Goal: Task Accomplishment & Management: Use online tool/utility

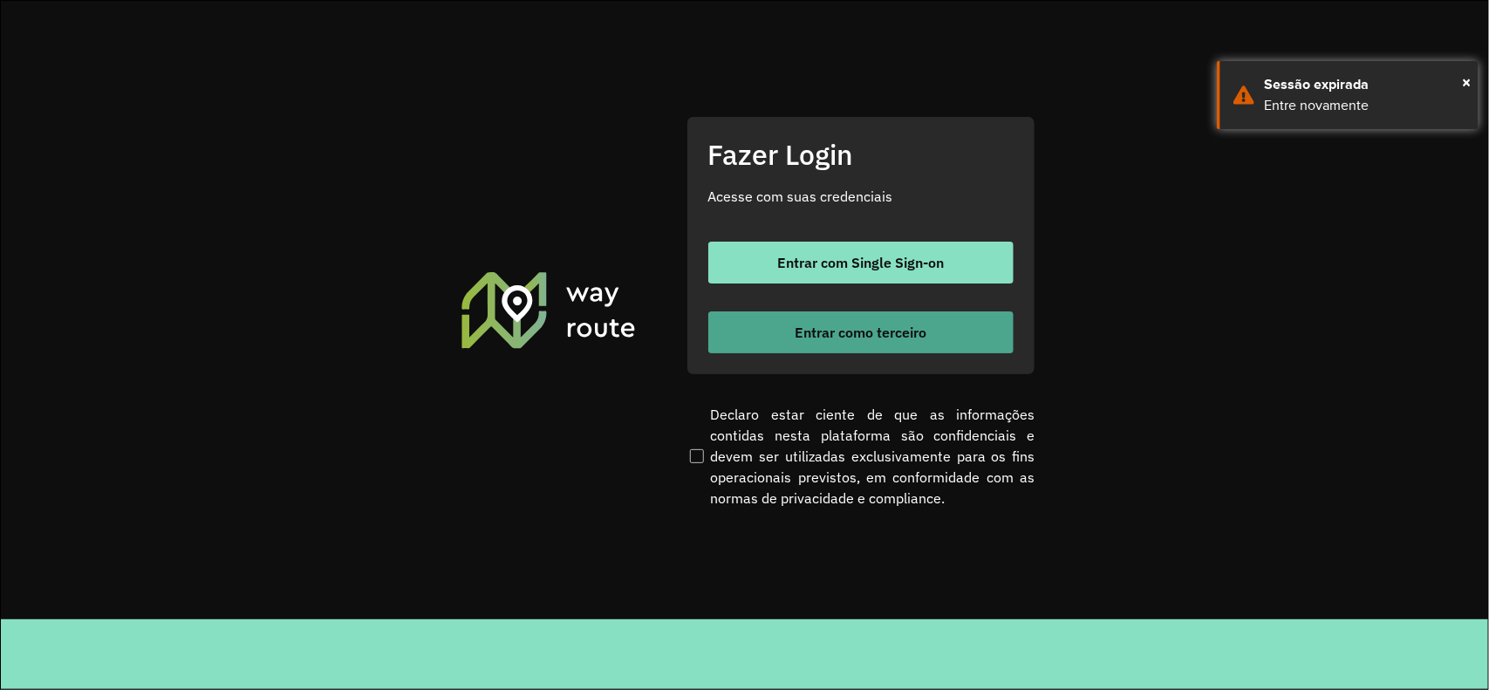
click at [875, 341] on button "Entrar como terceiro" at bounding box center [861, 333] width 305 height 42
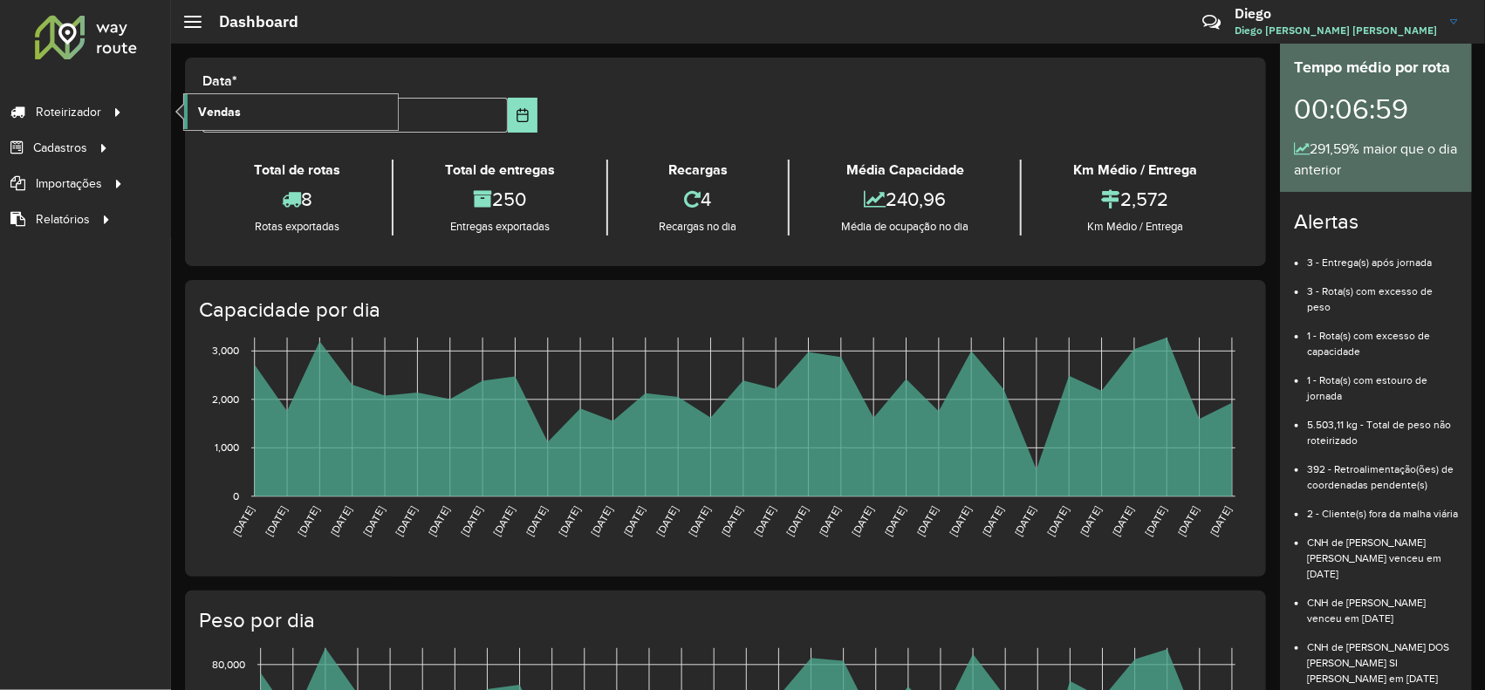
click at [201, 114] on span "Vendas" at bounding box center [219, 112] width 43 height 18
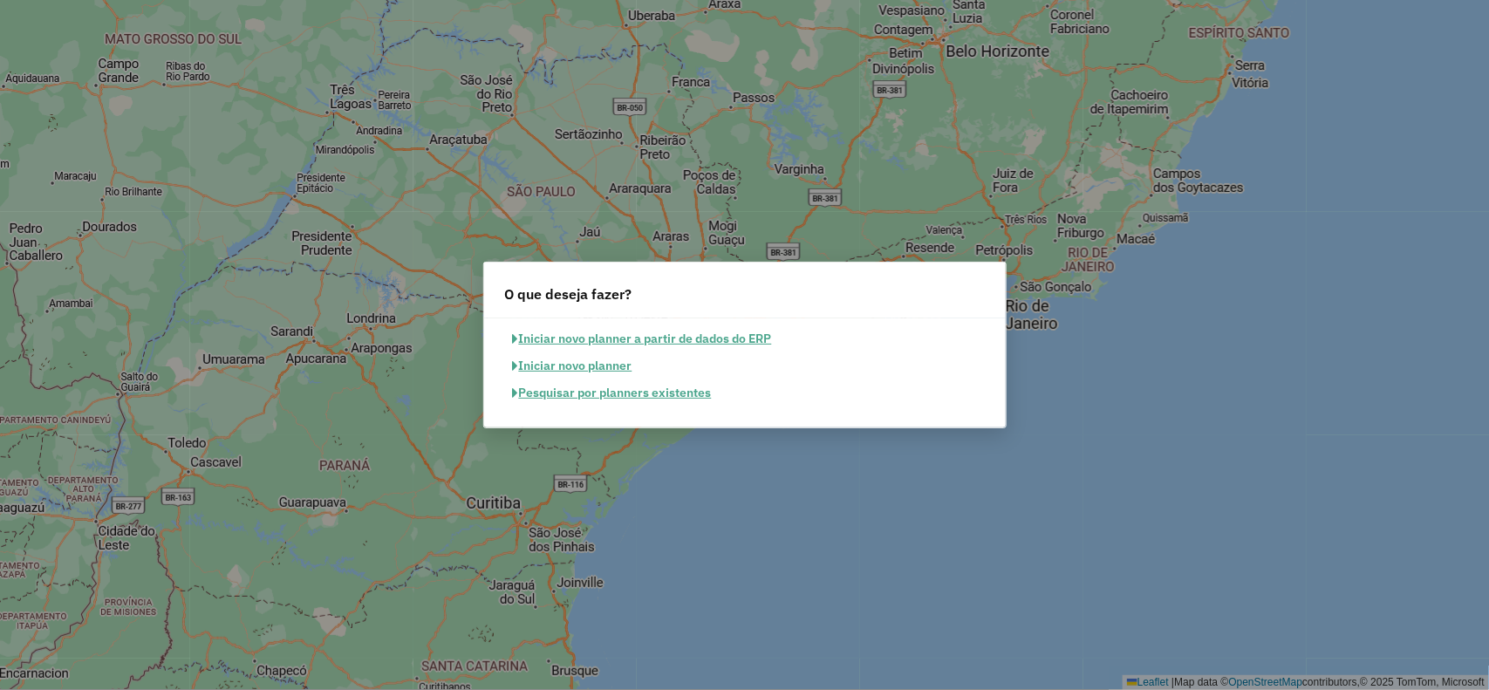
click at [633, 388] on button "Pesquisar por planners existentes" at bounding box center [612, 393] width 215 height 27
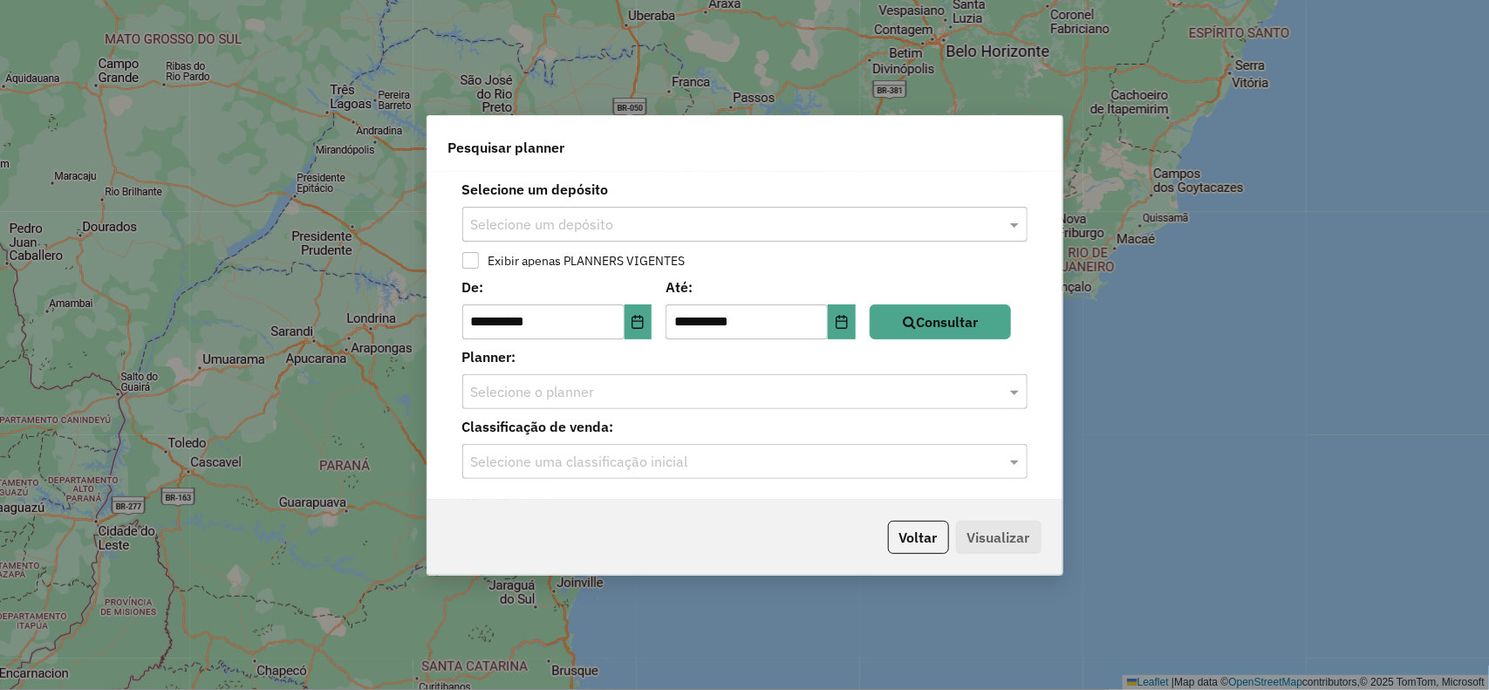
click at [606, 219] on input "text" at bounding box center [727, 225] width 513 height 21
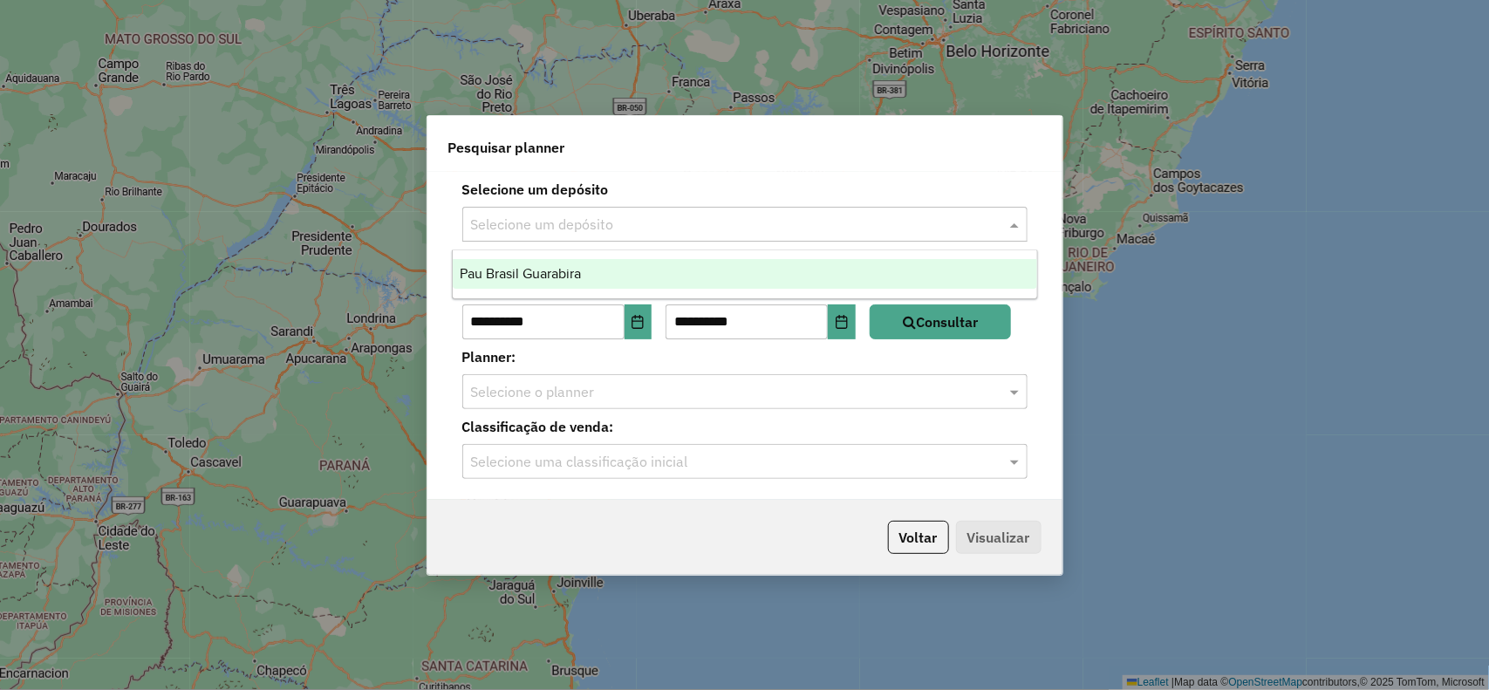
click at [579, 269] on span "Pau Brasil Guarabira" at bounding box center [520, 273] width 121 height 15
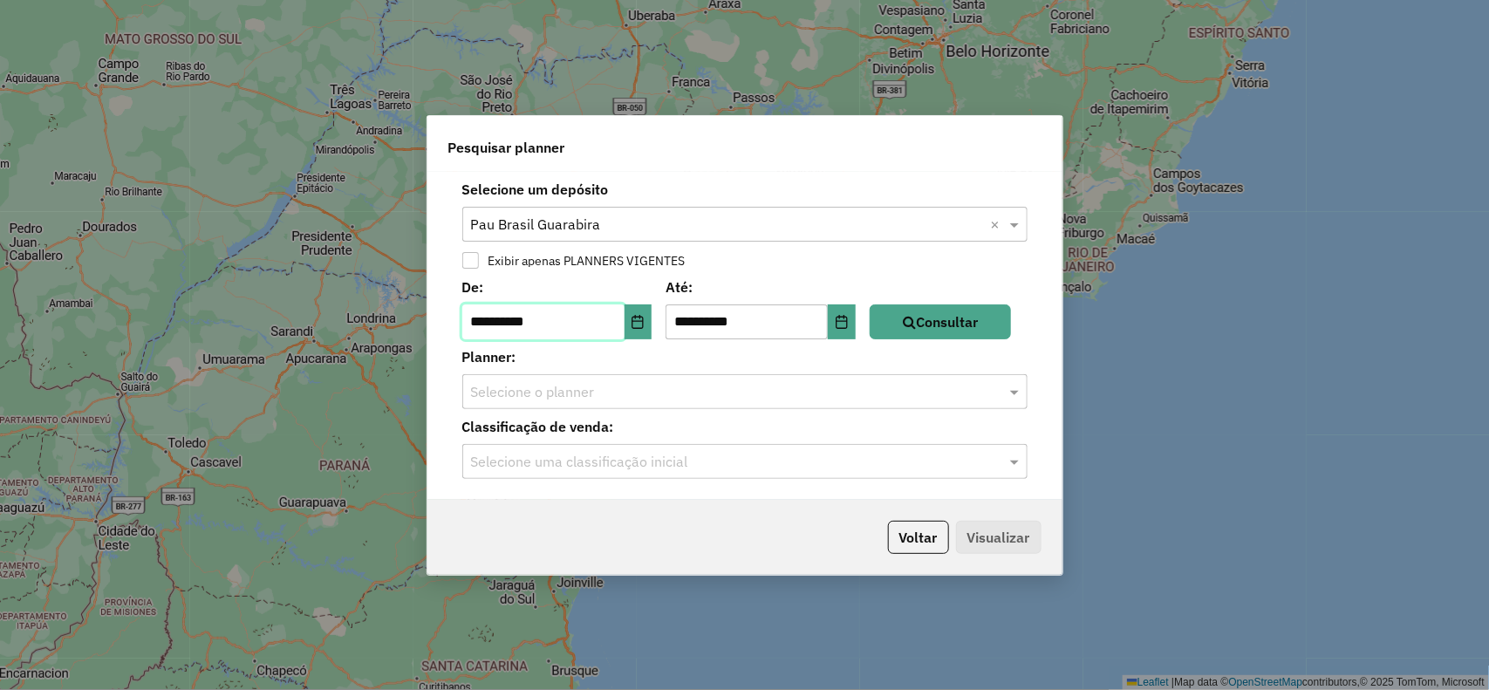
click at [485, 328] on input "**********" at bounding box center [543, 322] width 162 height 35
click at [513, 325] on input "**********" at bounding box center [543, 322] width 162 height 35
click at [509, 321] on input "**********" at bounding box center [543, 322] width 162 height 35
type input "**********"
click at [948, 312] on button "Consultar" at bounding box center [940, 322] width 141 height 35
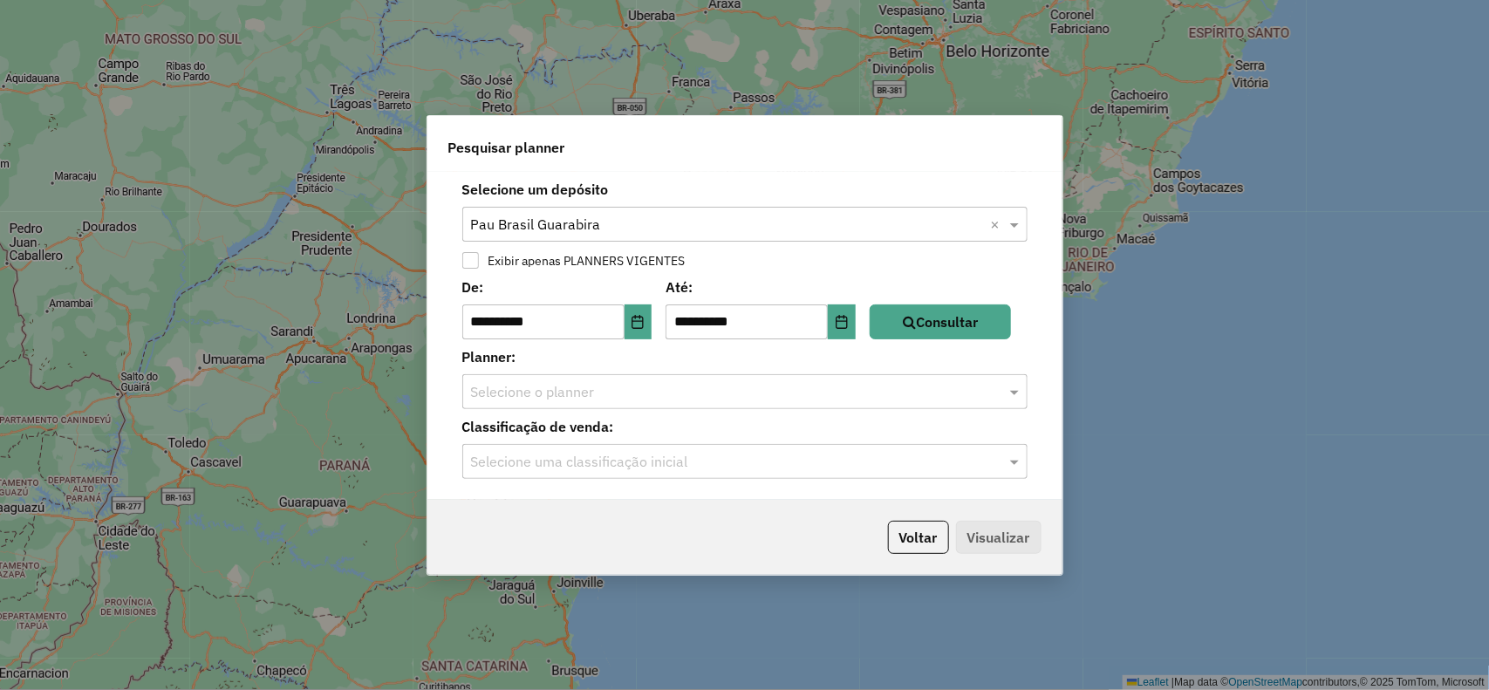
click at [615, 394] on input "text" at bounding box center [727, 392] width 513 height 21
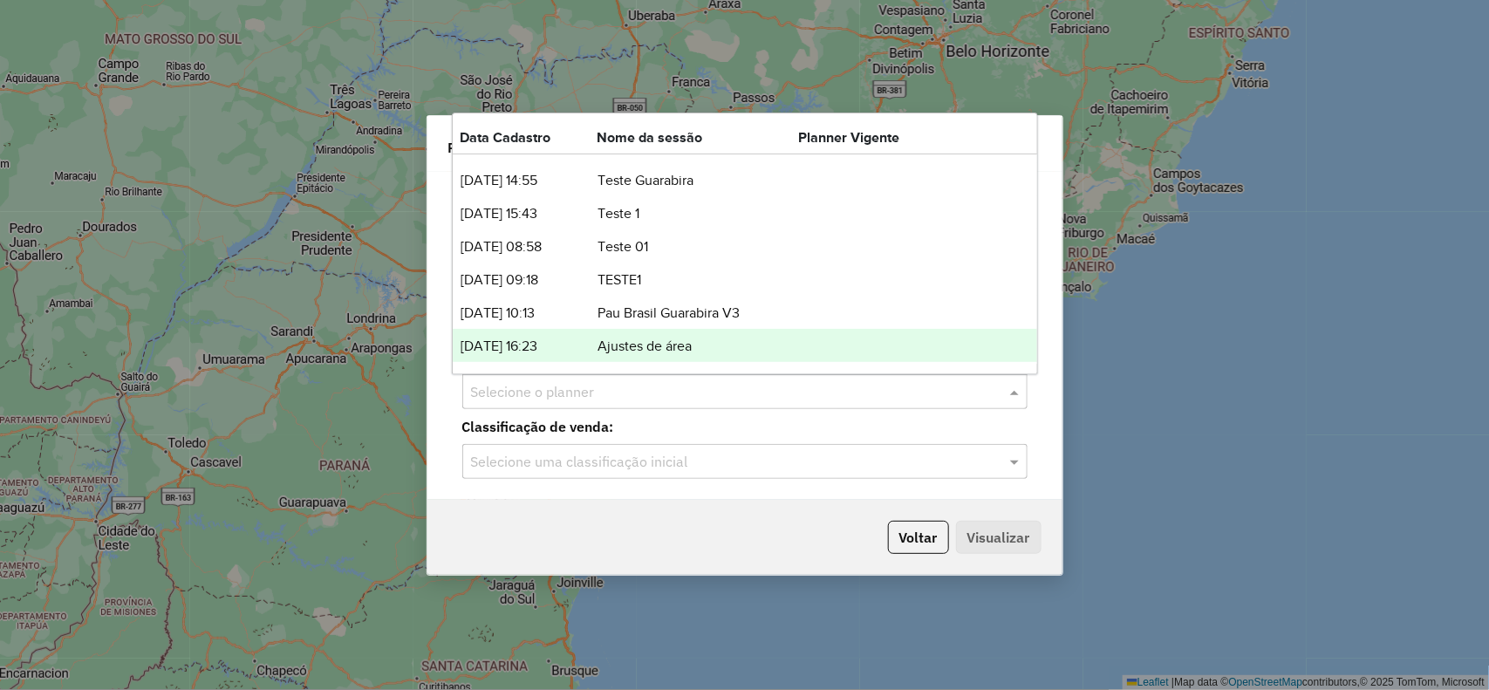
scroll to position [88, 0]
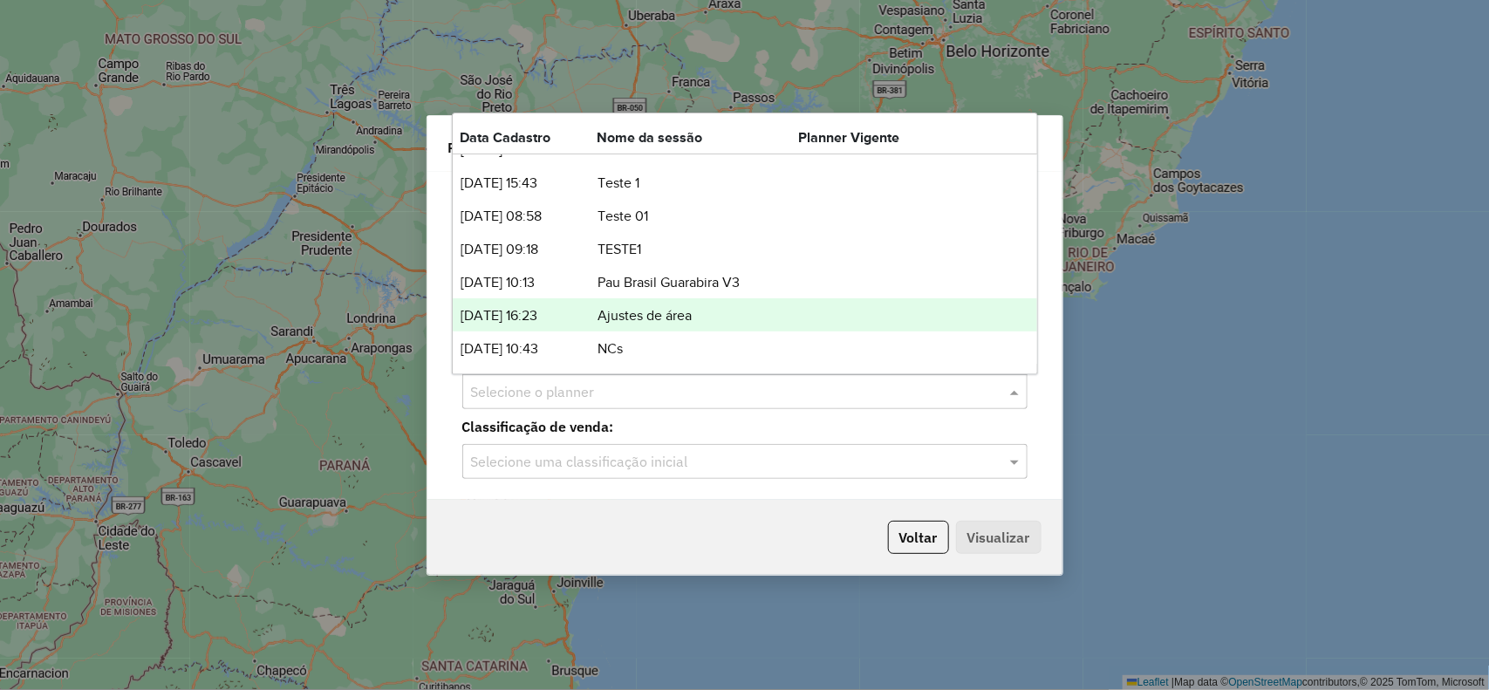
click at [633, 328] on div "[DATE] 16:23 Ajustes de área" at bounding box center [745, 314] width 585 height 33
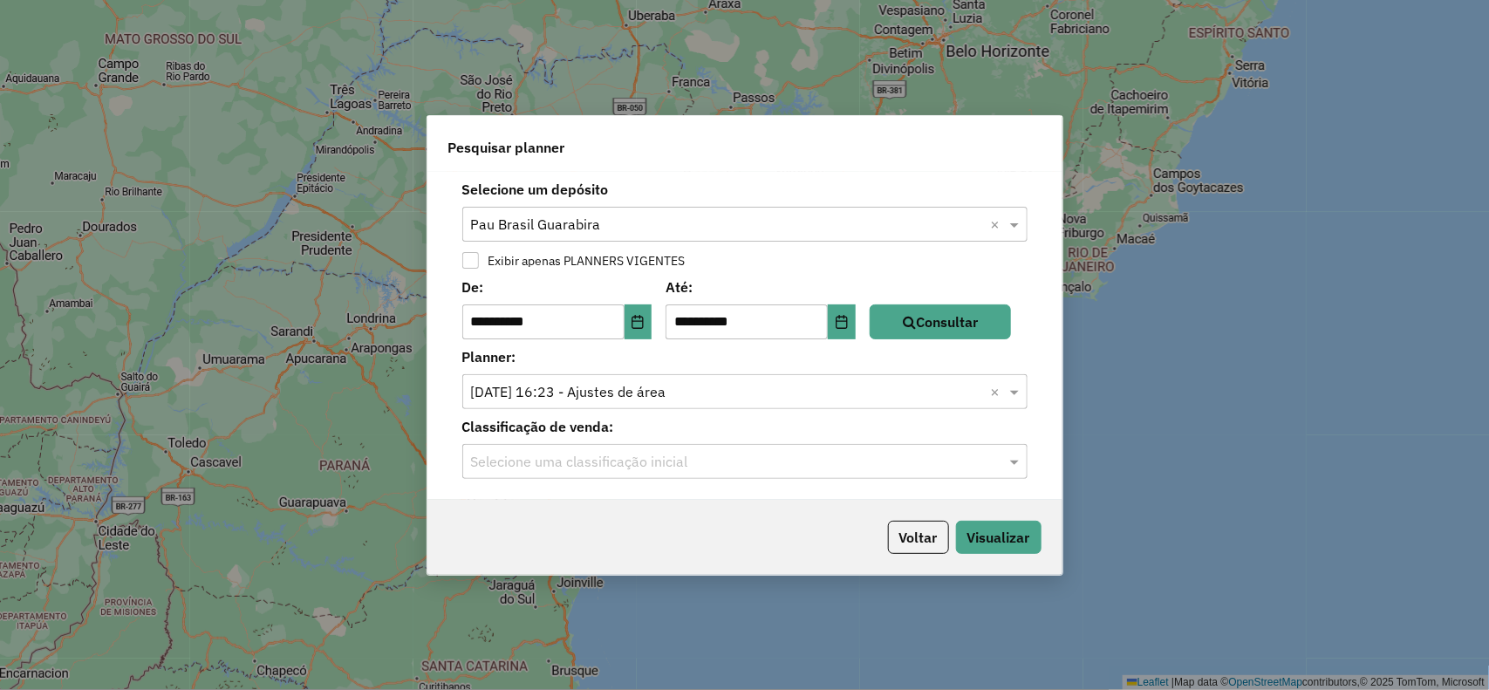
click at [672, 382] on input "text" at bounding box center [727, 392] width 513 height 21
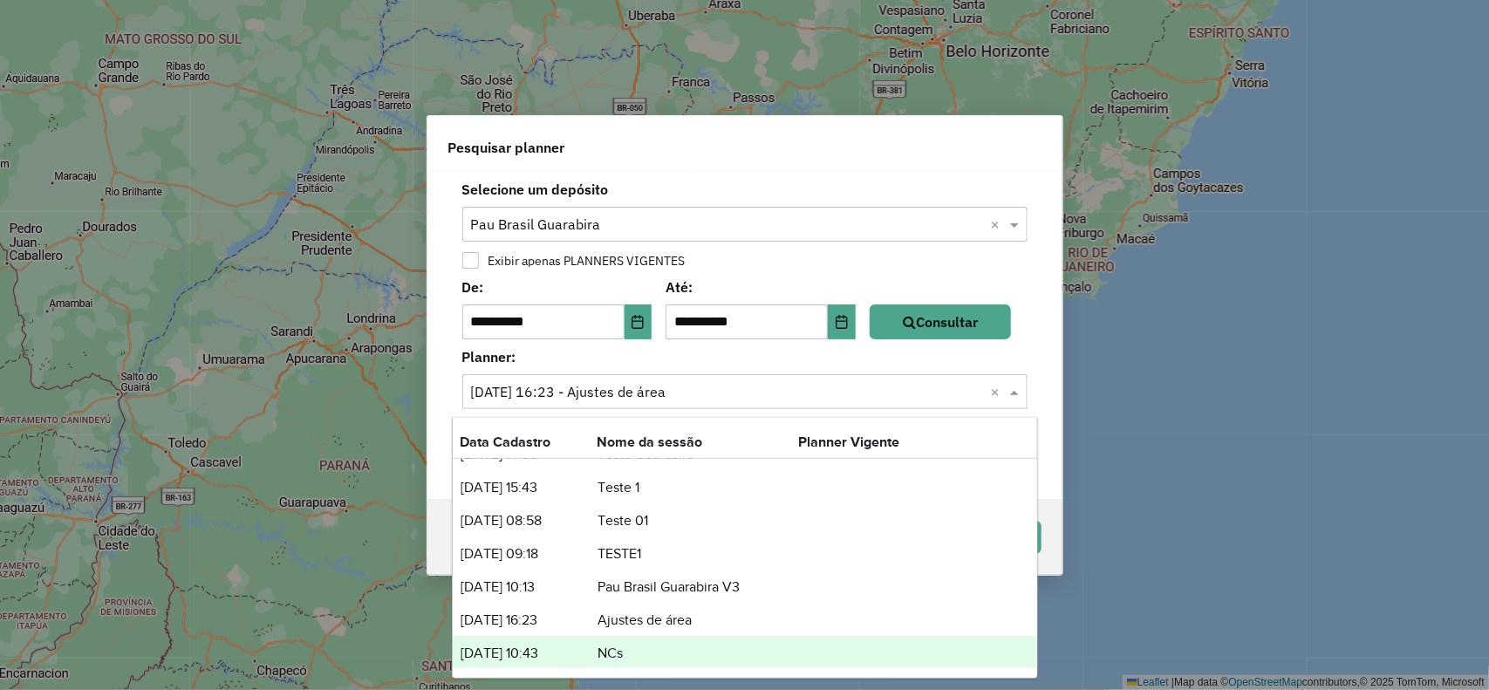
click at [620, 655] on td "NCs" at bounding box center [698, 653] width 202 height 23
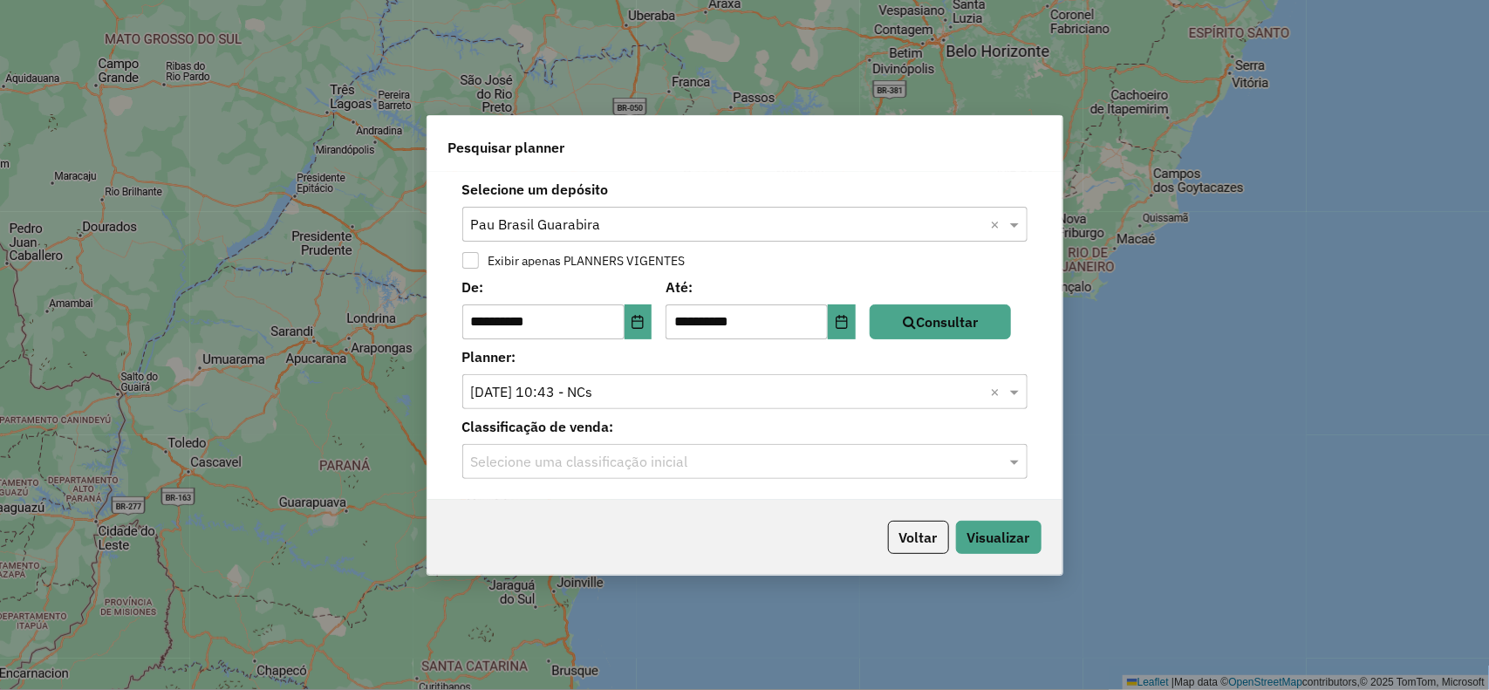
drag, startPoint x: 764, startPoint y: 463, endPoint x: 753, endPoint y: 464, distance: 10.5
click at [760, 463] on input "text" at bounding box center [727, 462] width 513 height 21
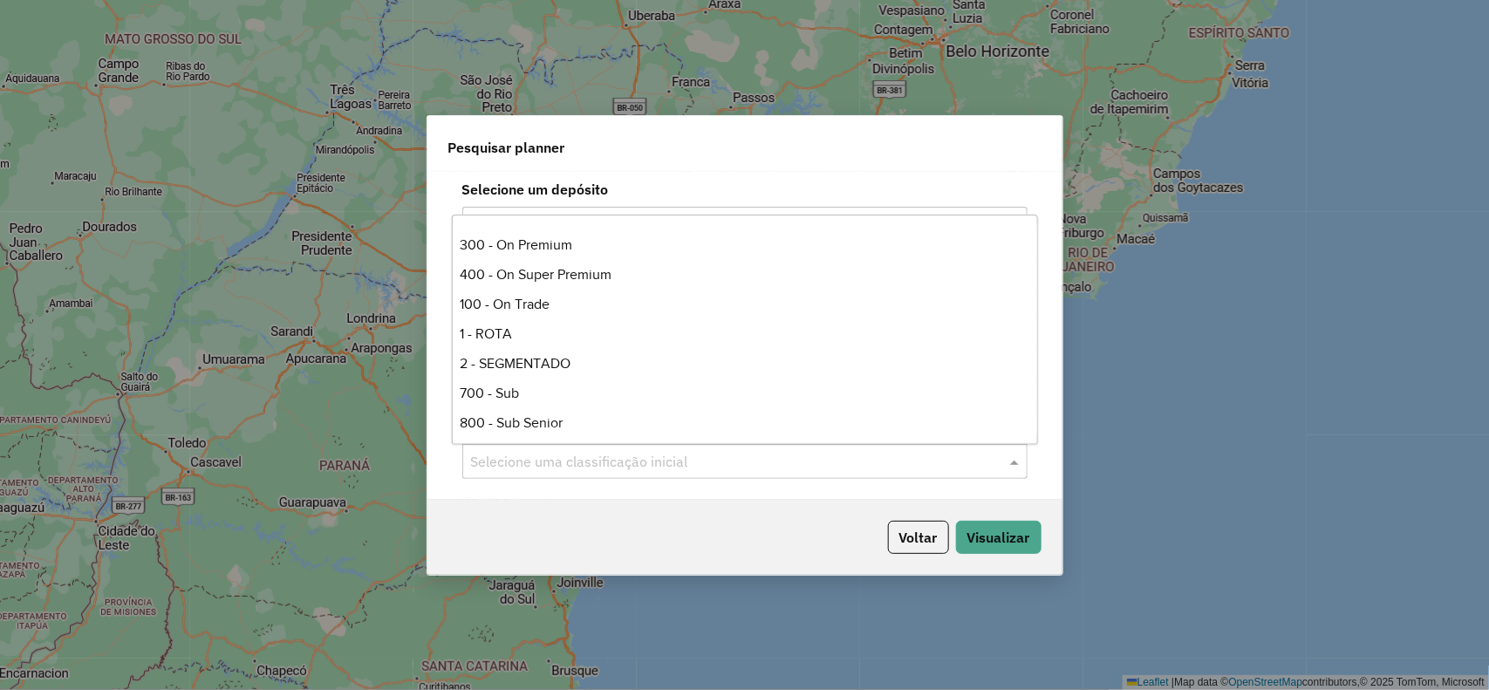
scroll to position [175, 0]
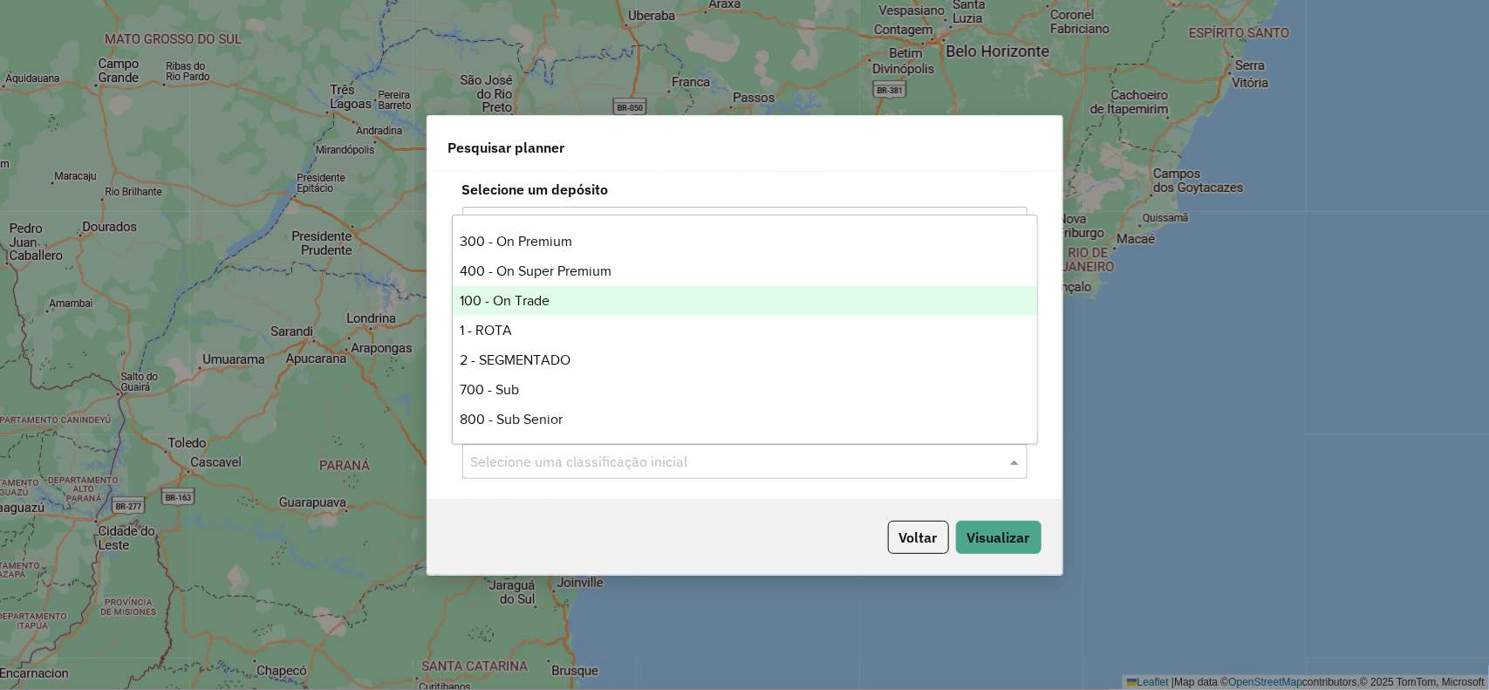
click at [551, 310] on div "100 - On Trade" at bounding box center [745, 301] width 585 height 30
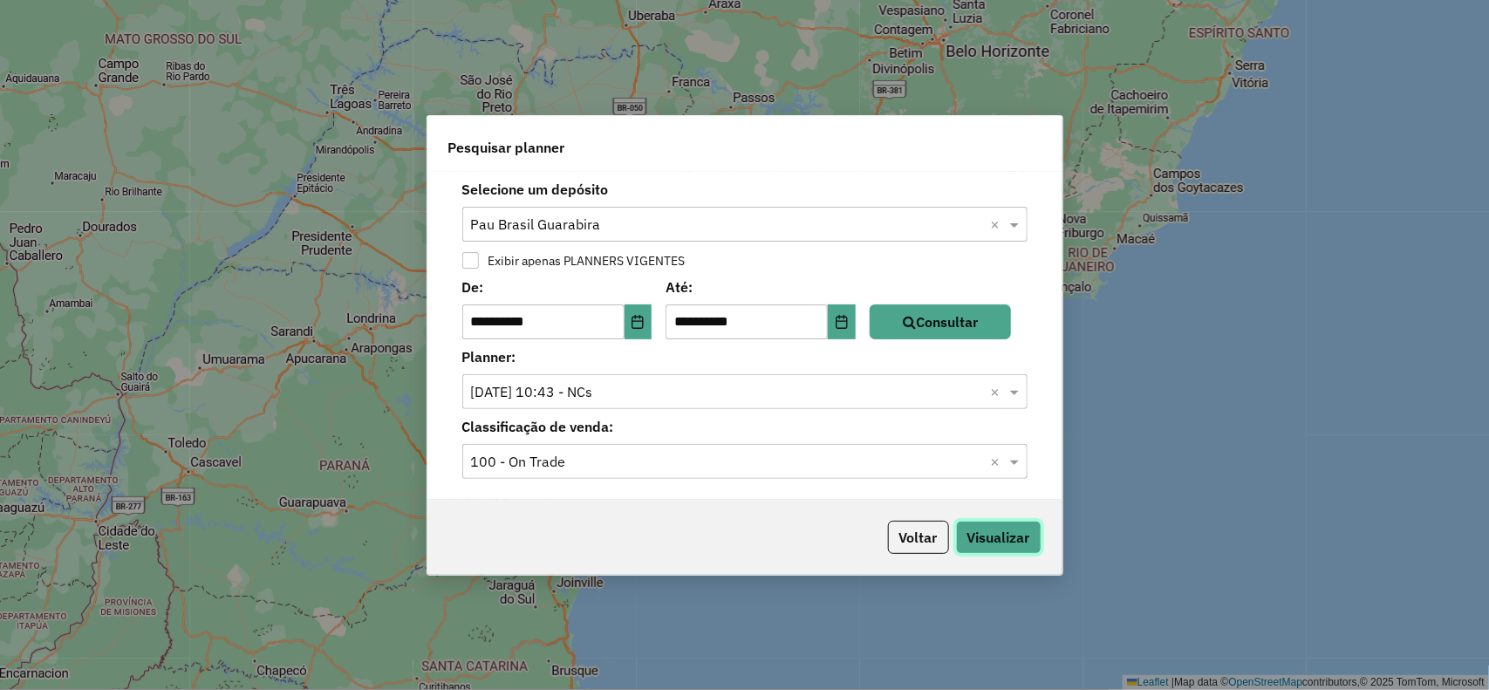
click at [986, 537] on button "Visualizar" at bounding box center [999, 537] width 86 height 33
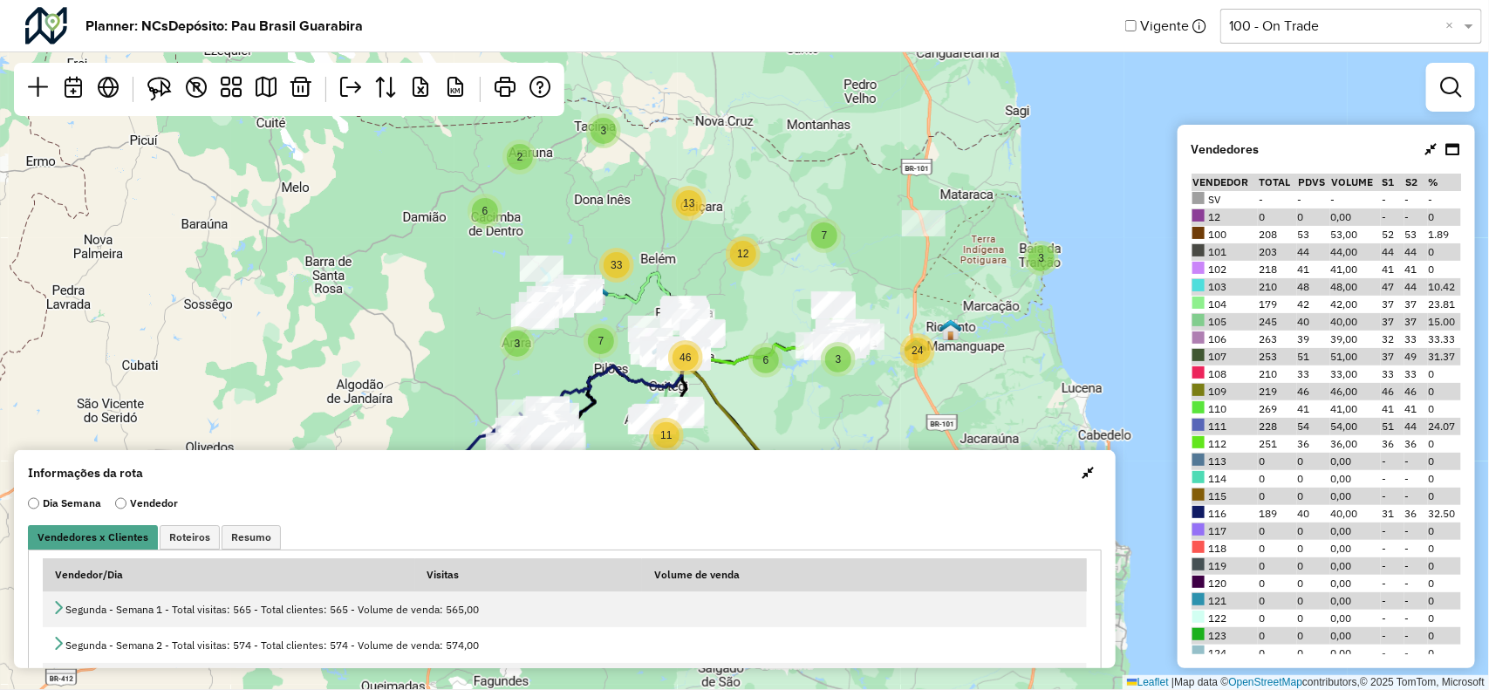
click at [1086, 469] on span "button" at bounding box center [1088, 473] width 12 height 14
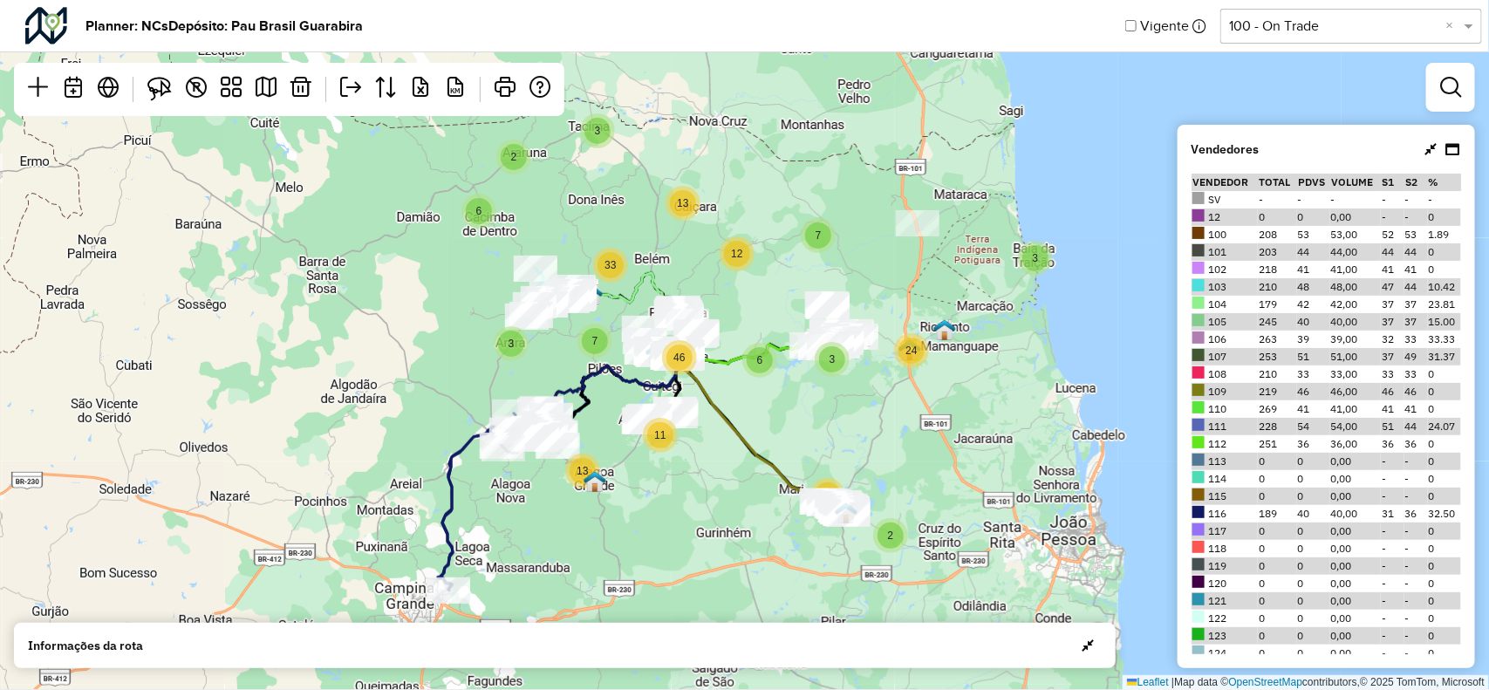
drag, startPoint x: 997, startPoint y: 366, endPoint x: 874, endPoint y: 359, distance: 123.3
click at [873, 359] on div "3 2 6 33 3 7 11 13 3 2 18 7 13 6 46 12 3 24 Leaflet | Map data © OpenStreetMap …" at bounding box center [744, 345] width 1489 height 690
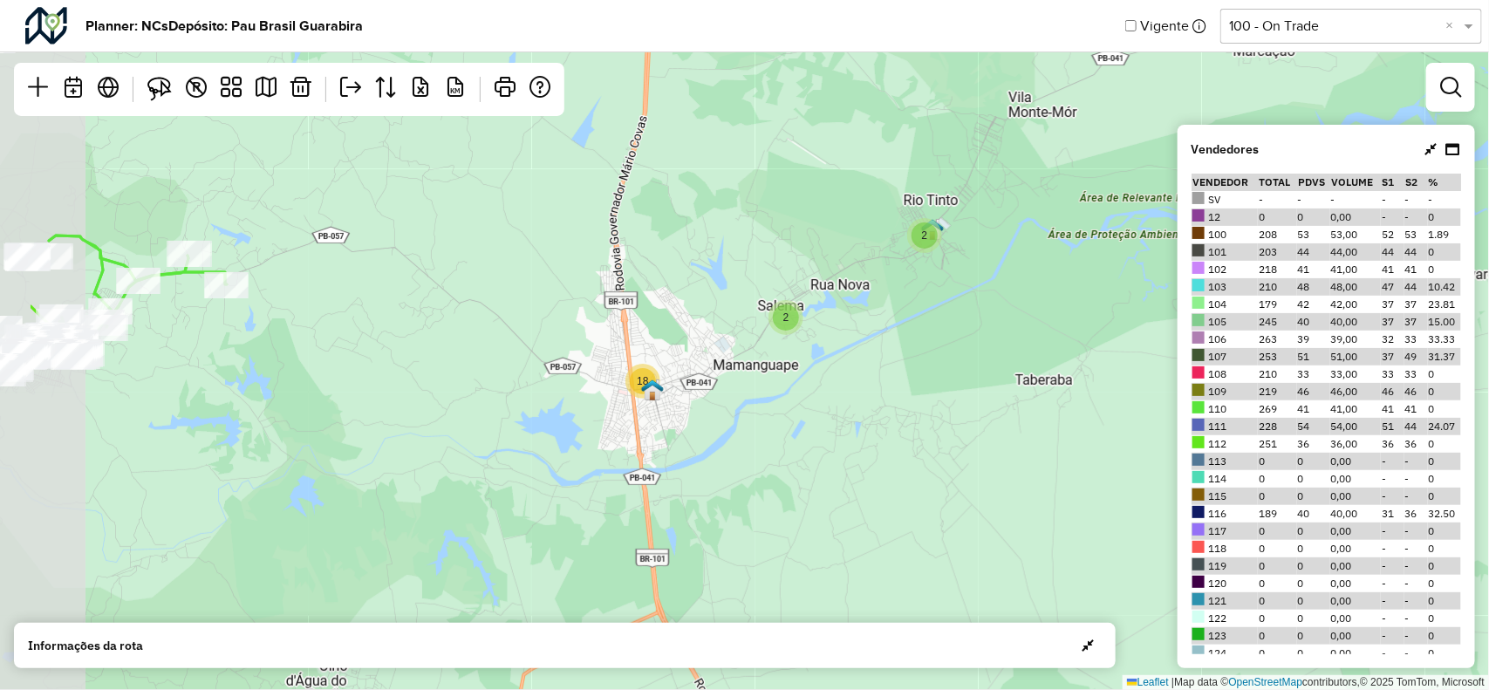
drag, startPoint x: 847, startPoint y: 262, endPoint x: 1001, endPoint y: 262, distance: 153.6
click at [1001, 262] on div "2 2 4 5 2 20 11 5 2 3 2 2 2 18 Leaflet | Map data © OpenStreetMap contributors,…" at bounding box center [744, 345] width 1489 height 690
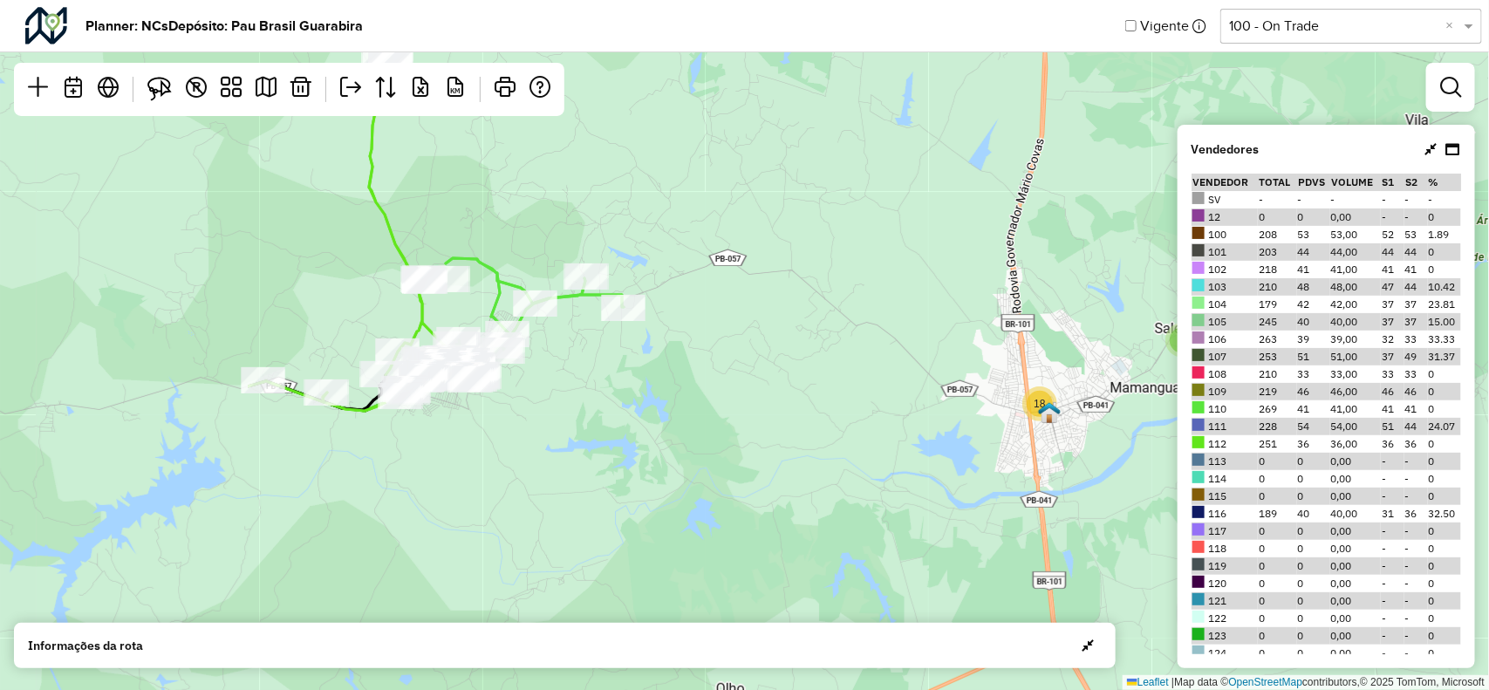
drag, startPoint x: 557, startPoint y: 306, endPoint x: 888, endPoint y: 317, distance: 331.7
click at [887, 317] on div "2 2 4 5 2 20 11 5 2 3 2 2 2 18 2 9 5 4 2 Leaflet | Map data © OpenStreetMap con…" at bounding box center [744, 345] width 1489 height 690
click at [1428, 142] on icon at bounding box center [1431, 149] width 12 height 14
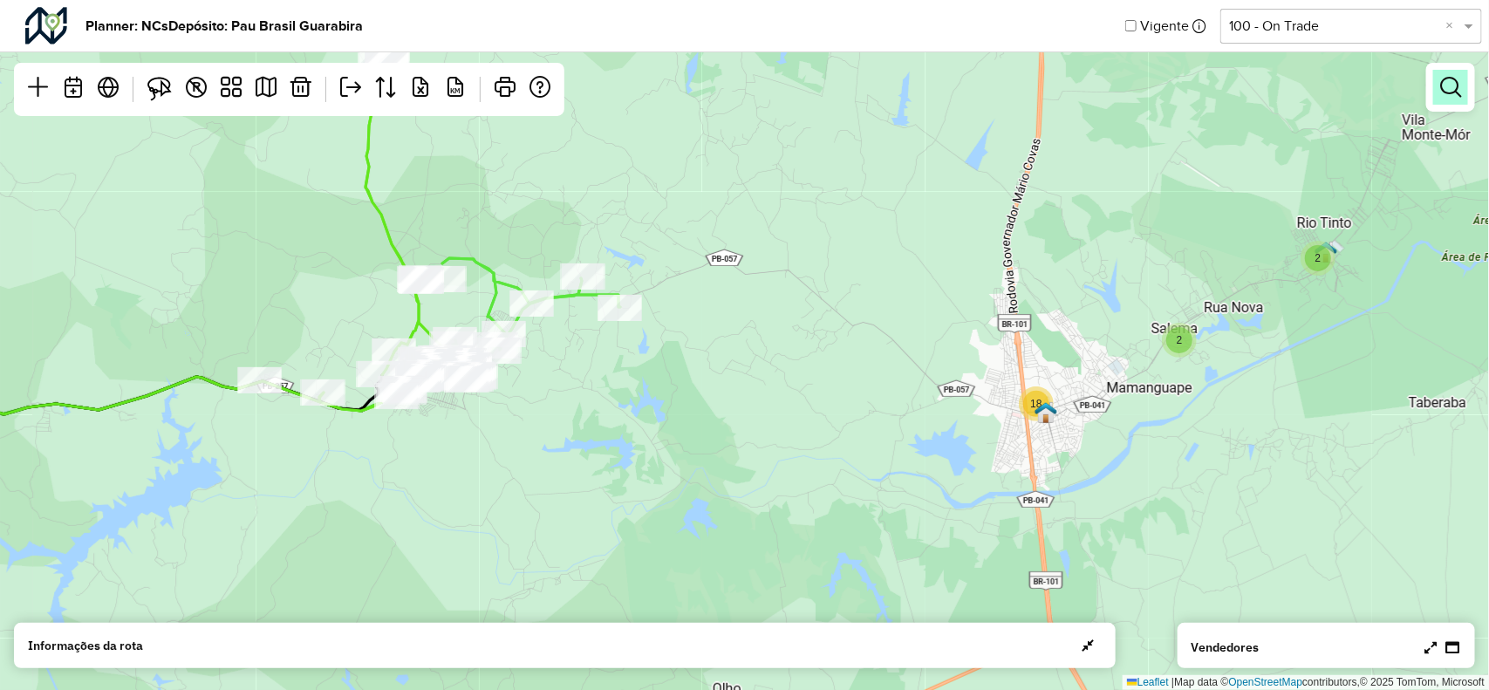
click at [1438, 94] on link at bounding box center [1451, 87] width 35 height 35
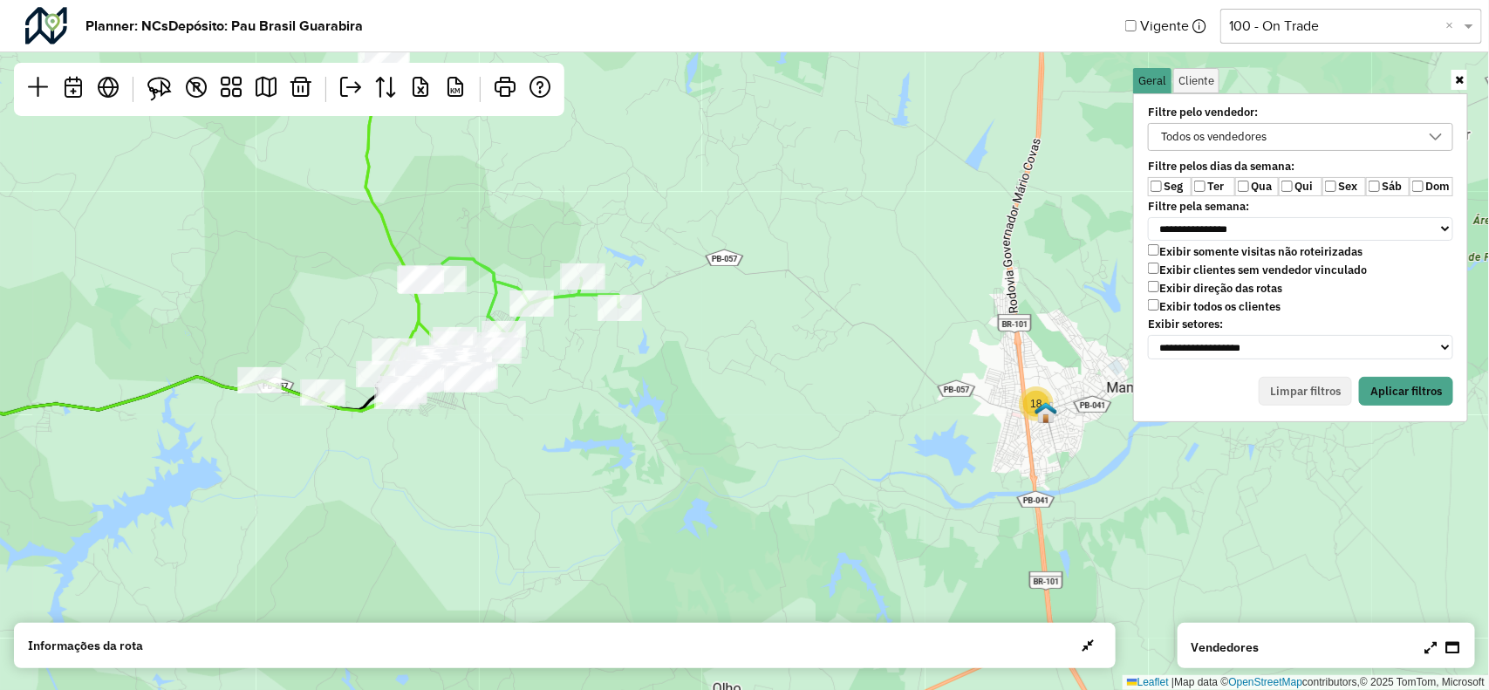
click at [1209, 175] on div "**********" at bounding box center [1301, 232] width 326 height 261
click at [1167, 299] on label "Exibir todos os clientes" at bounding box center [1214, 306] width 133 height 15
click at [1425, 390] on button "Aplicar filtros" at bounding box center [1406, 392] width 94 height 30
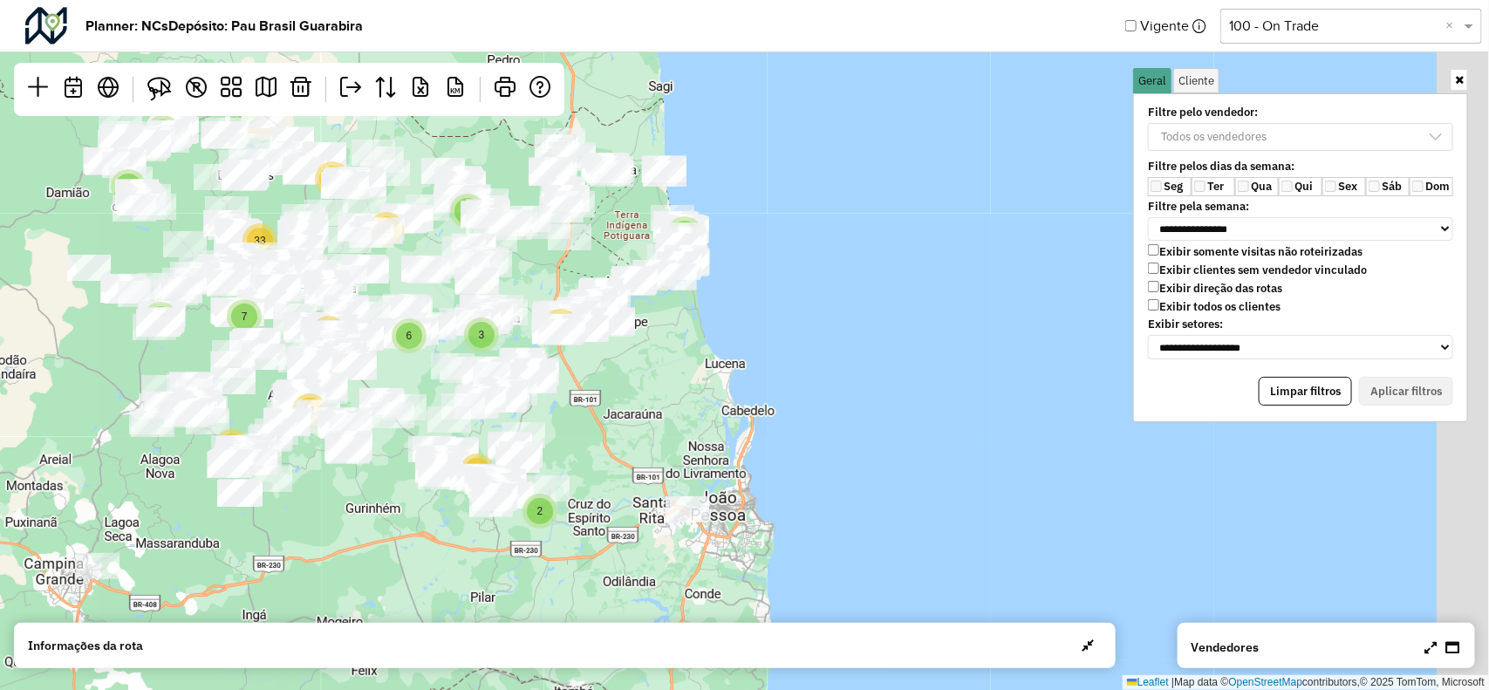
click at [643, 317] on div "3 2 6 33 3 7 11 13 3 2 18 7 13 6 46 12 3 24 Leaflet | Map data © OpenStreetMap …" at bounding box center [744, 345] width 1489 height 690
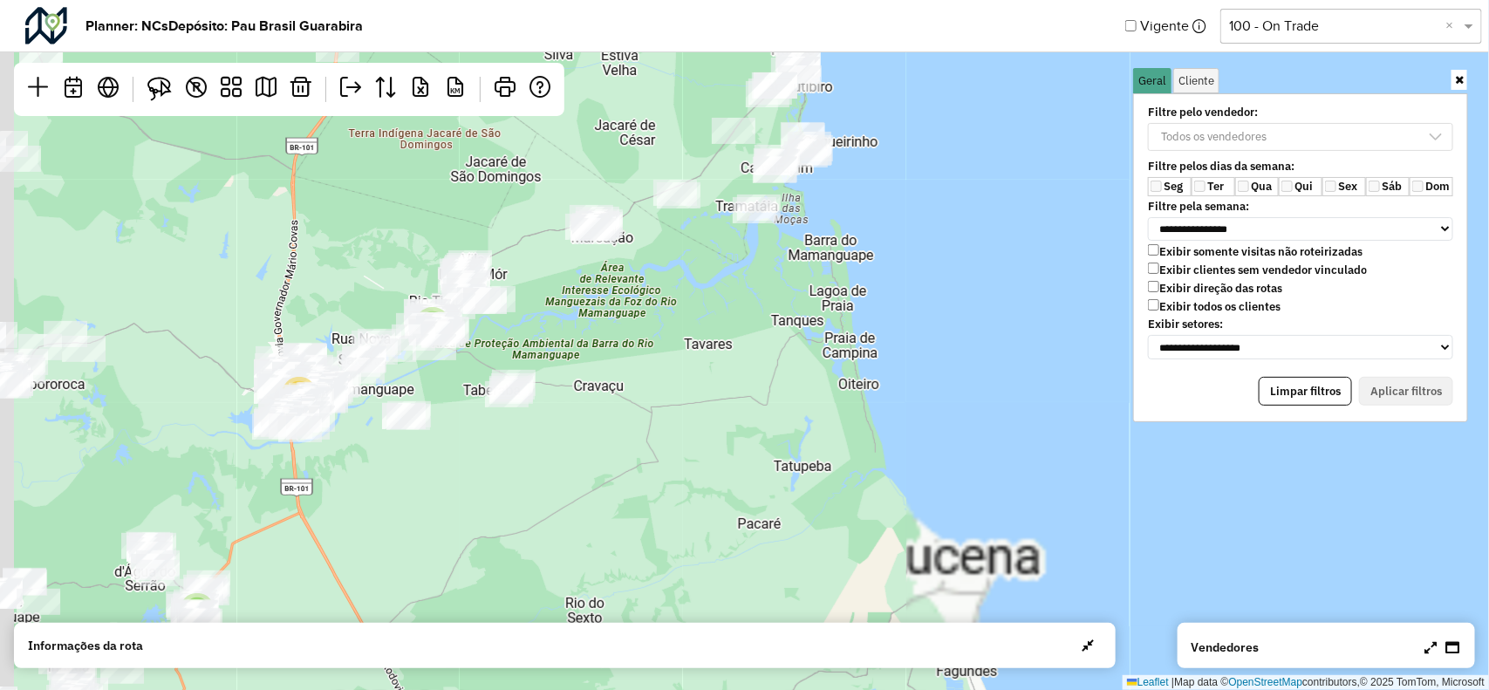
drag, startPoint x: 714, startPoint y: 320, endPoint x: 682, endPoint y: 321, distance: 31.4
click at [730, 347] on div "3 2 6 33 3 7 11 13 3 2 18 7 13 6 46 12 3 24 2 4 3 5 11 5 8 3 5 2 5 2 3 9 3 3 7 …" at bounding box center [744, 345] width 1489 height 690
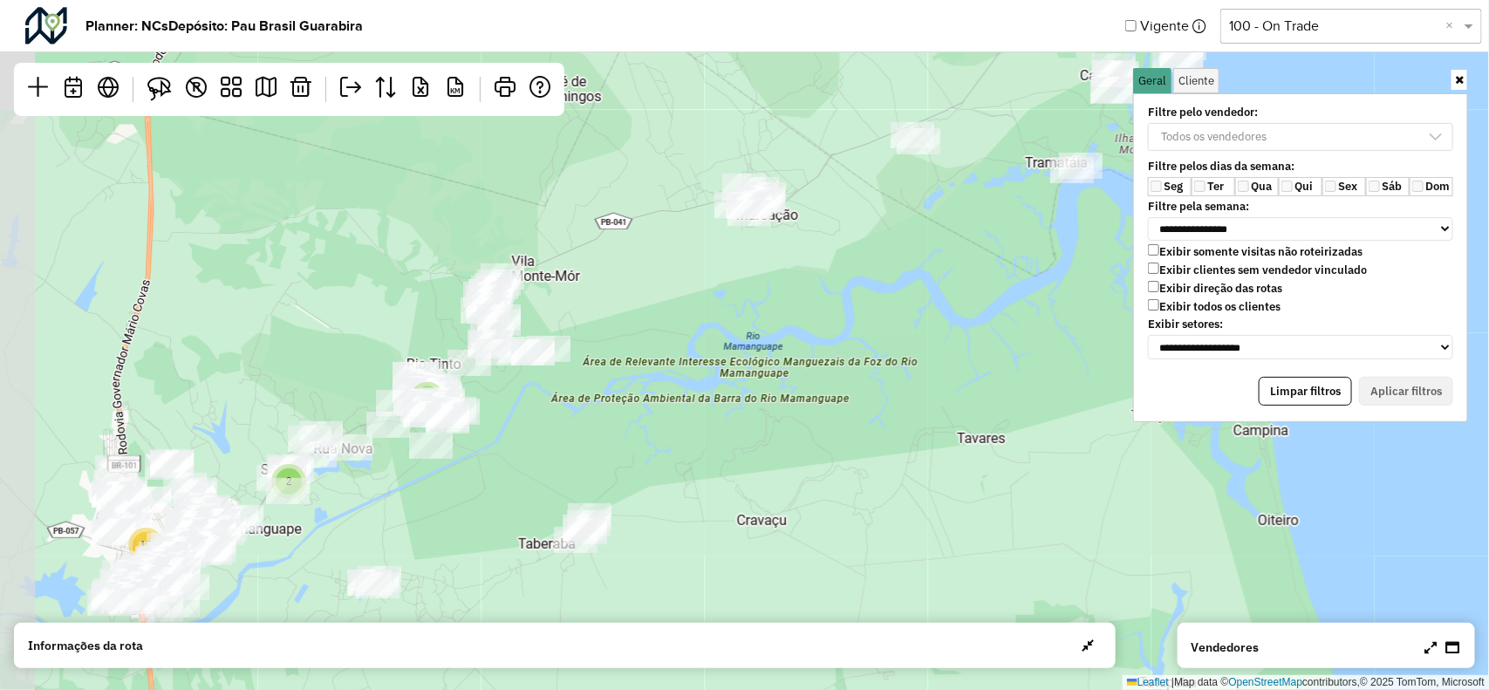
drag, startPoint x: 500, startPoint y: 292, endPoint x: 683, endPoint y: 292, distance: 183.2
click at [683, 292] on div "2 3 4 5 3 2 2 2 18 Leaflet | Map data © OpenStreetMap contributors,© 2025 TomTo…" at bounding box center [744, 345] width 1489 height 690
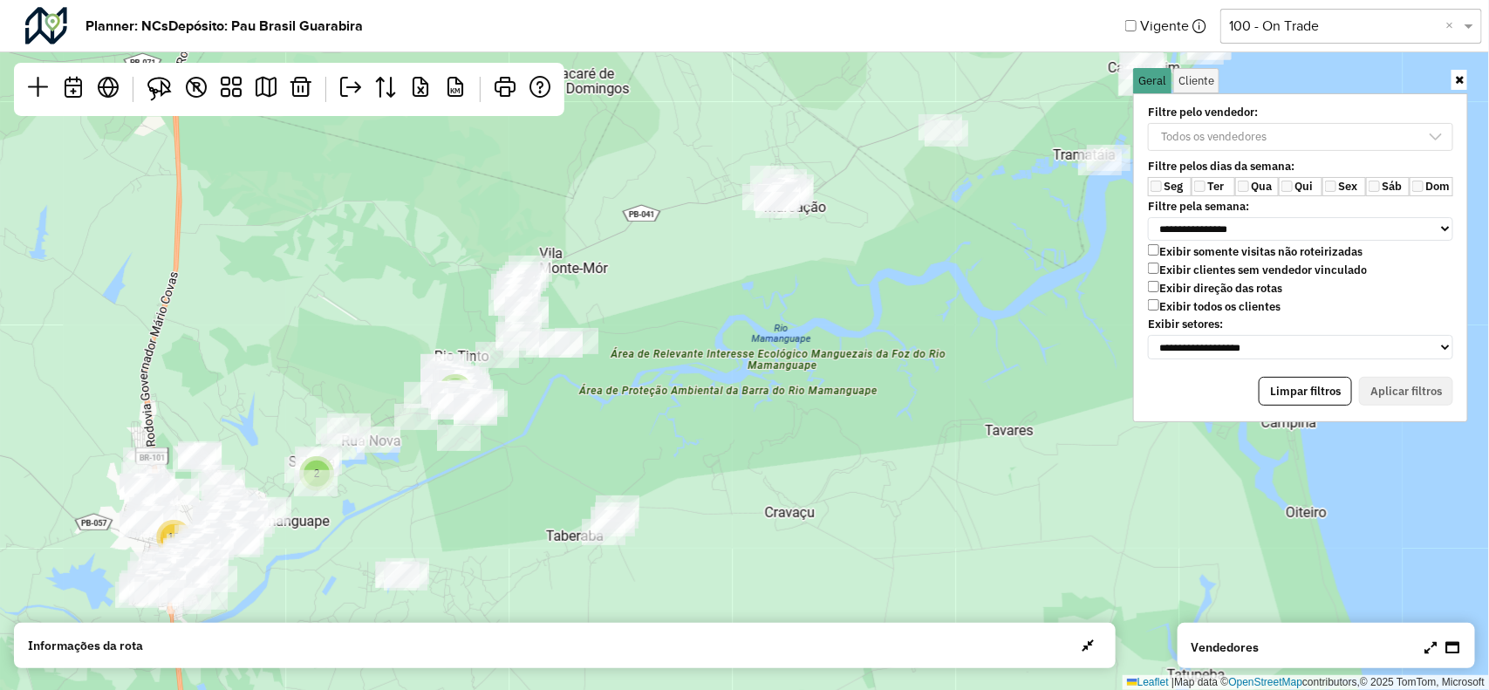
drag, startPoint x: 648, startPoint y: 339, endPoint x: 639, endPoint y: 336, distance: 9.9
click at [651, 339] on div "2 3 4 5 3 2 2 2 18 2 2 Leaflet | Map data © OpenStreetMap contributors,© 2025 T…" at bounding box center [744, 345] width 1489 height 690
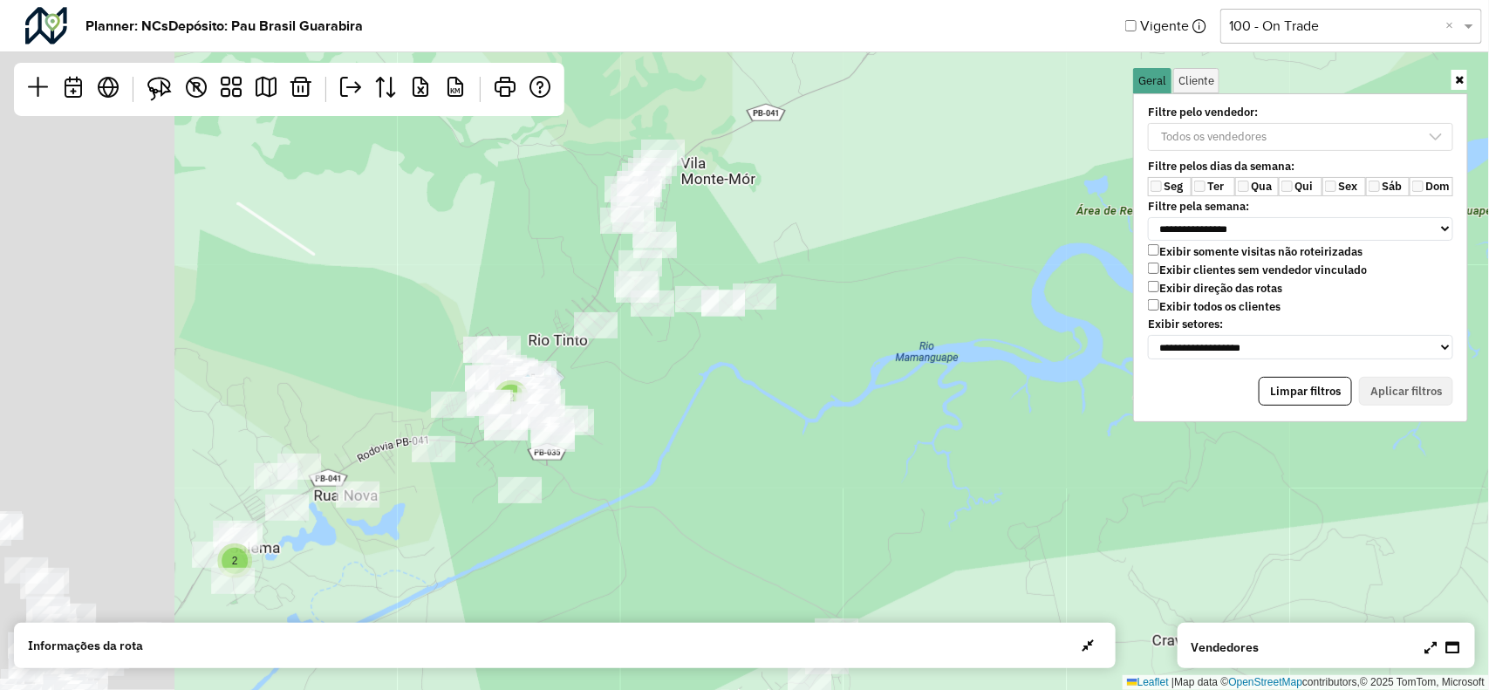
drag, startPoint x: 461, startPoint y: 412, endPoint x: 648, endPoint y: 372, distance: 191.8
click at [648, 372] on div "2 2 8 9 Leaflet | Map data © OpenStreetMap contributors,© 2025 TomTom, Microsoft" at bounding box center [744, 345] width 1489 height 690
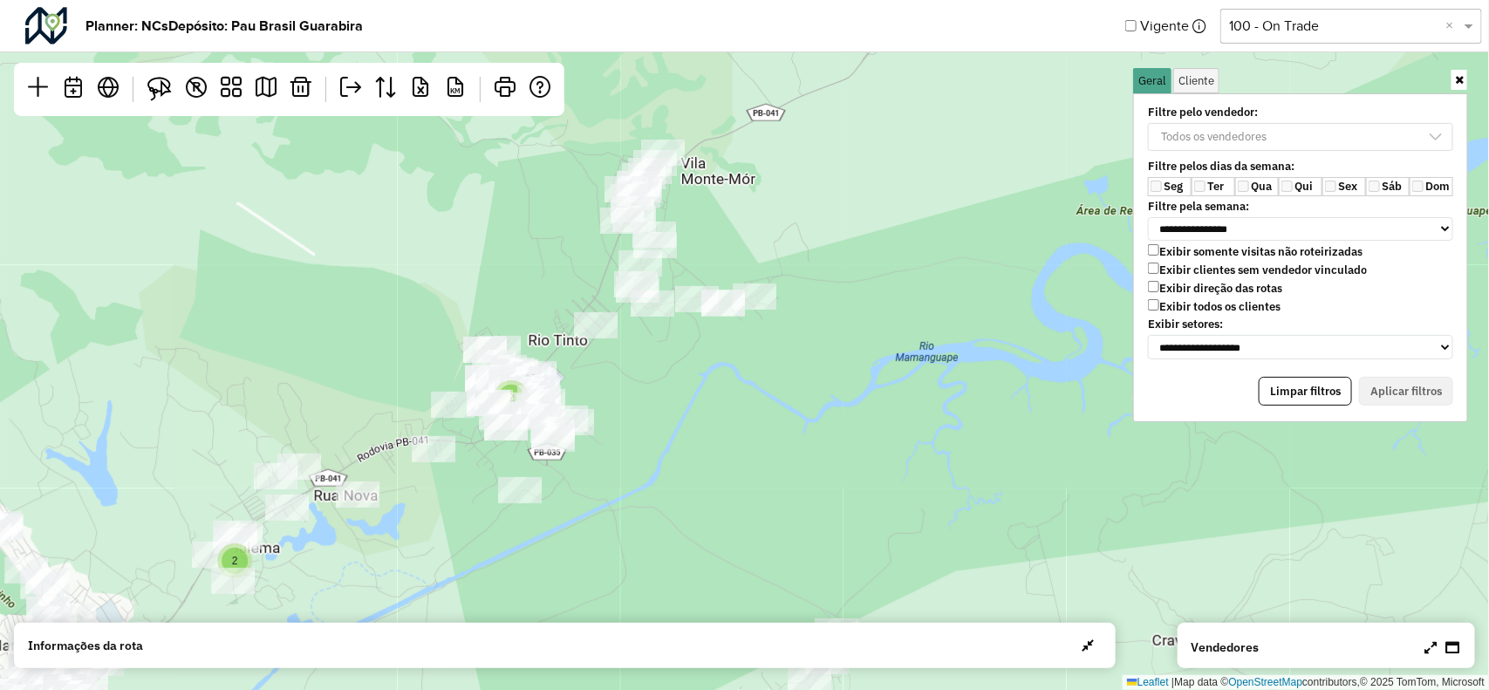
click at [1455, 81] on icon at bounding box center [1459, 79] width 9 height 11
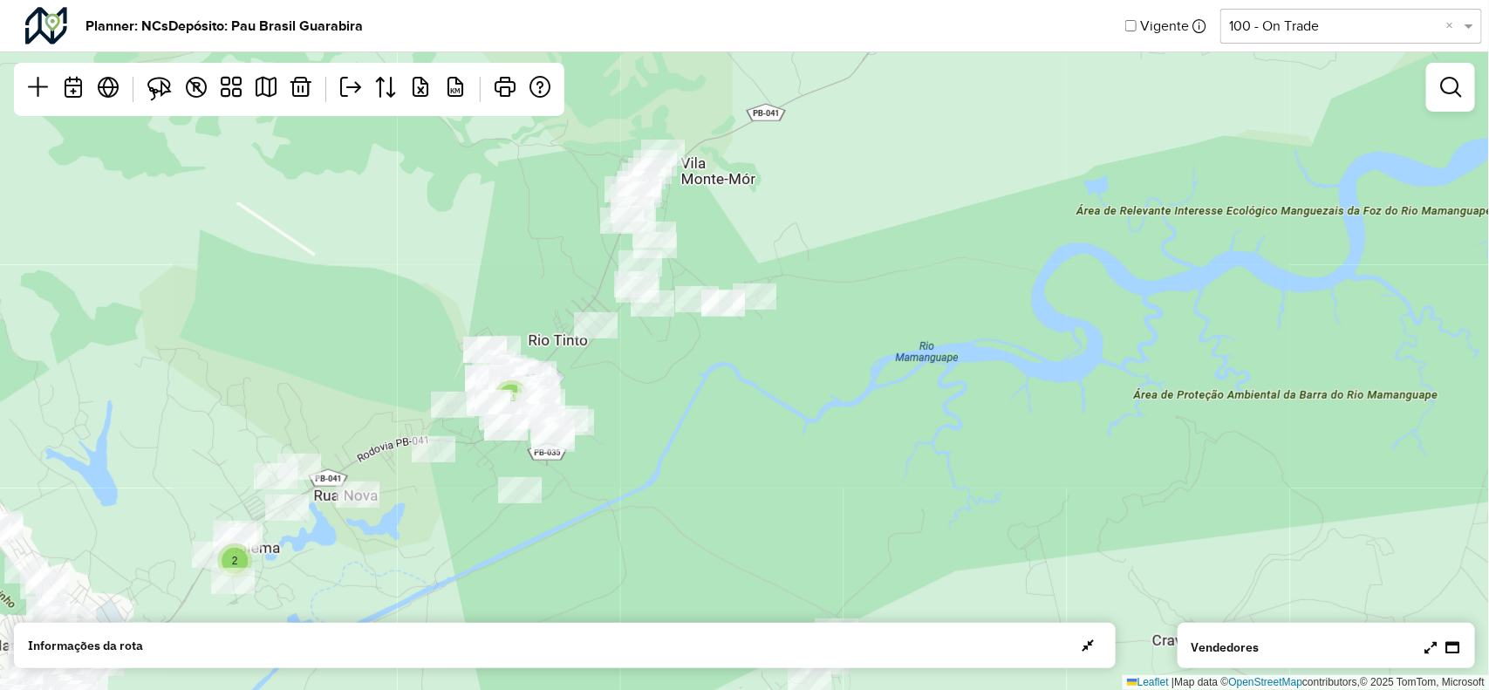
click at [1432, 641] on icon at bounding box center [1431, 647] width 12 height 14
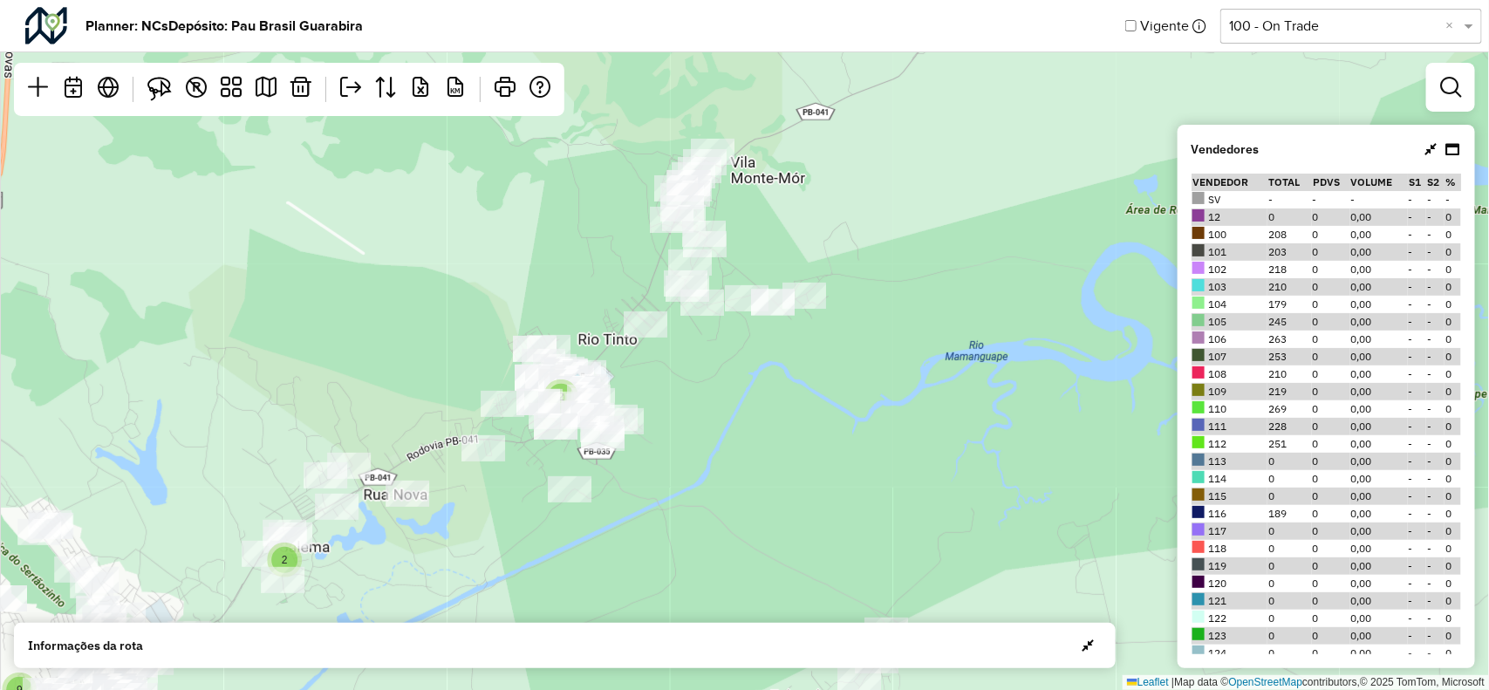
drag, startPoint x: 594, startPoint y: 360, endPoint x: 702, endPoint y: 346, distance: 109.2
click at [702, 346] on div "2 2 8 9 Leaflet | Map data © OpenStreetMap contributors,© 2025 TomTom, Microsoft" at bounding box center [744, 345] width 1489 height 690
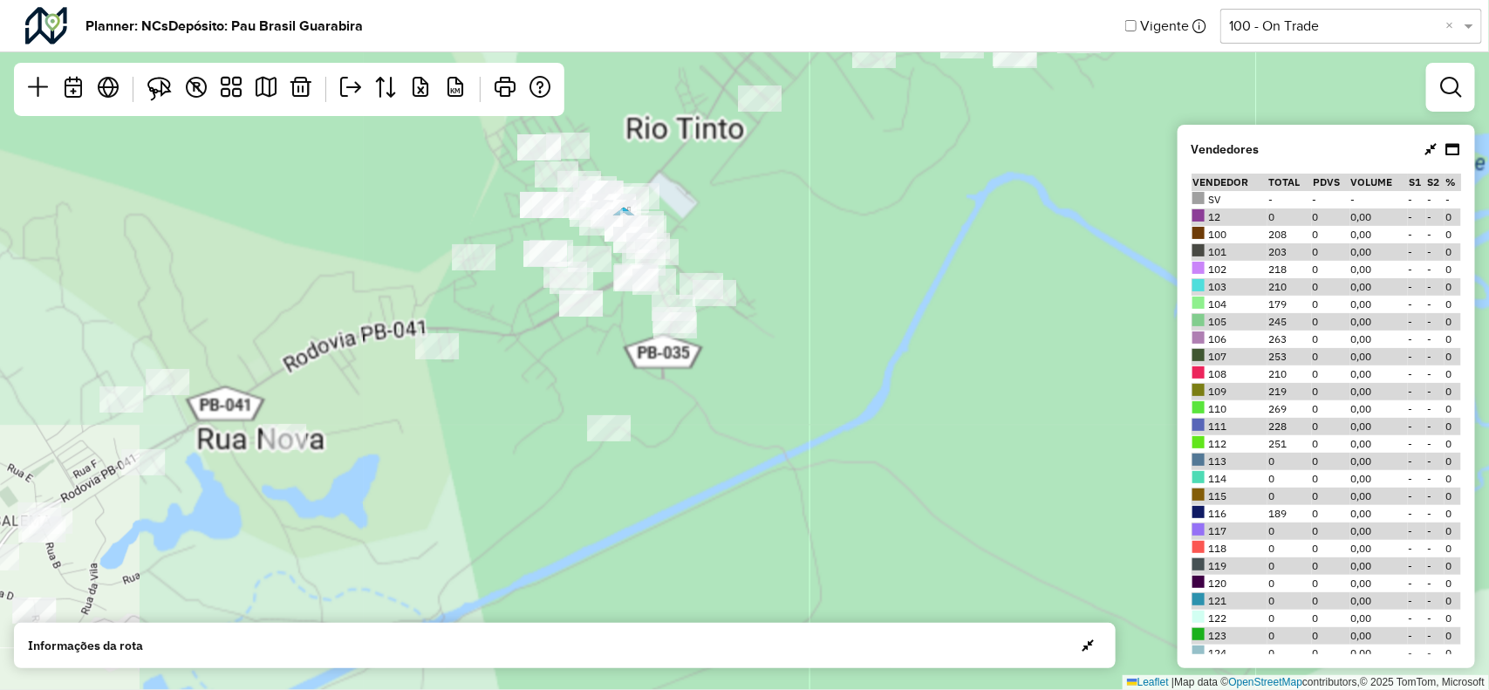
drag, startPoint x: 822, startPoint y: 269, endPoint x: 765, endPoint y: 337, distance: 88.6
click at [765, 337] on div "7 8 Leaflet | Map data © OpenStreetMap contributors,© 2025 TomTom, Microsoft" at bounding box center [744, 345] width 1489 height 690
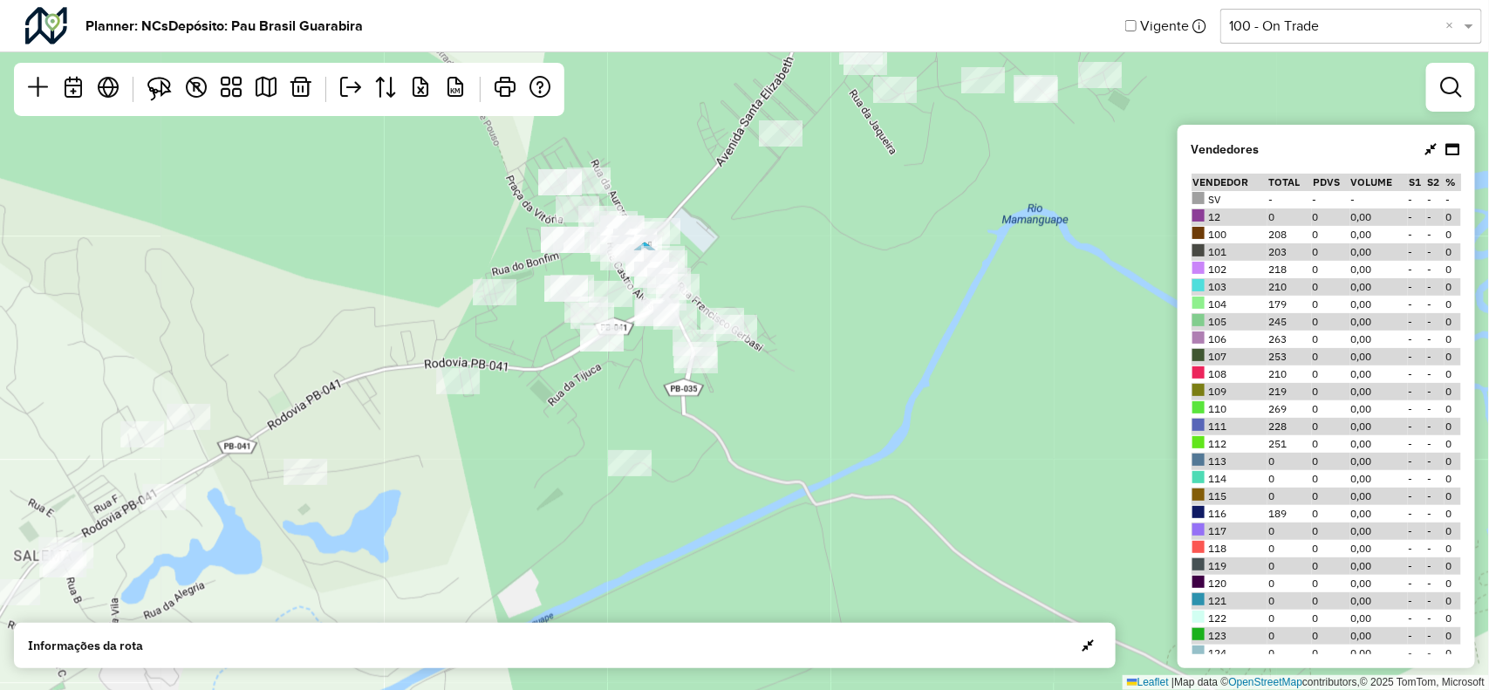
drag, startPoint x: 770, startPoint y: 206, endPoint x: 774, endPoint y: 214, distance: 9.0
click at [774, 214] on div "7 8 Leaflet | Map data © OpenStreetMap contributors,© 2025 TomTom, Microsoft" at bounding box center [744, 345] width 1489 height 690
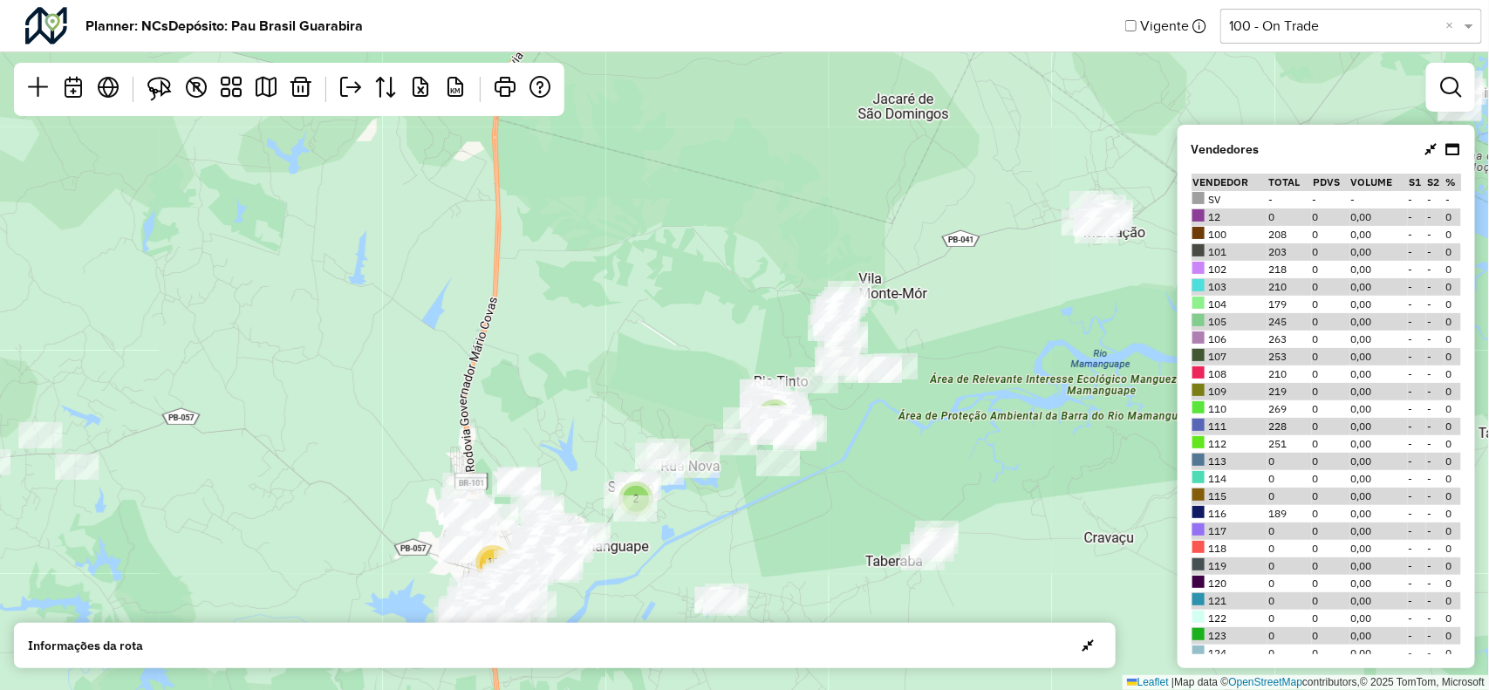
drag, startPoint x: 918, startPoint y: 380, endPoint x: 822, endPoint y: 413, distance: 101.5
click at [816, 413] on div "2 9 2 3 2 6 4 4 5 2 2 20 11 5 2 3 2 2 2 18 Leaflet | Map data © OpenStreetMap c…" at bounding box center [744, 345] width 1489 height 690
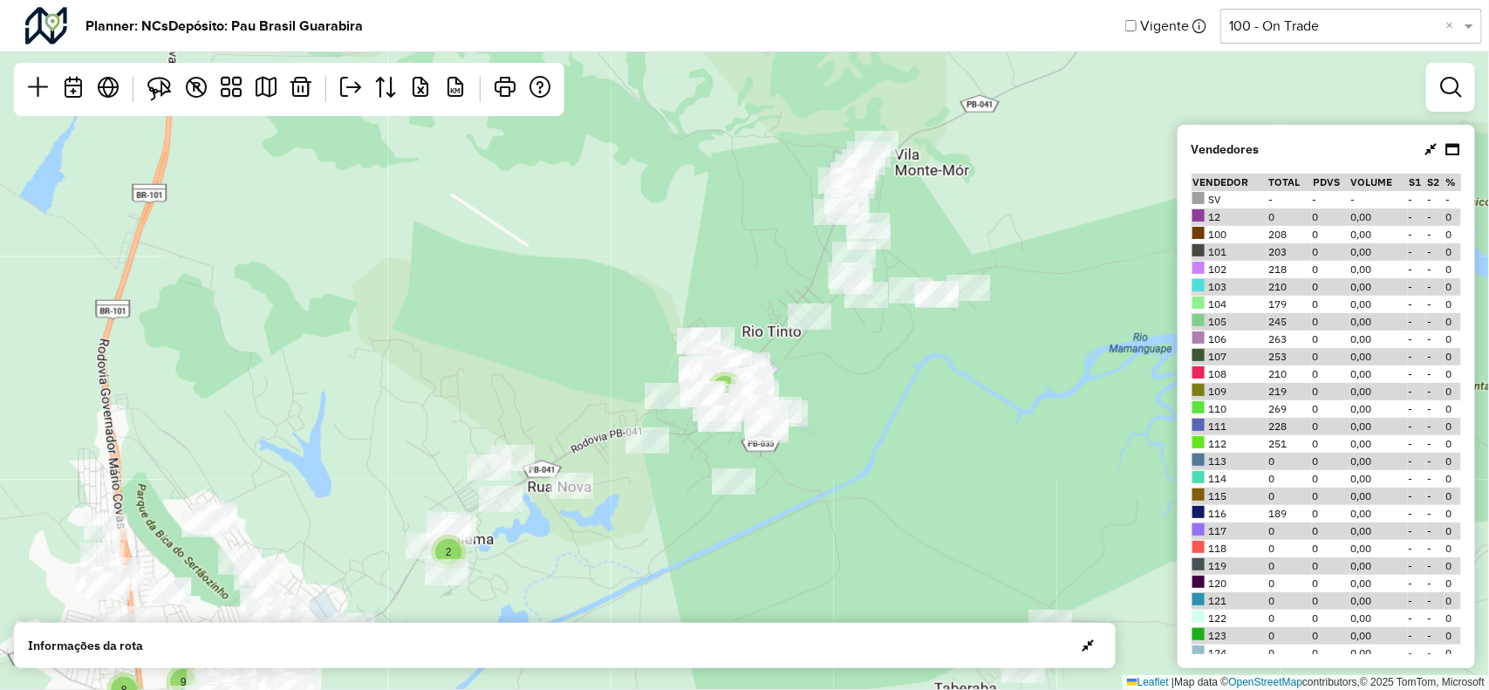
drag, startPoint x: 755, startPoint y: 417, endPoint x: 825, endPoint y: 327, distance: 113.8
click at [825, 327] on div "18 2 2 8 9 Leaflet | Map data © OpenStreetMap contributors,© 2025 TomTom, Micro…" at bounding box center [744, 345] width 1489 height 690
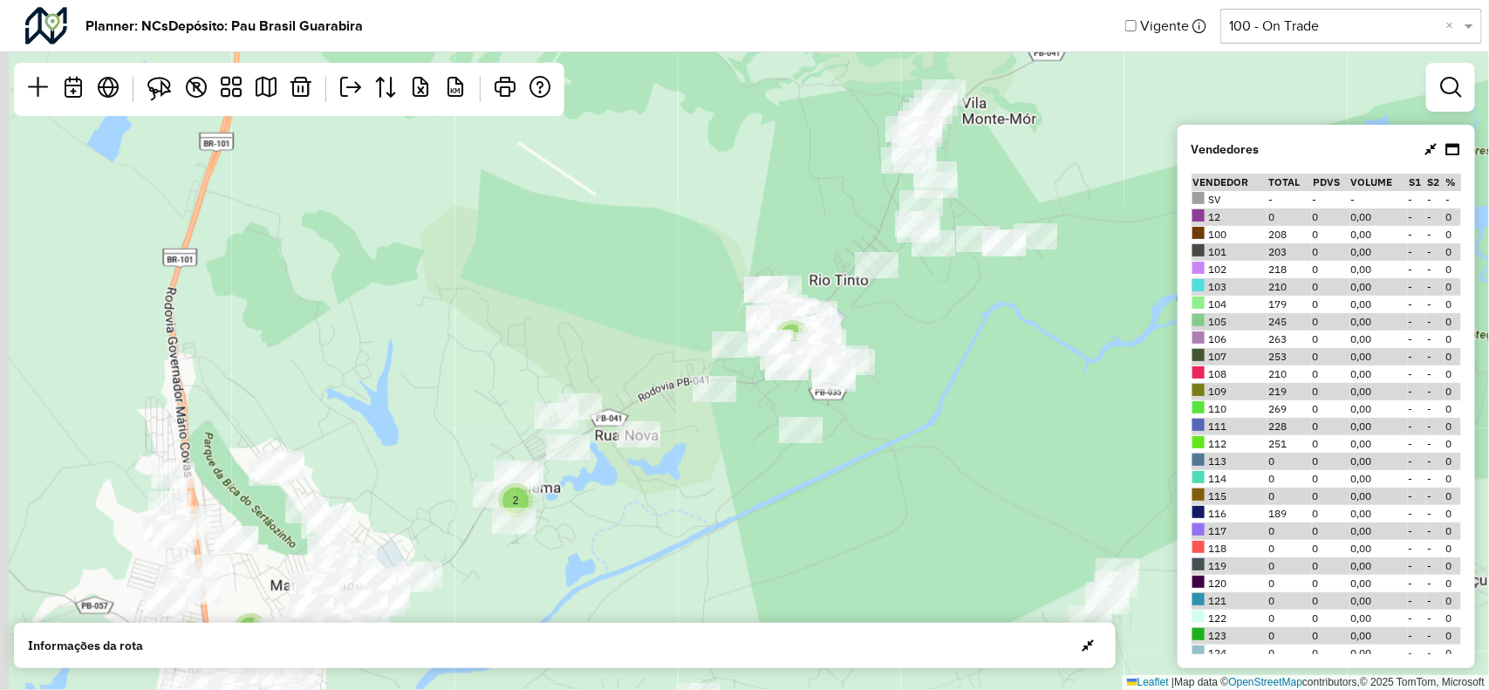
drag, startPoint x: 661, startPoint y: 429, endPoint x: 695, endPoint y: 417, distance: 36.2
click at [695, 417] on div "2 2 8 9 Leaflet | Map data © OpenStreetMap contributors,© 2025 TomTom, Microsoft" at bounding box center [744, 345] width 1489 height 690
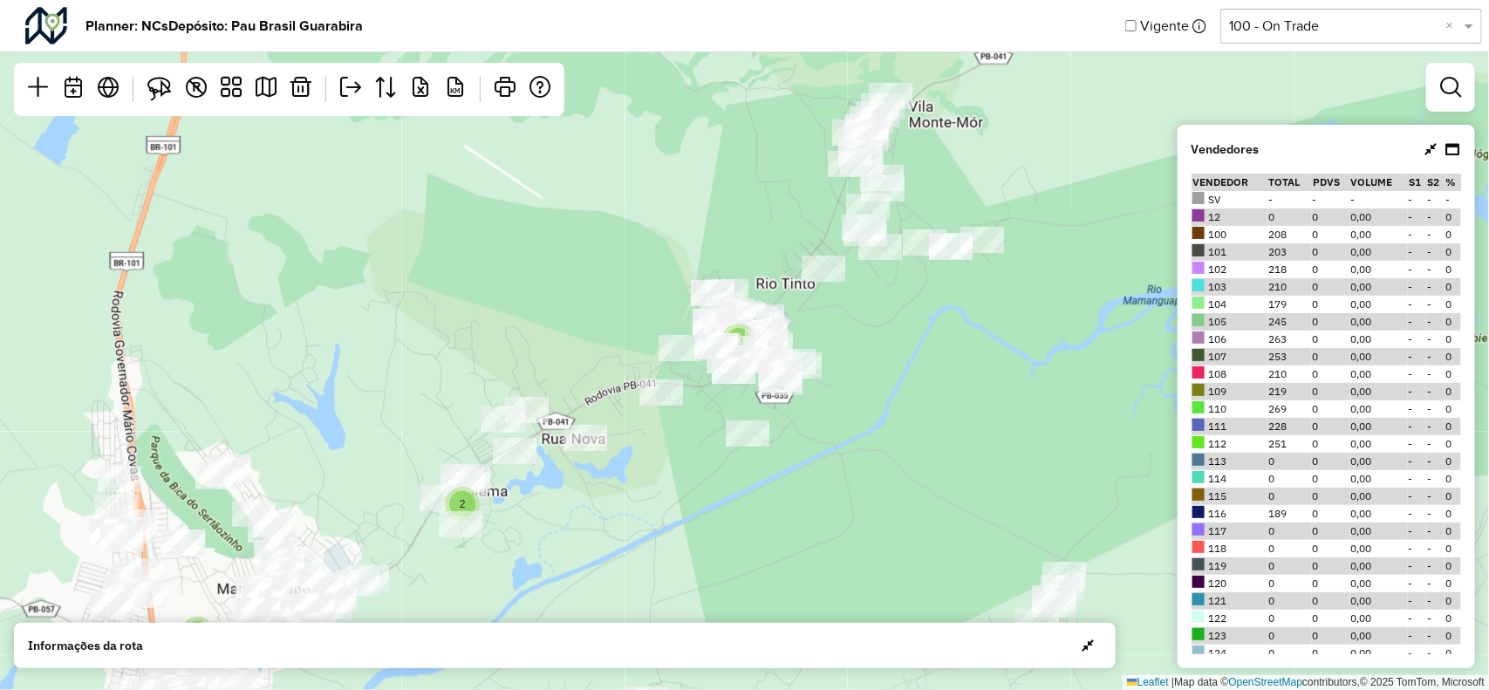
drag, startPoint x: 955, startPoint y: 312, endPoint x: 868, endPoint y: 328, distance: 88.7
click at [868, 328] on div "2 2 8 9 Leaflet | Map data © OpenStreetMap contributors,© 2025 TomTom, Microsoft" at bounding box center [744, 345] width 1489 height 690
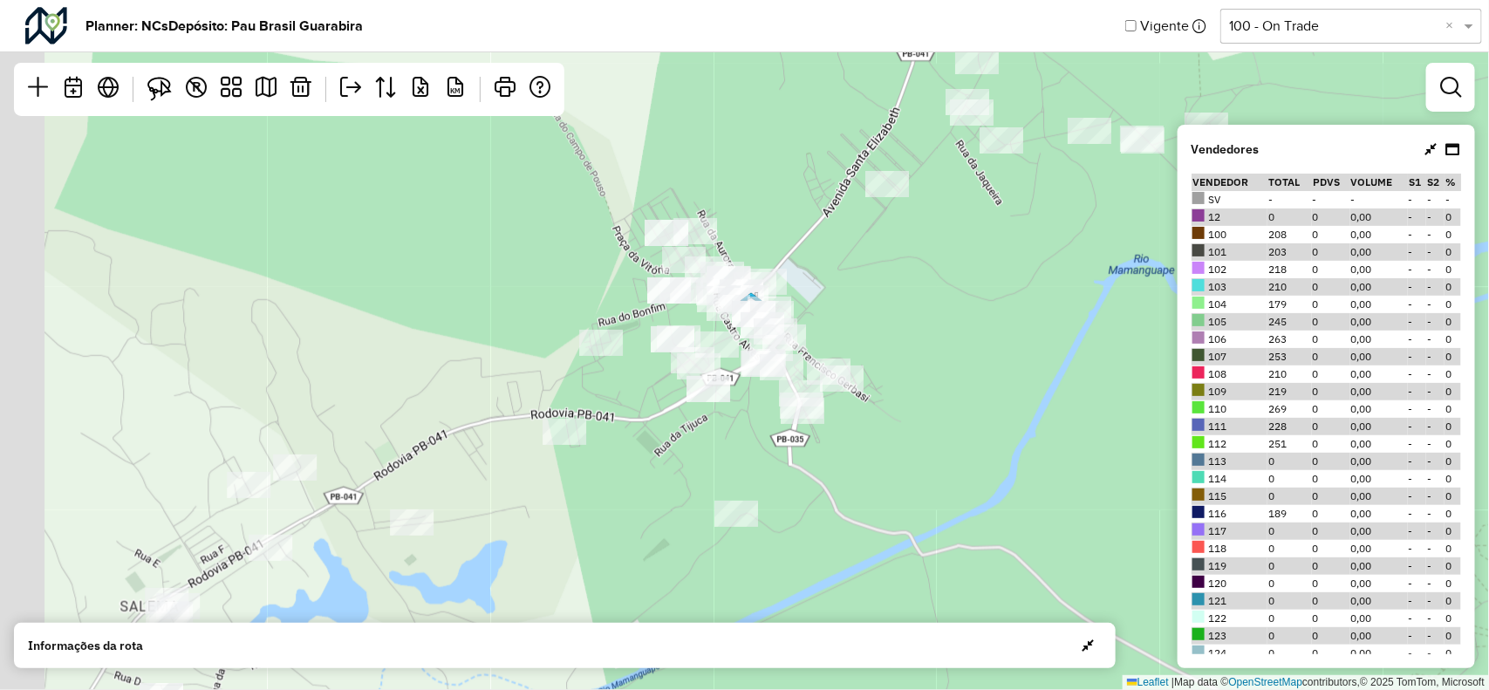
drag, startPoint x: 569, startPoint y: 467, endPoint x: 791, endPoint y: 420, distance: 226.6
click at [820, 442] on div "7 8 Leaflet | Map data © OpenStreetMap contributors,© 2025 TomTom, Microsoft" at bounding box center [744, 345] width 1489 height 690
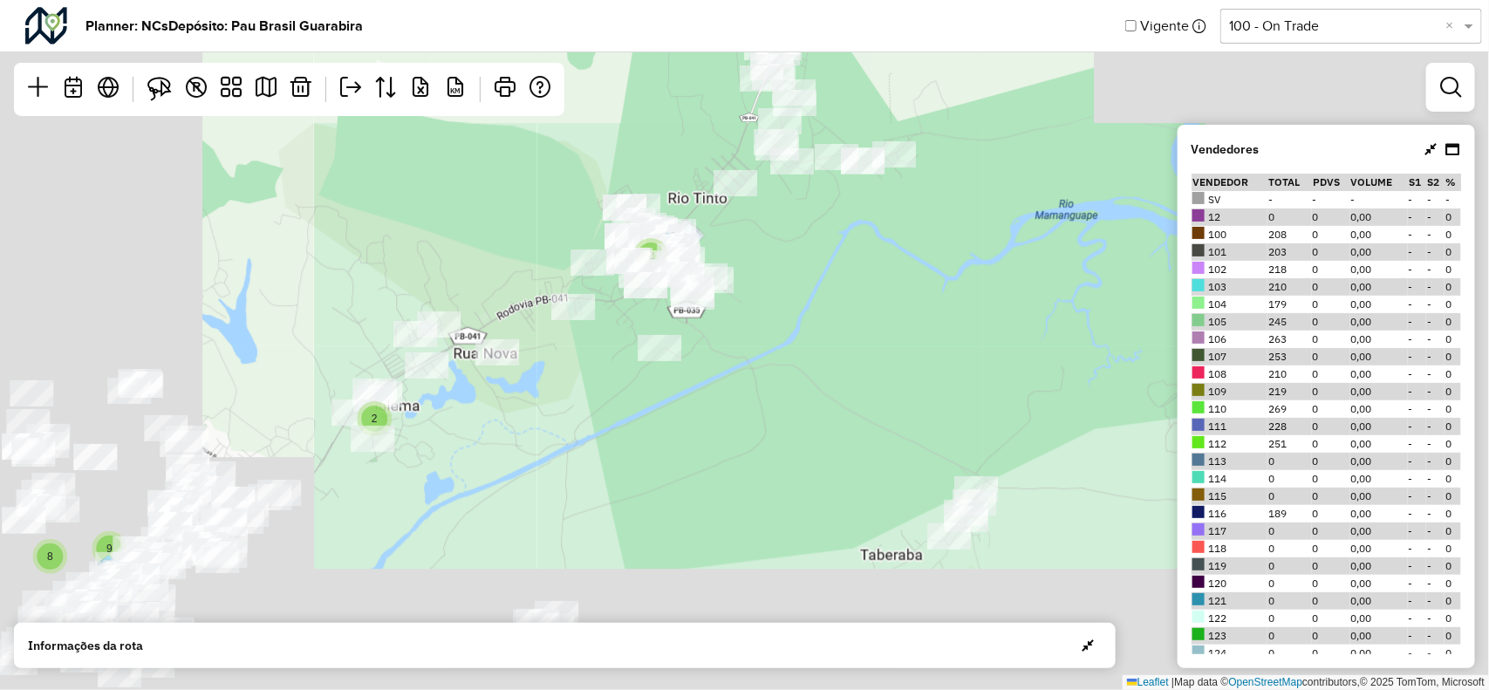
drag, startPoint x: 476, startPoint y: 304, endPoint x: 679, endPoint y: 312, distance: 203.5
click at [713, 310] on div "7 8 2 2 8 9 Leaflet | Map data © OpenStreetMap contributors,© 2025 TomTom, Micr…" at bounding box center [744, 345] width 1489 height 690
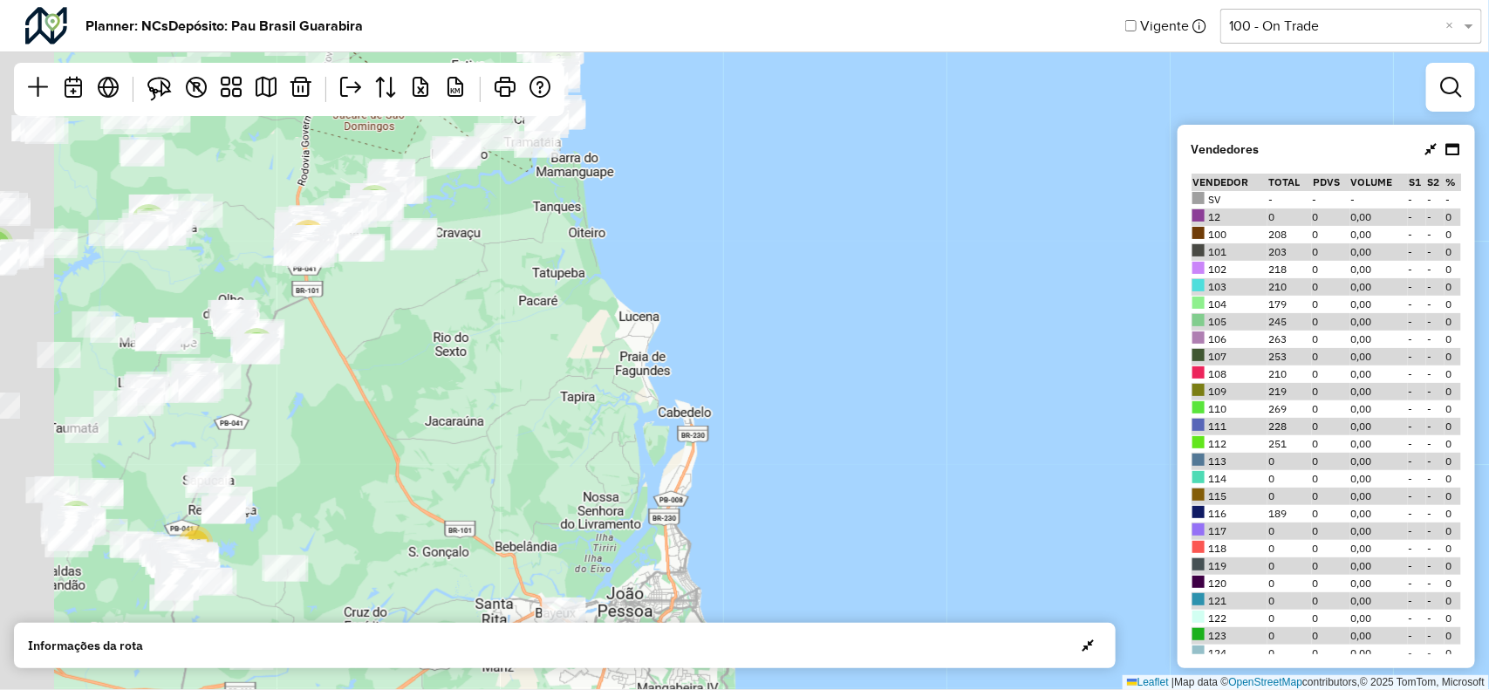
drag, startPoint x: 368, startPoint y: 321, endPoint x: 535, endPoint y: 320, distance: 166.7
click at [606, 310] on div "3 2 2 4 3 5 12 13 3 6 2 9 3 10 3 10 8 3 4 4 8 5 4 5 37 11 2 2 2 20 Leaflet | Ma…" at bounding box center [744, 345] width 1489 height 690
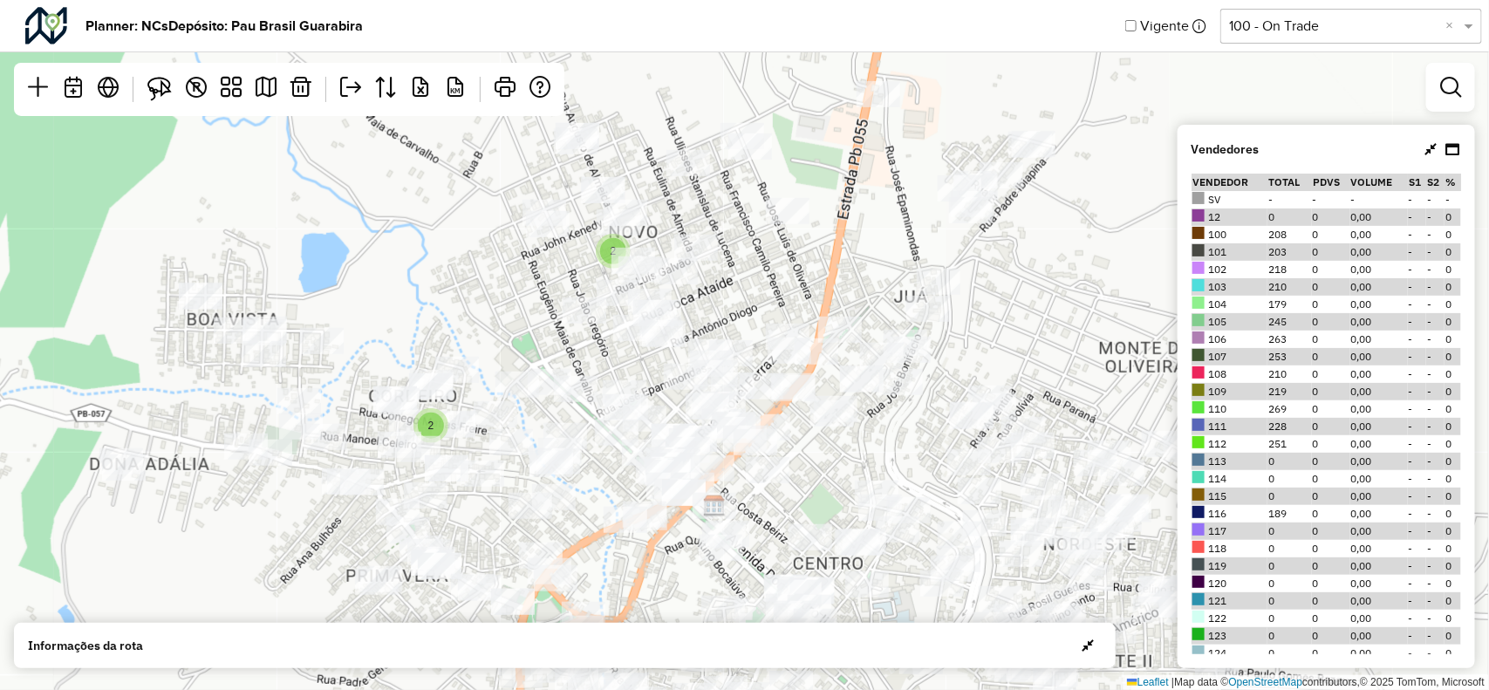
drag, startPoint x: 777, startPoint y: 166, endPoint x: 770, endPoint y: 211, distance: 45.9
click at [770, 211] on div "2 2 2 3 Leaflet | Map data © OpenStreetMap contributors,© 2025 TomTom, Microsoft" at bounding box center [744, 345] width 1489 height 690
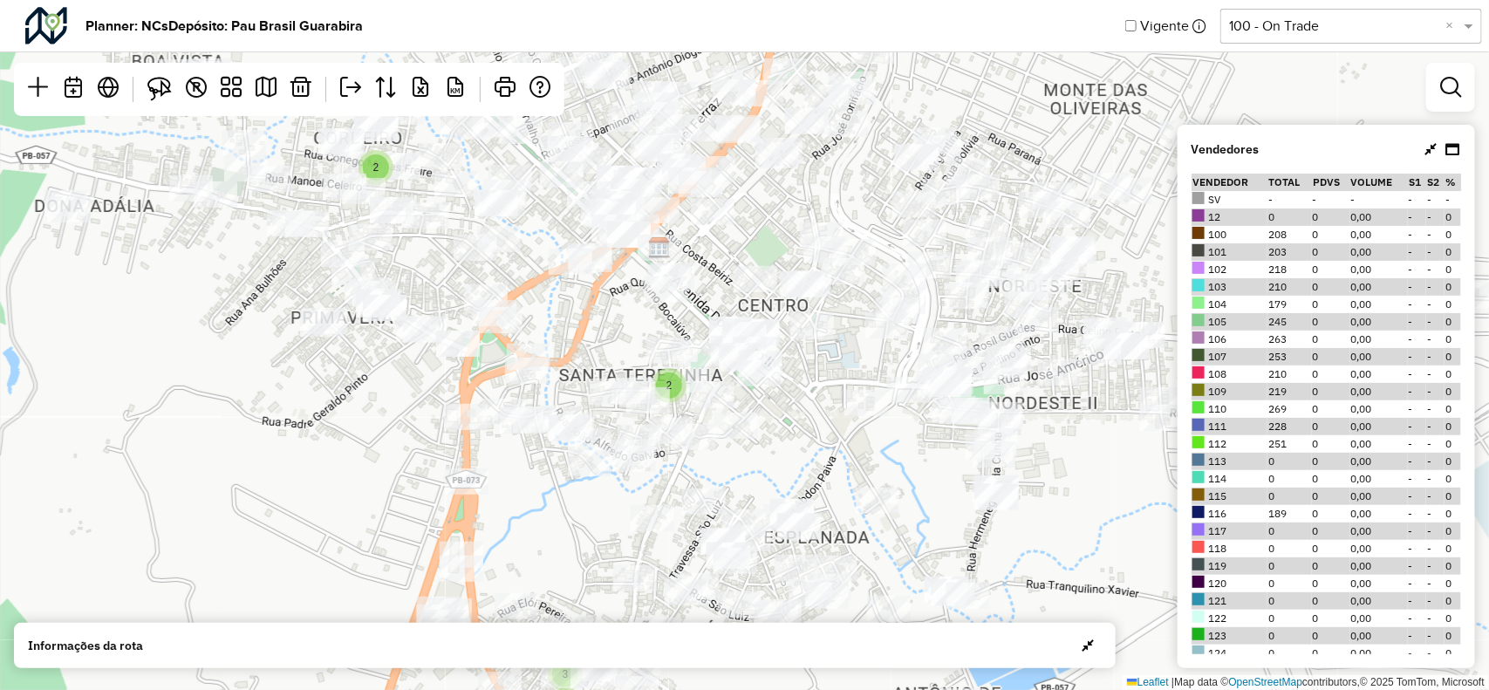
drag, startPoint x: 661, startPoint y: 482, endPoint x: 704, endPoint y: 432, distance: 66.2
click at [704, 432] on div at bounding box center [694, 437] width 44 height 26
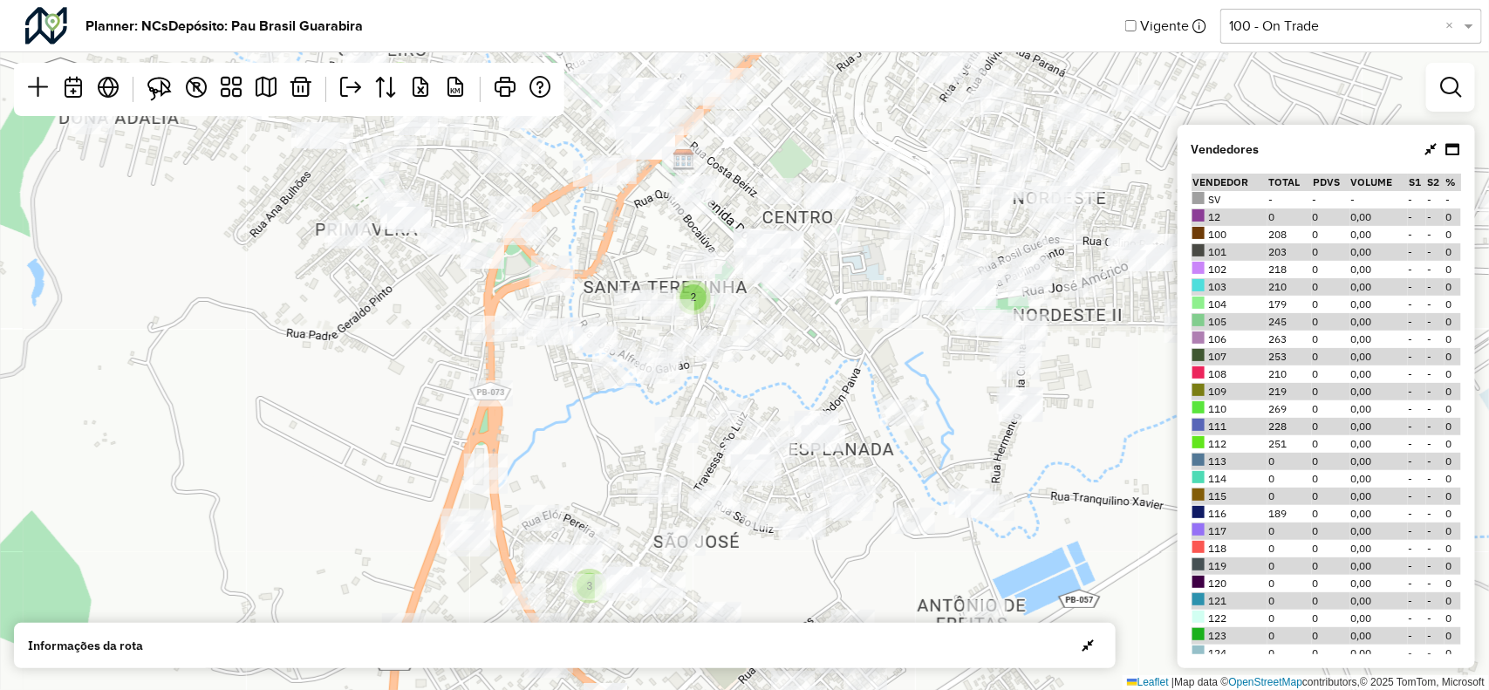
drag, startPoint x: 801, startPoint y: 421, endPoint x: 799, endPoint y: 330, distance: 90.8
click at [799, 330] on div "2 2 2 3 Leaflet | Map data © OpenStreetMap contributors,© 2025 TomTom, Microsoft" at bounding box center [744, 345] width 1489 height 690
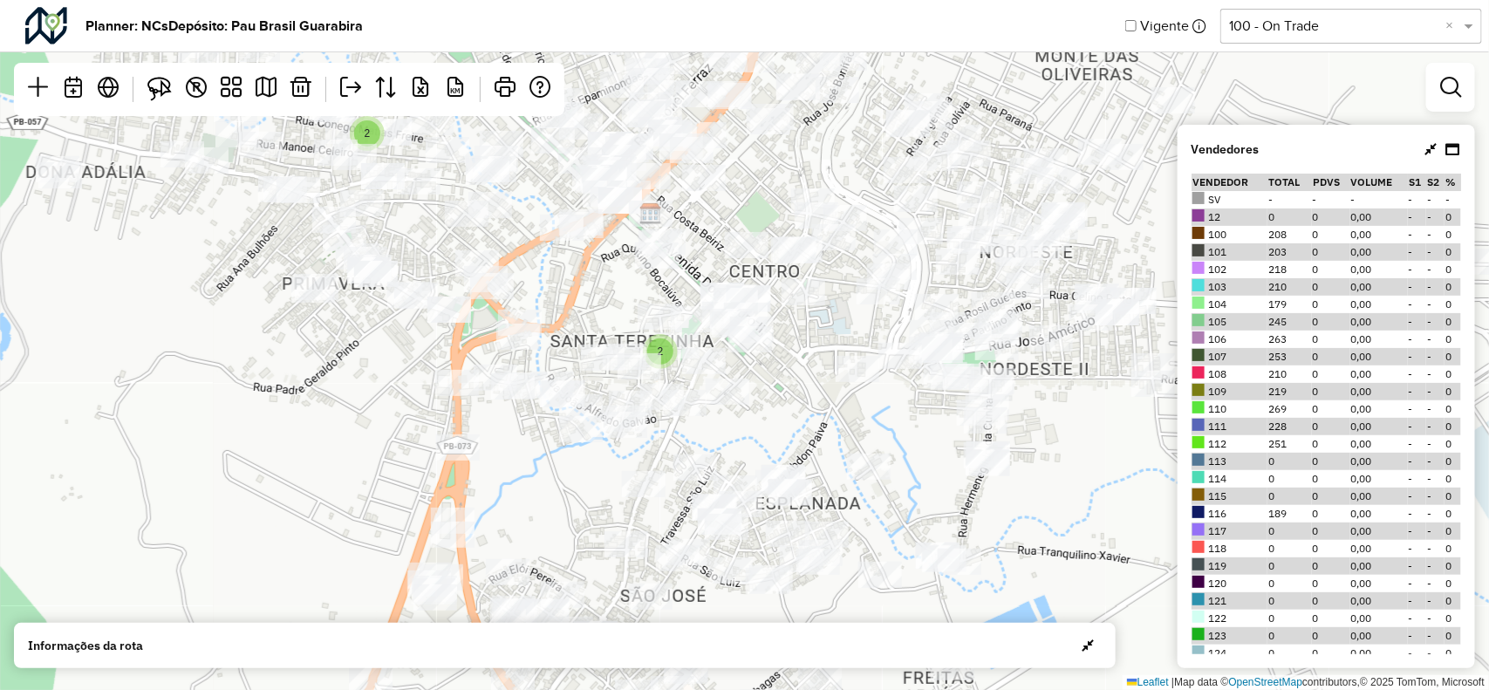
drag, startPoint x: 821, startPoint y: 304, endPoint x: 788, endPoint y: 382, distance: 85.2
click at [788, 382] on div "2 2 2 3 Leaflet | Map data © OpenStreetMap contributors,© 2025 TomTom, Microsoft" at bounding box center [744, 345] width 1489 height 690
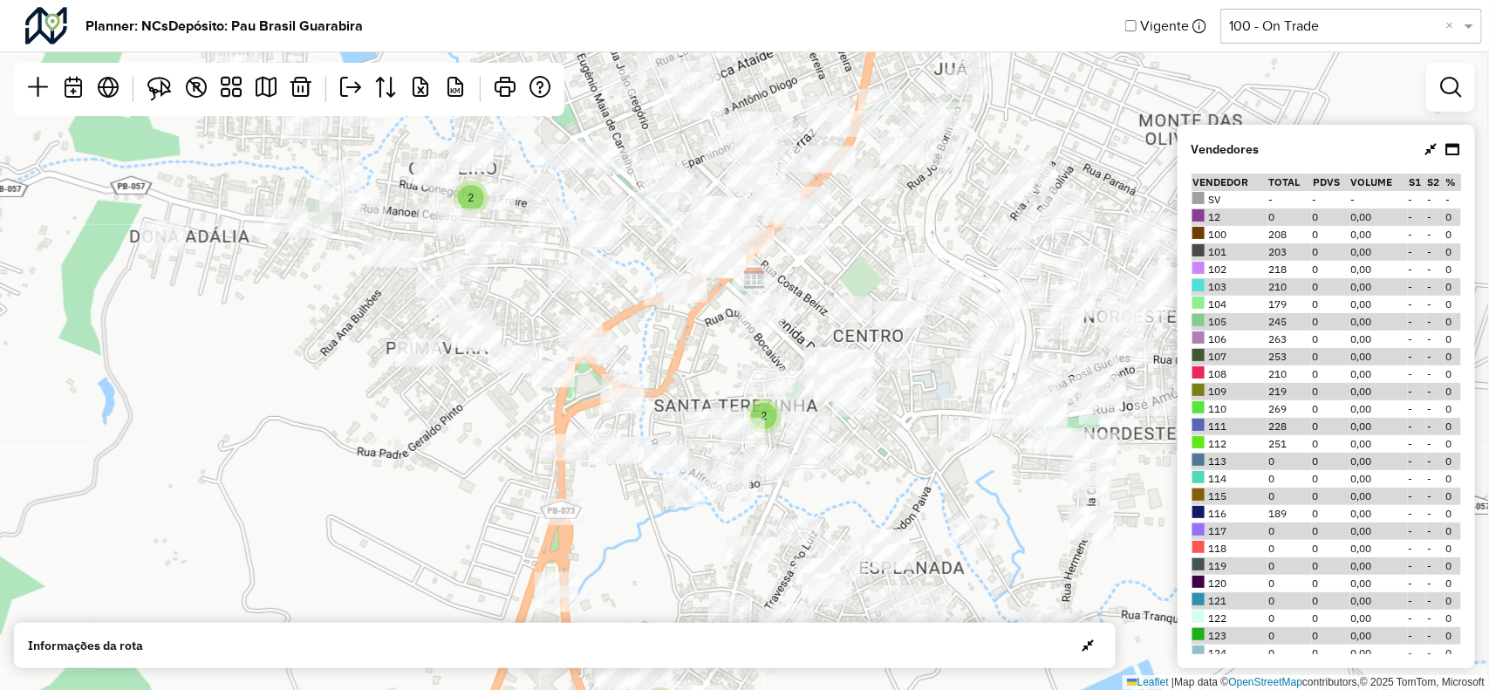
click at [428, 305] on div "2 2 2 3 Leaflet | Map data © OpenStreetMap contributors,© 2025 TomTom, Microsoft" at bounding box center [744, 345] width 1489 height 690
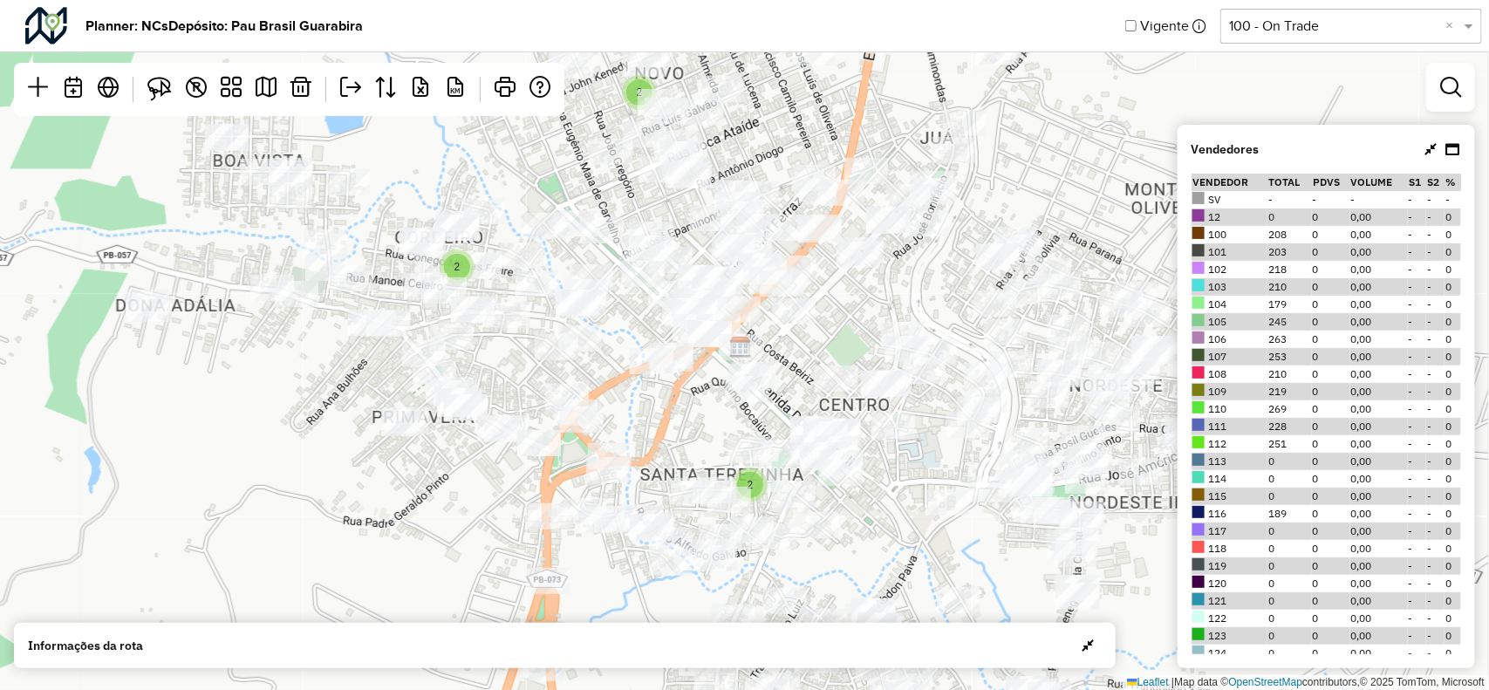
drag, startPoint x: 906, startPoint y: 166, endPoint x: 894, endPoint y: 236, distance: 71.6
click at [894, 234] on div at bounding box center [888, 221] width 44 height 26
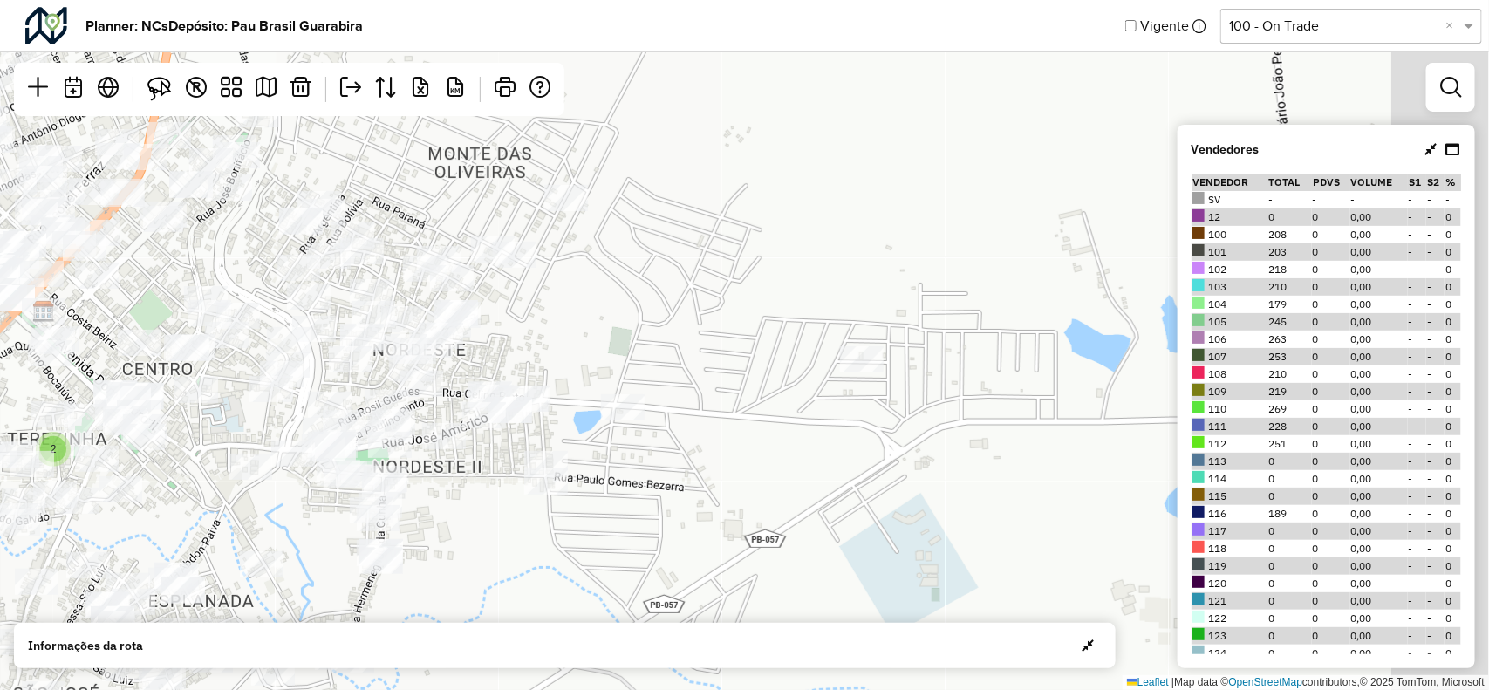
drag, startPoint x: 900, startPoint y: 342, endPoint x: 465, endPoint y: 340, distance: 434.5
click at [416, 332] on div "2 2 2 3 Leaflet | Map data © OpenStreetMap contributors,© 2025 TomTom, Microsoft" at bounding box center [744, 345] width 1489 height 690
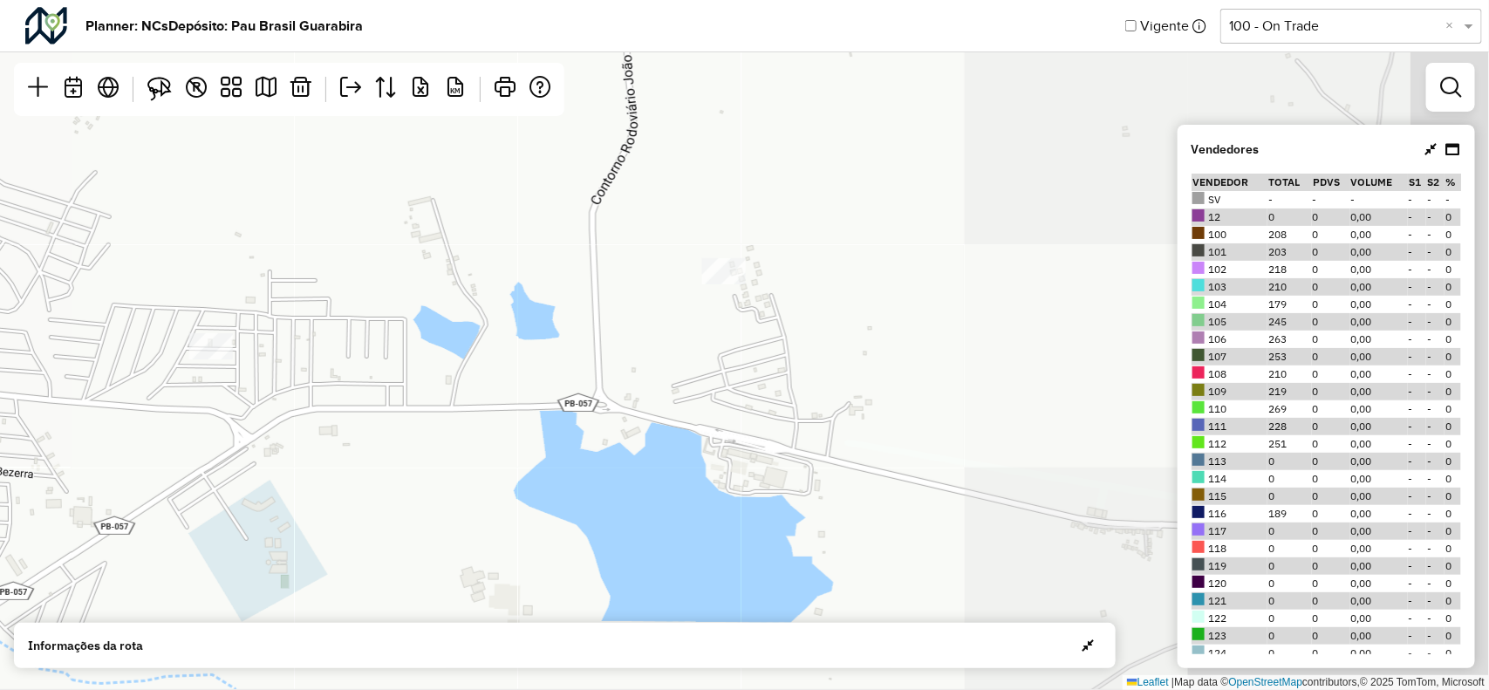
drag, startPoint x: 538, startPoint y: 341, endPoint x: 487, endPoint y: 338, distance: 50.7
click at [394, 325] on div "2 2 2 3 Leaflet | Map data © OpenStreetMap contributors,© 2025 TomTom, Microsoft" at bounding box center [744, 345] width 1489 height 690
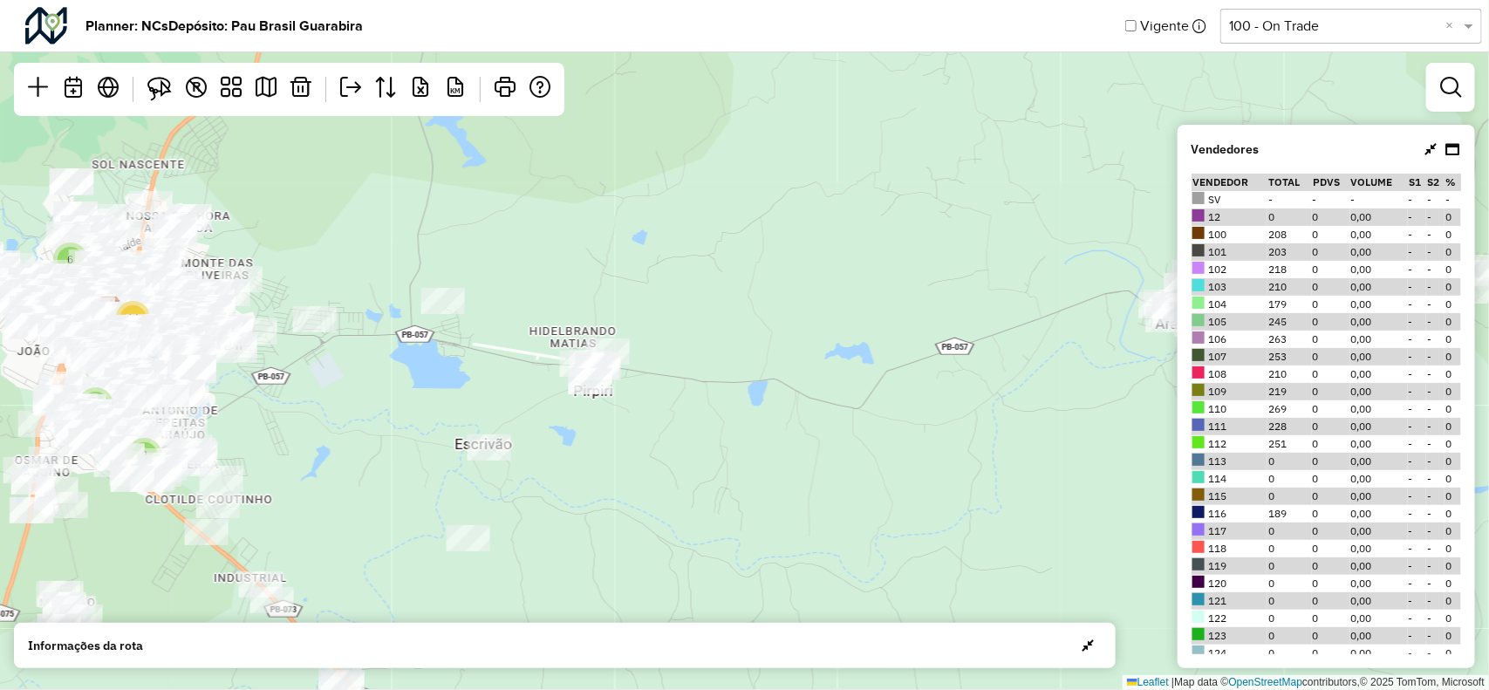
drag, startPoint x: 629, startPoint y: 325, endPoint x: 616, endPoint y: 320, distance: 14.1
click at [615, 320] on div "3 3 4 5 2 2 3 5 2 6 14 2 7 Leaflet | Map data © OpenStreetMap contributors,© 20…" at bounding box center [744, 345] width 1489 height 690
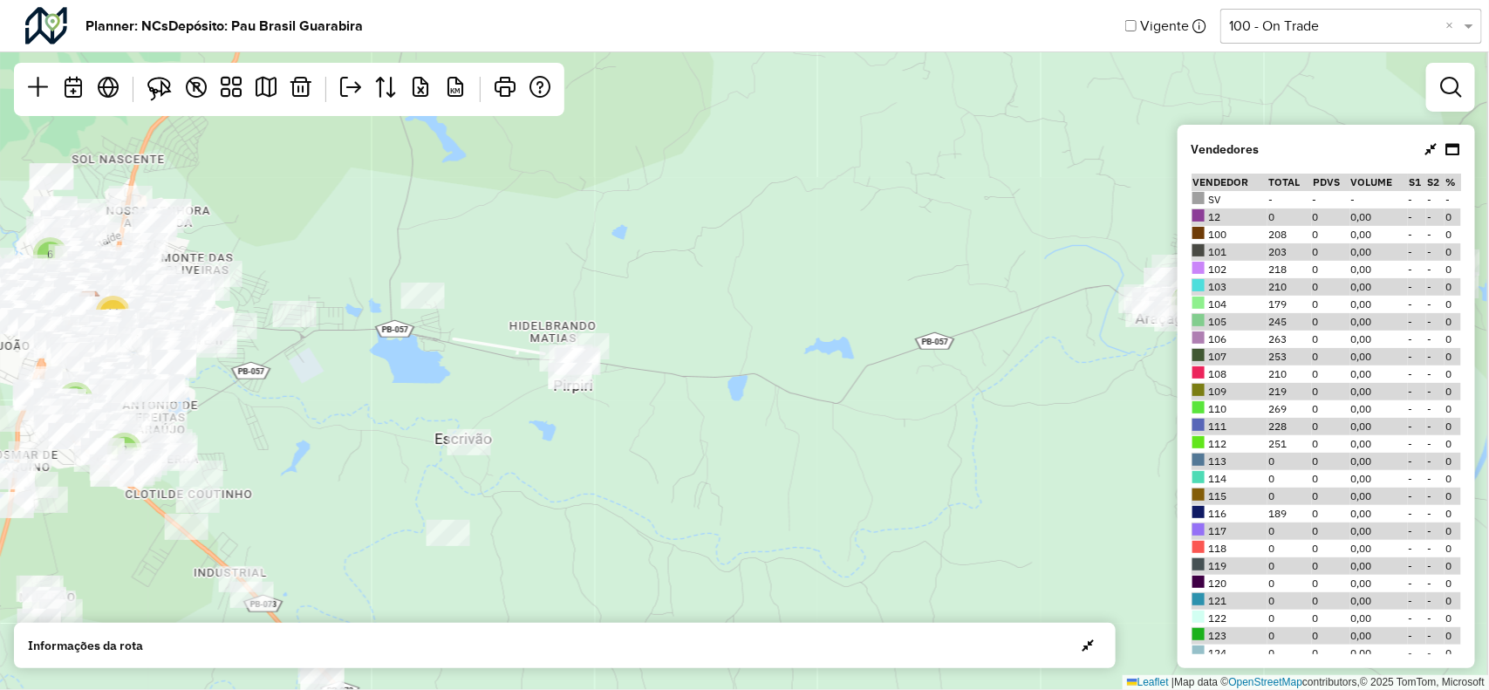
drag, startPoint x: 864, startPoint y: 353, endPoint x: 424, endPoint y: 355, distance: 439.8
click at [307, 353] on div "3 4 5 2 2 3 5 2 6 14 2 7 Leaflet | Map data © OpenStreetMap contributors,© 2025…" at bounding box center [744, 345] width 1489 height 690
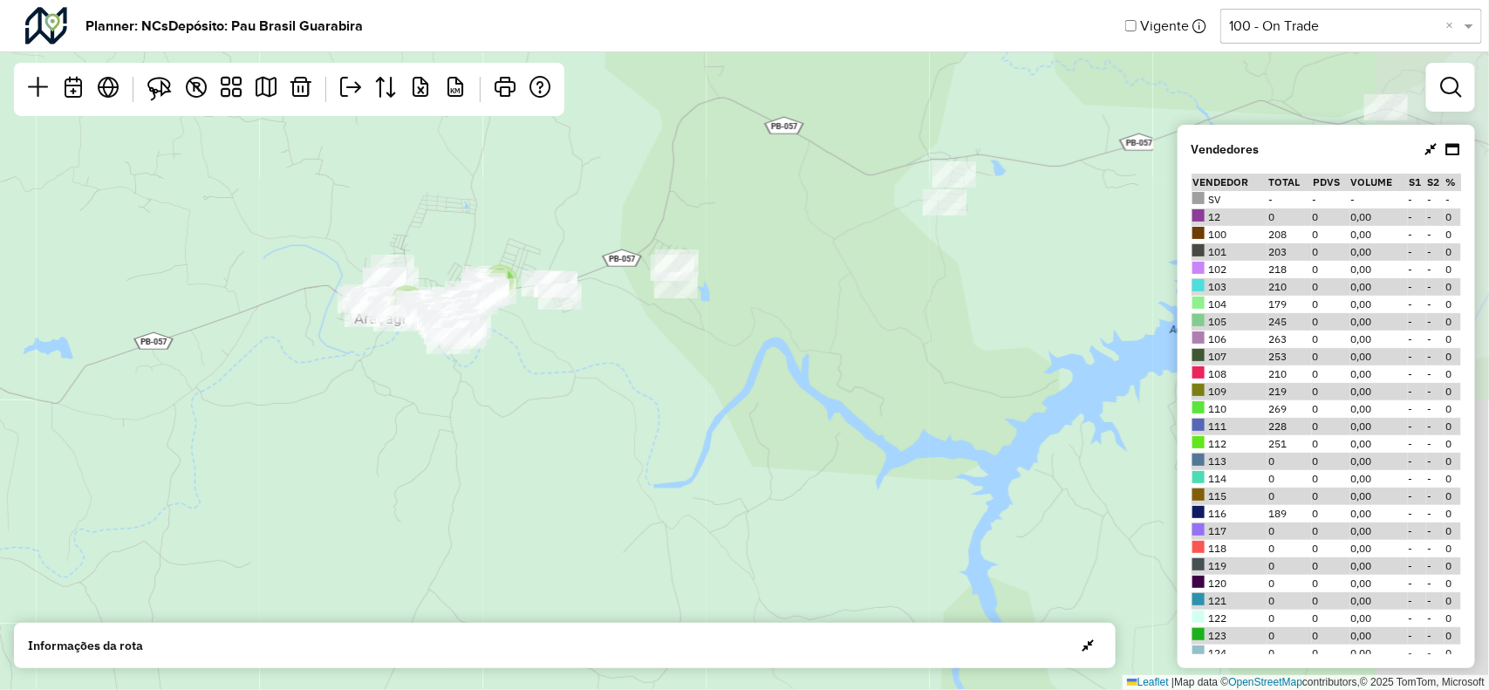
drag, startPoint x: 739, startPoint y: 327, endPoint x: 861, endPoint y: 320, distance: 122.4
click at [500, 333] on div "5 2 2 3 5 2 6 14 2 7 8 9 Leaflet | Map data © OpenStreetMap contributors,© 2025…" at bounding box center [744, 345] width 1489 height 690
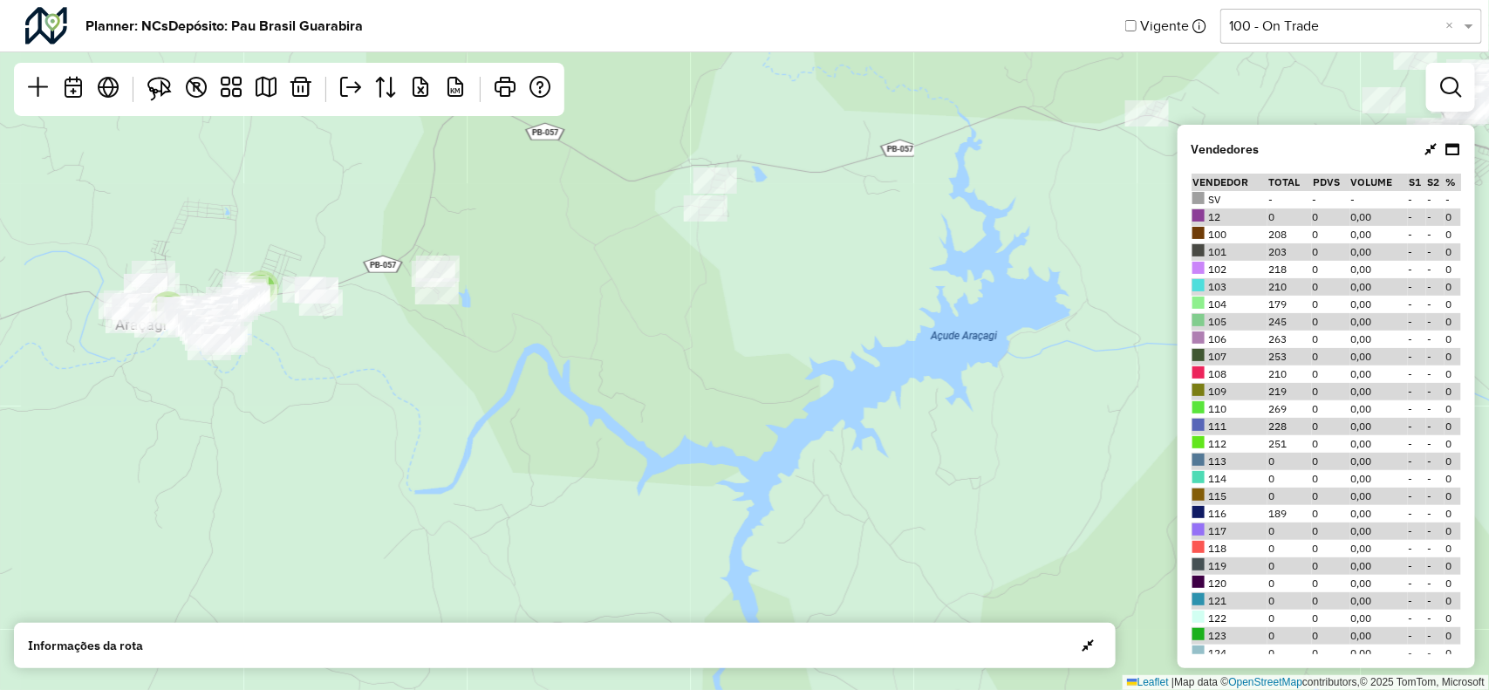
click at [1425, 142] on icon at bounding box center [1431, 149] width 12 height 14
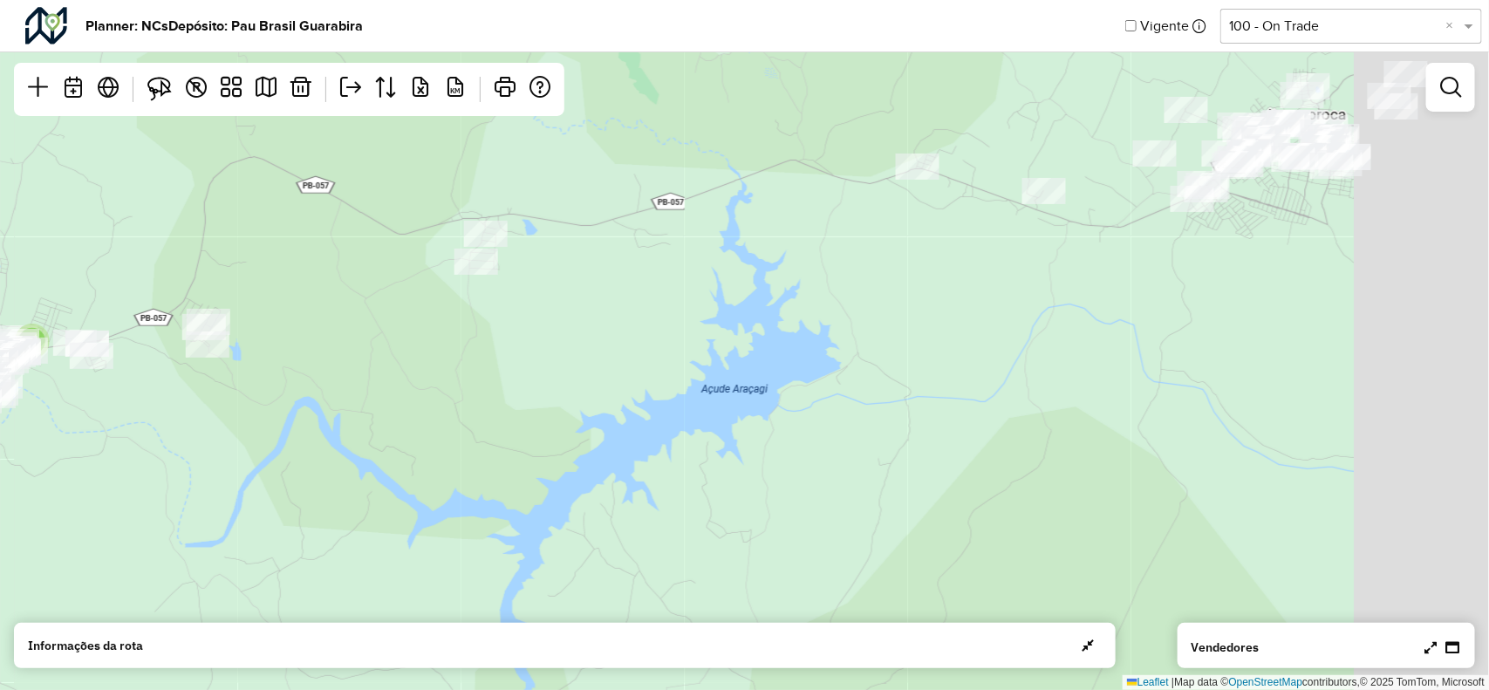
drag, startPoint x: 1002, startPoint y: 237, endPoint x: 816, endPoint y: 277, distance: 190.0
click at [791, 277] on div "5 2 2 3 5 2 6 14 2 7 8 9 Leaflet | Map data © OpenStreetMap contributors,© 2025…" at bounding box center [744, 345] width 1489 height 690
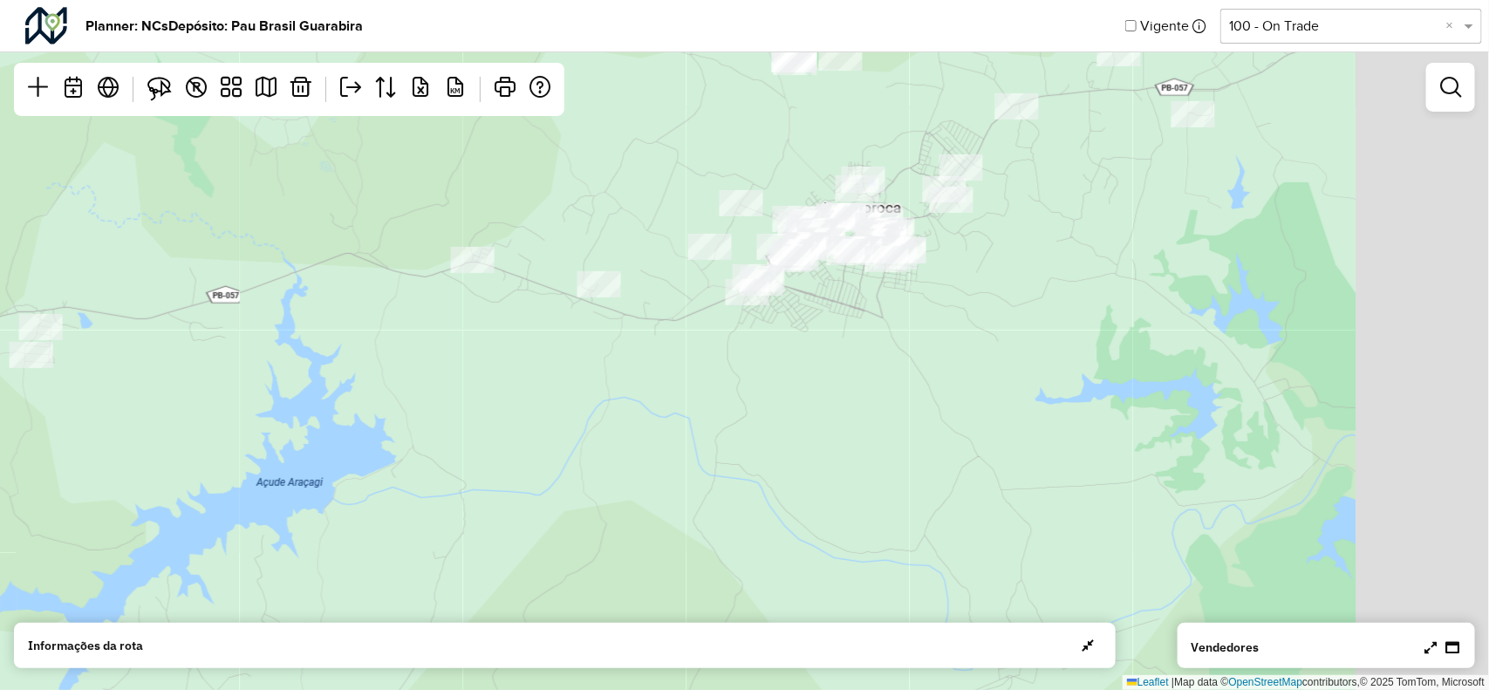
drag, startPoint x: 851, startPoint y: 286, endPoint x: 971, endPoint y: 291, distance: 120.5
click at [808, 315] on div "2 2 5 6 14 2 7 8 9 2 2 Leaflet | Map data © OpenStreetMap contributors,© 2025 T…" at bounding box center [744, 345] width 1489 height 690
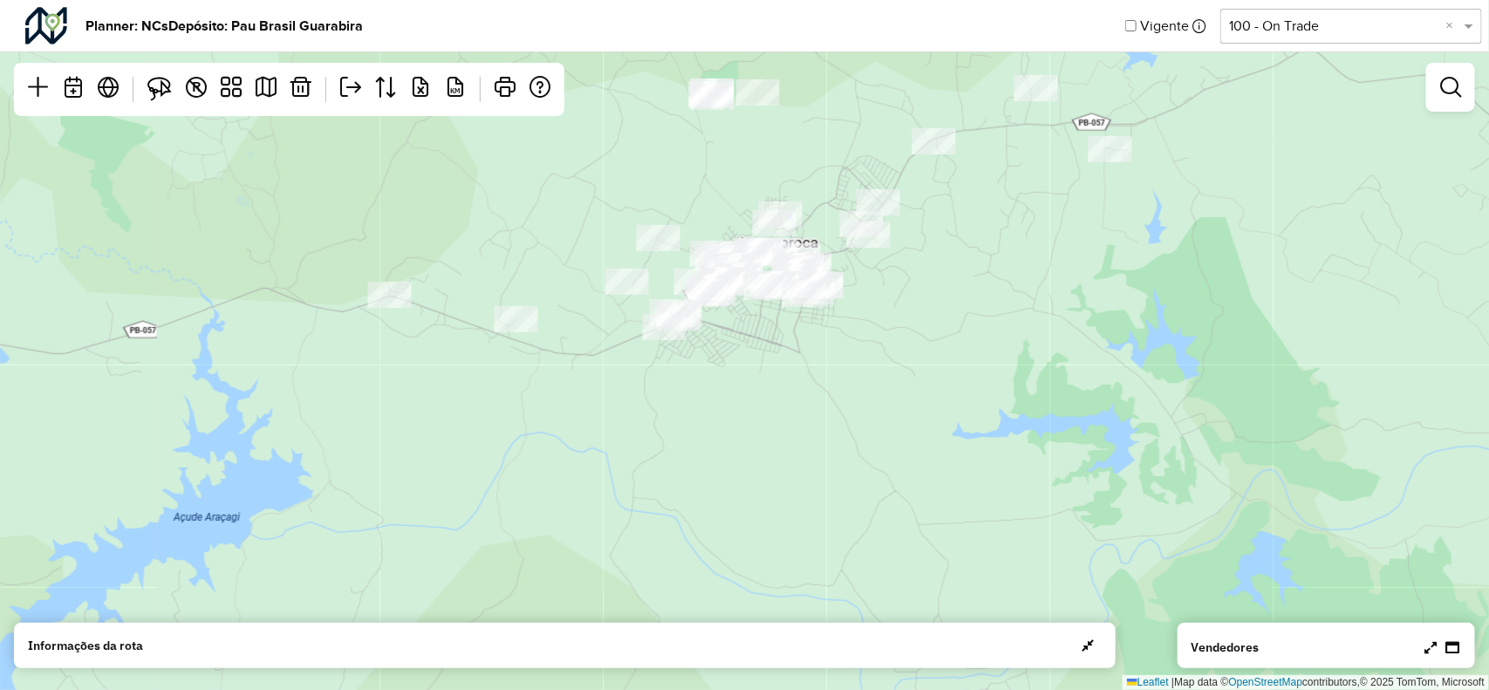
drag, startPoint x: 1013, startPoint y: 246, endPoint x: 1052, endPoint y: 207, distance: 55.5
click at [906, 314] on div "2 2 8 9 2 2 Leaflet | Map data © OpenStreetMap contributors,© 2025 TomTom, Micr…" at bounding box center [744, 345] width 1489 height 690
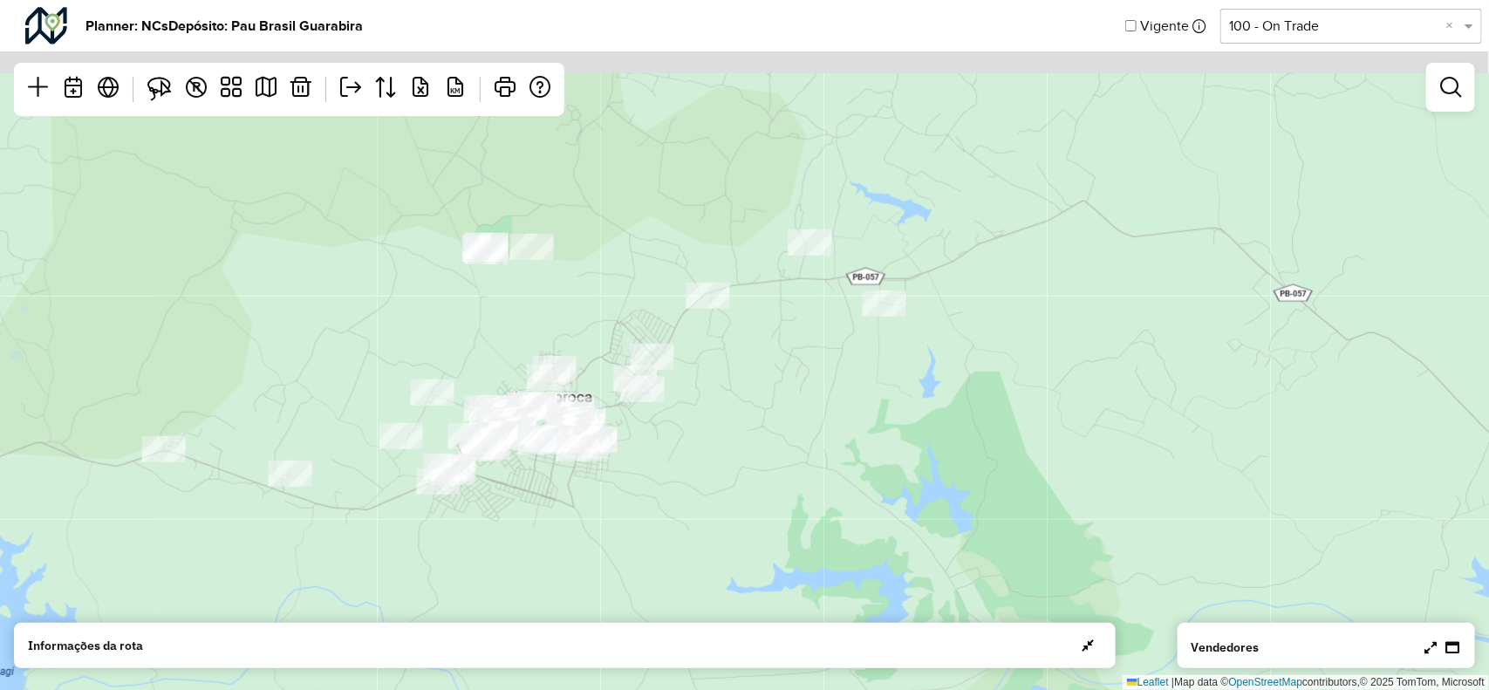
drag, startPoint x: 1019, startPoint y: 211, endPoint x: 1002, endPoint y: 284, distance: 75.3
click at [966, 295] on div "2 2 8 9 2 2 Leaflet | Map data © OpenStreetMap contributors,© 2025 TomTom, Micr…" at bounding box center [744, 345] width 1489 height 690
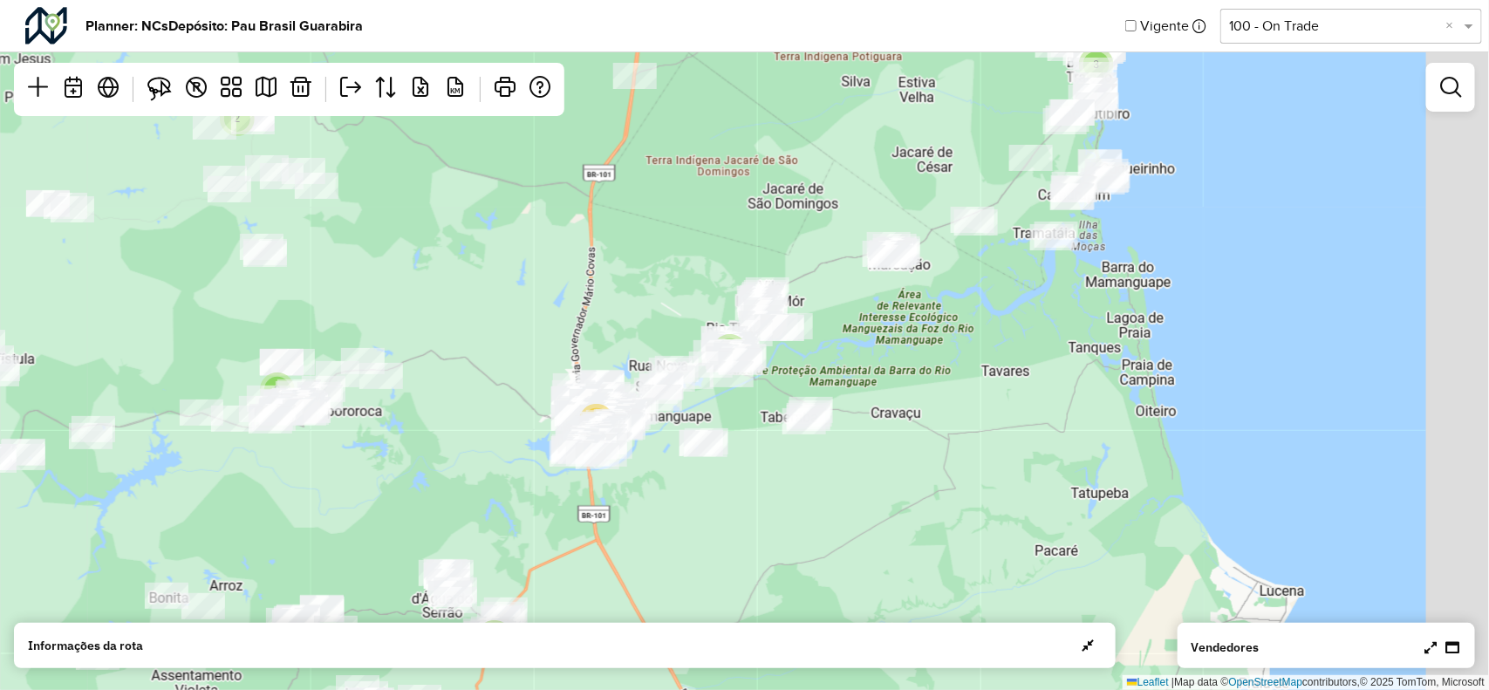
drag, startPoint x: 1118, startPoint y: 259, endPoint x: 870, endPoint y: 298, distance: 250.9
click at [870, 298] on div "2 2 4 3 5 11 5 8 3 5 2 5 2 3 9 3 3 7 7 2 3 4 8 4 4 5 2 2 31 5 5 2 2 2 20 Leafle…" at bounding box center [744, 345] width 1489 height 690
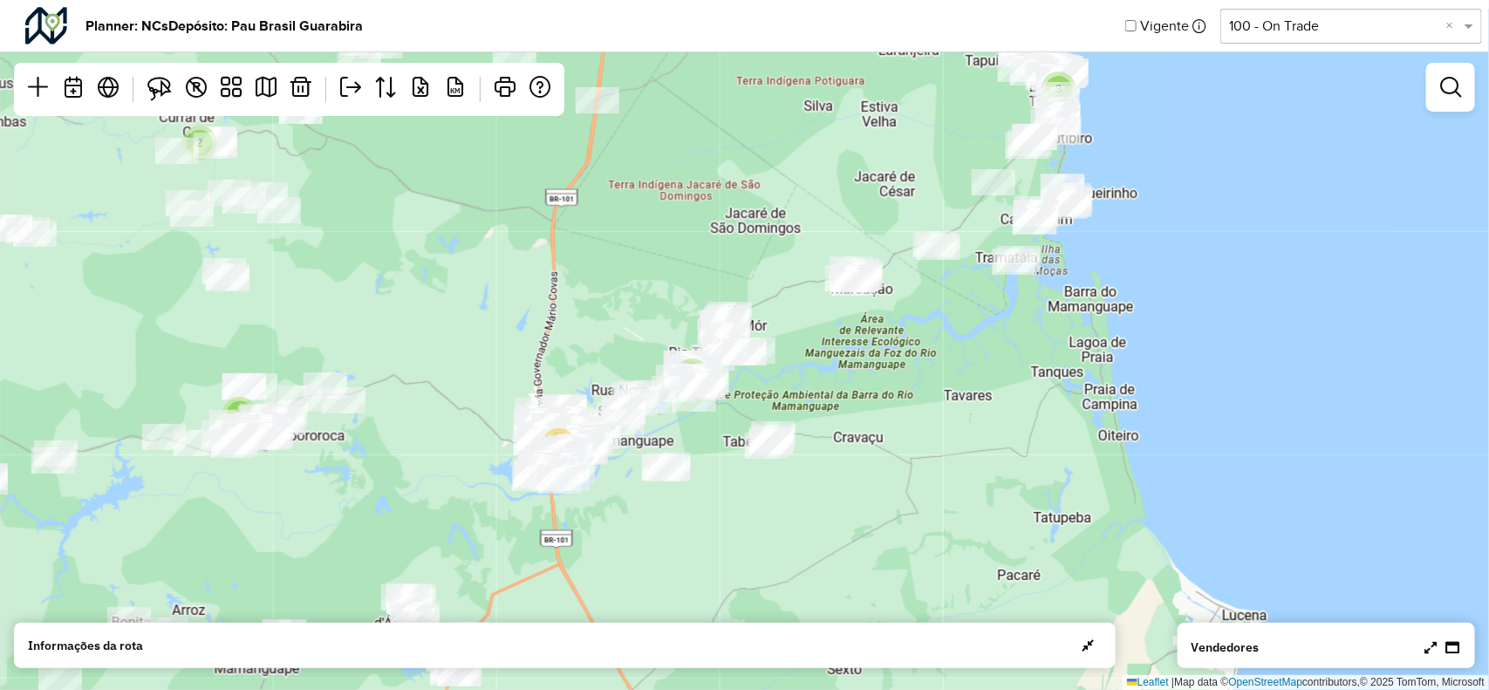
drag, startPoint x: 969, startPoint y: 266, endPoint x: 931, endPoint y: 291, distance: 44.8
click at [931, 291] on div "2 2 4 3 5 11 5 8 3 5 2 5 2 3 9 3 3 7 7 2 3 4 8 4 4 5 2 2 31 5 5 2 2 2 20 Leafle…" at bounding box center [744, 345] width 1489 height 690
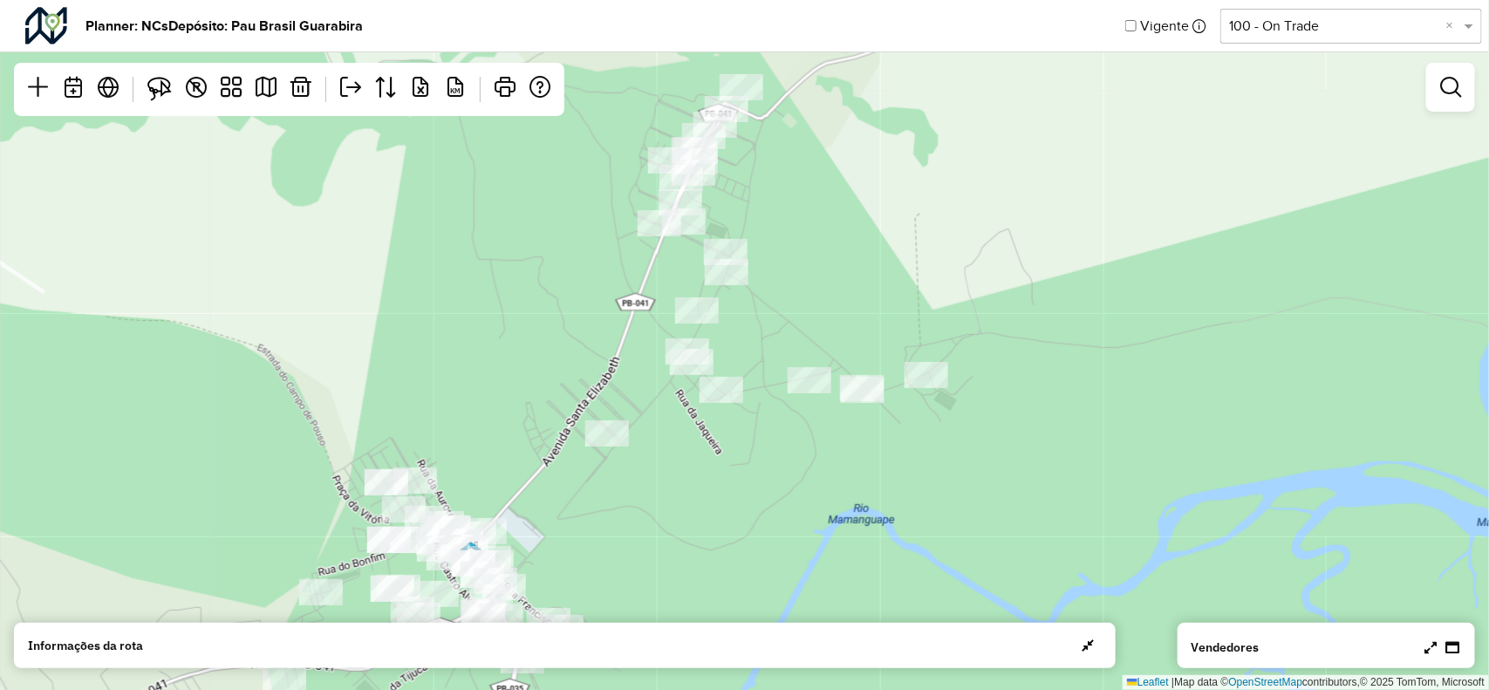
drag, startPoint x: 656, startPoint y: 312, endPoint x: 749, endPoint y: 329, distance: 94.1
click at [749, 329] on div "7 8 Leaflet | Map data © OpenStreetMap contributors,© 2025 TomTom, Microsoft" at bounding box center [744, 345] width 1489 height 690
click at [665, 312] on div "7 8 Leaflet | Map data © OpenStreetMap contributors,© 2025 TomTom, Microsoft" at bounding box center [744, 345] width 1489 height 690
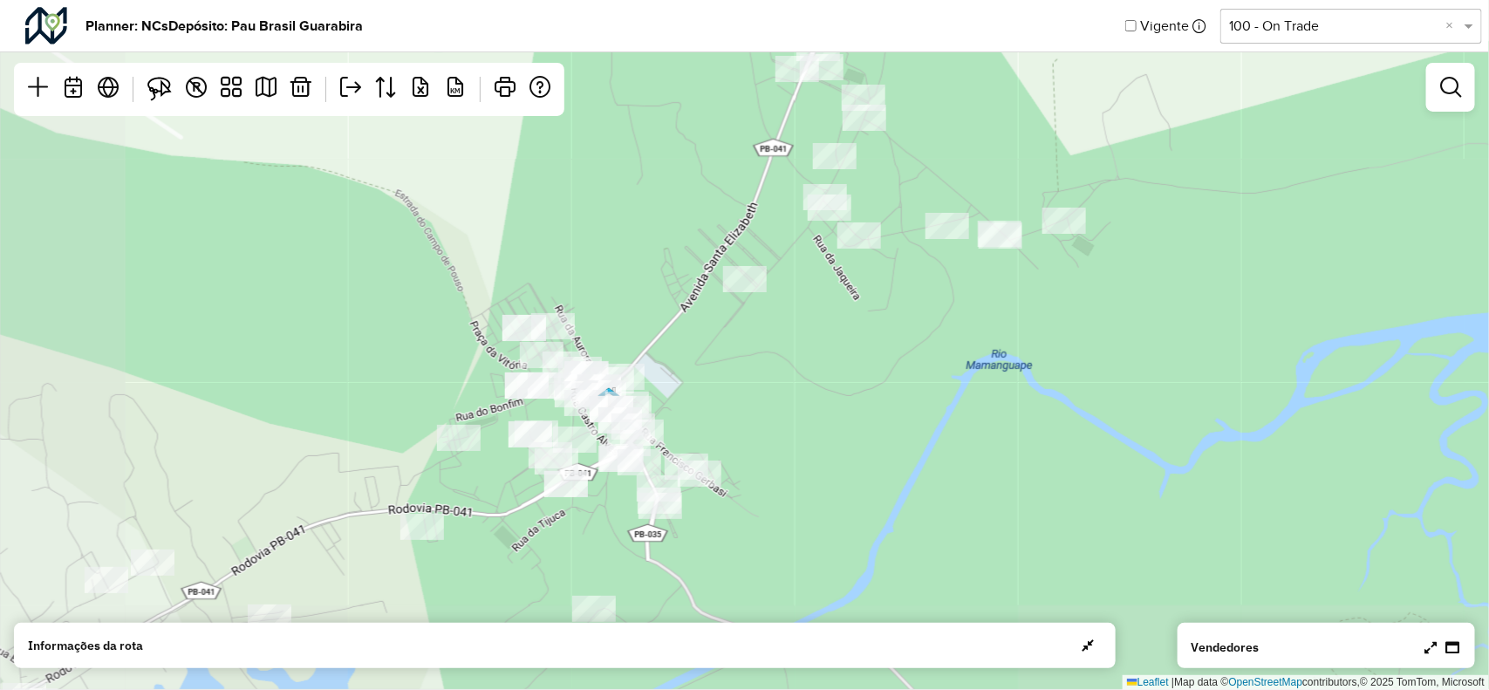
drag, startPoint x: 551, startPoint y: 401, endPoint x: 685, endPoint y: 250, distance: 201.5
click at [685, 250] on div "7 8 Leaflet | Map data © OpenStreetMap contributors,© 2025 TomTom, Microsoft" at bounding box center [744, 345] width 1489 height 690
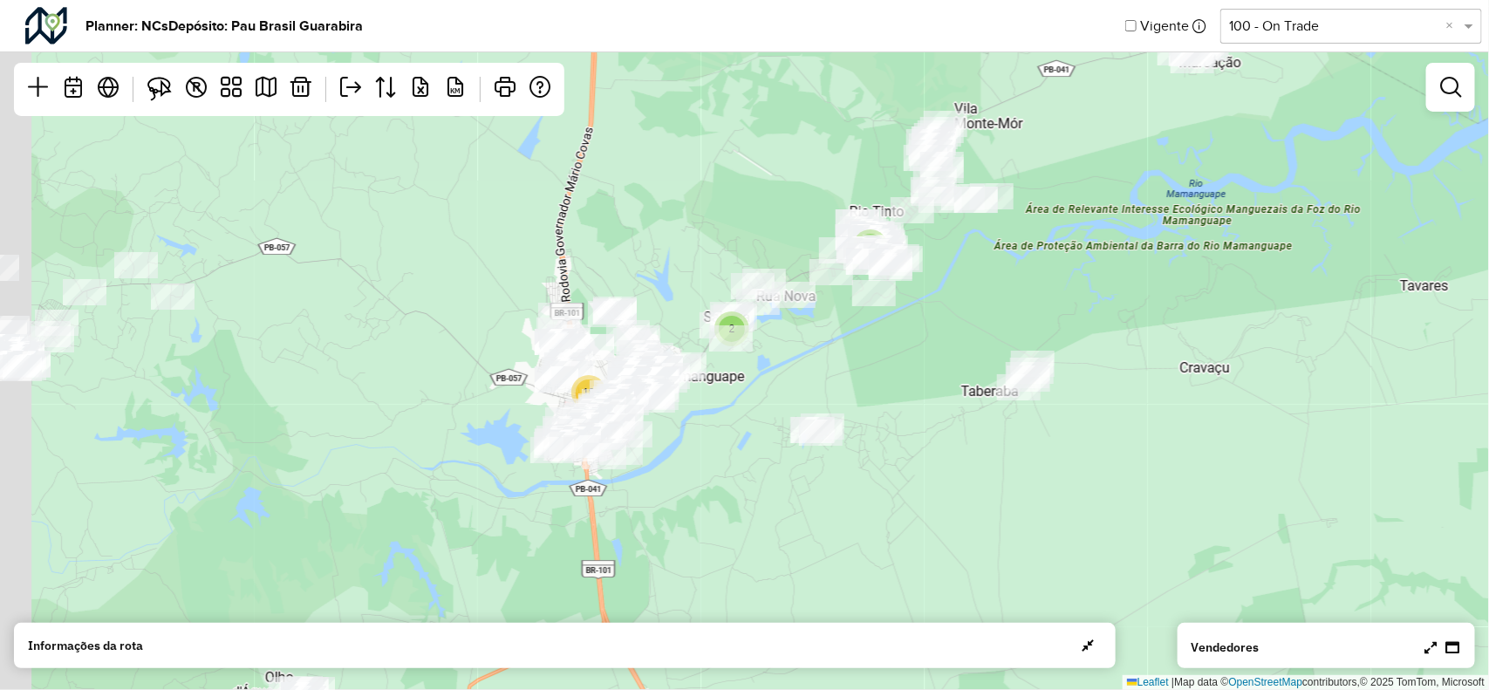
drag, startPoint x: 864, startPoint y: 308, endPoint x: 921, endPoint y: 301, distance: 57.1
click at [921, 301] on div "2 2 4 4 5 2 2 20 11 5 2 3 2 2 2 18 Leaflet | Map data © OpenStreetMap contribut…" at bounding box center [744, 345] width 1489 height 690
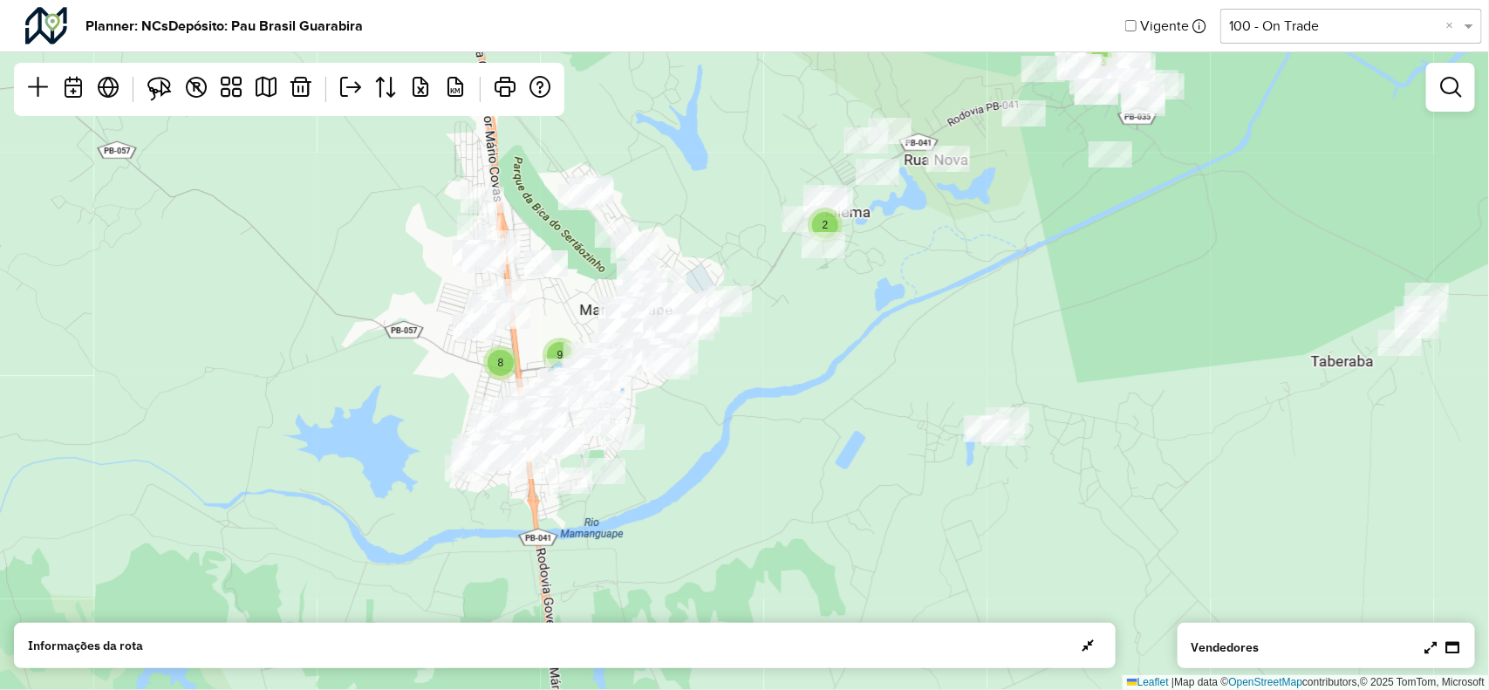
drag, startPoint x: 1236, startPoint y: 251, endPoint x: 1118, endPoint y: 260, distance: 119.0
click at [1118, 260] on div "2 2 8 9 Leaflet | Map data © OpenStreetMap contributors,© 2025 TomTom, Microsoft" at bounding box center [744, 345] width 1489 height 690
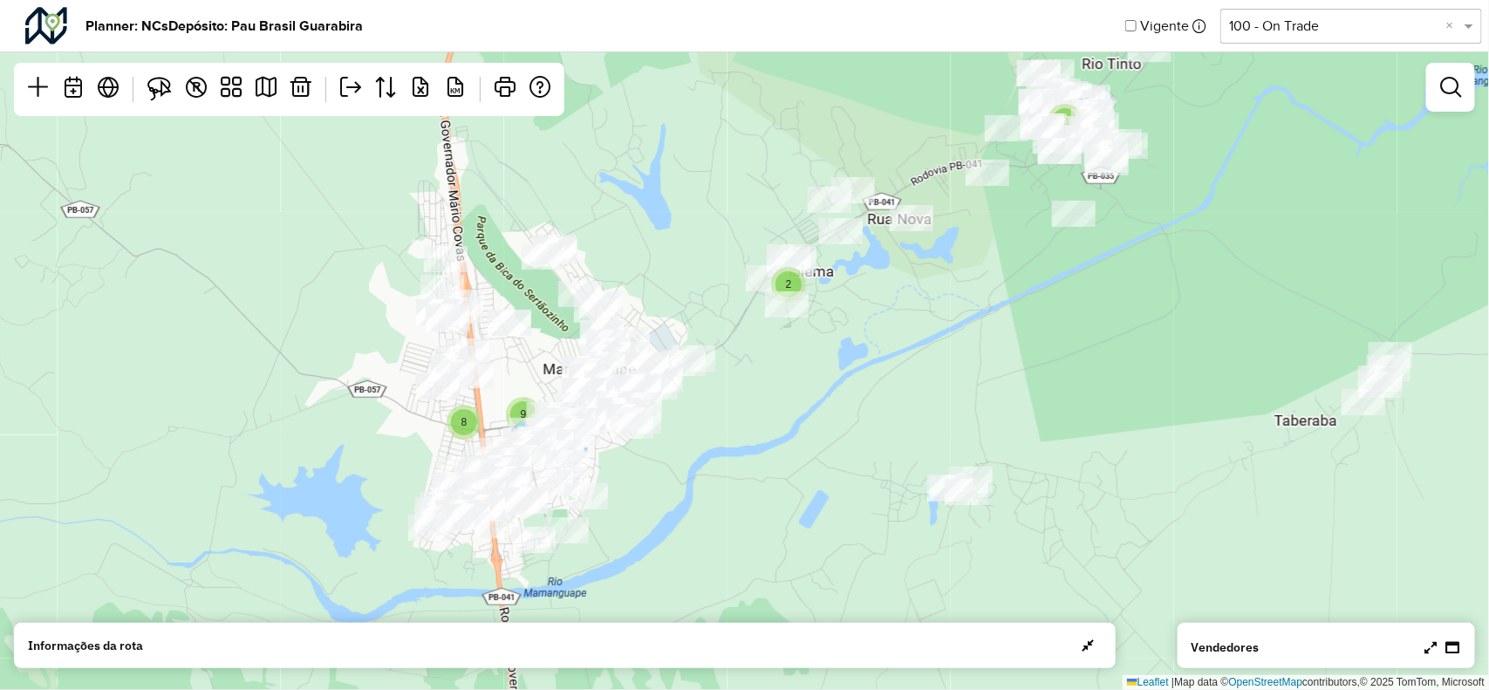
drag, startPoint x: 1145, startPoint y: 231, endPoint x: 1130, endPoint y: 336, distance: 105.8
click at [1130, 336] on div "2 2 8 9 Leaflet | Map data © OpenStreetMap contributors,© 2025 TomTom, Microsoft" at bounding box center [744, 345] width 1489 height 690
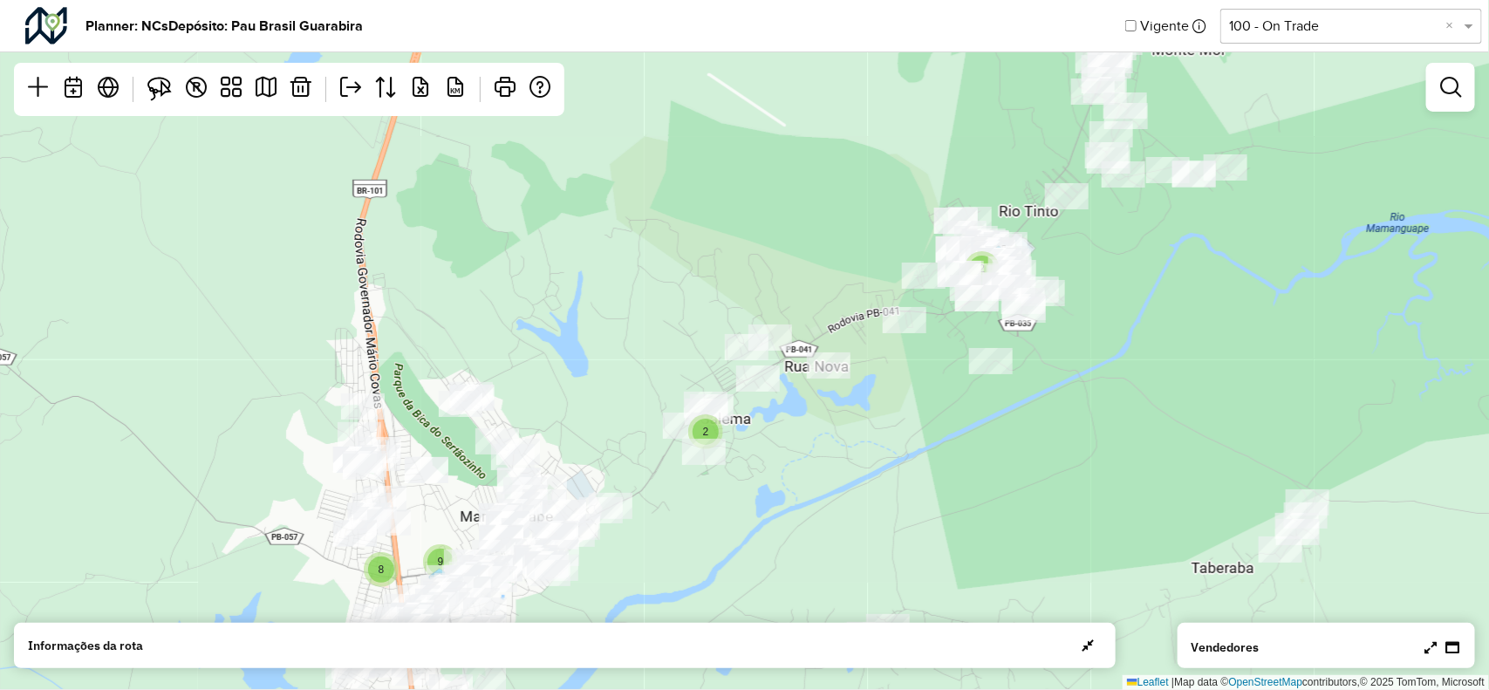
drag, startPoint x: 1189, startPoint y: 232, endPoint x: 1117, endPoint y: 349, distance: 137.5
click at [1113, 349] on div "2 2 8 9 Leaflet | Map data © OpenStreetMap contributors,© 2025 TomTom, Microsoft" at bounding box center [744, 345] width 1489 height 690
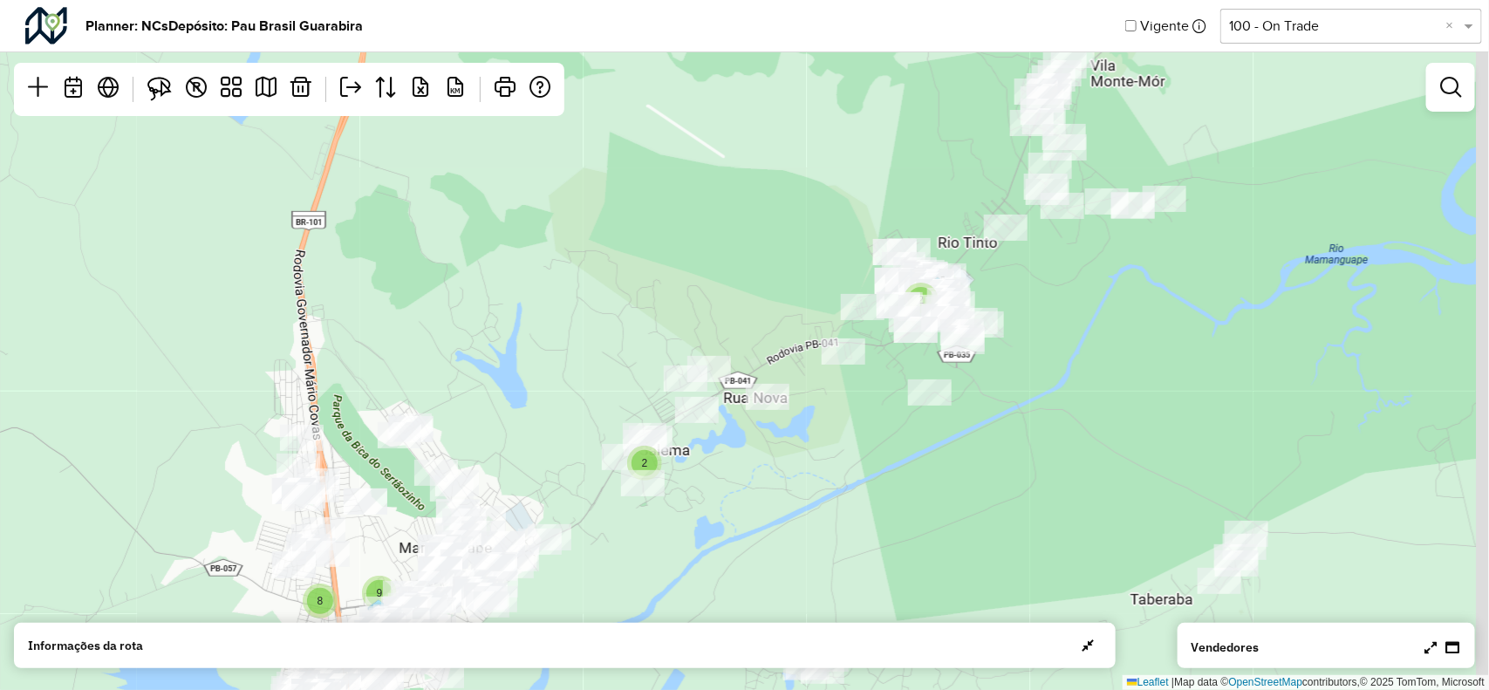
drag, startPoint x: 1237, startPoint y: 270, endPoint x: 1174, endPoint y: 284, distance: 64.2
click at [1174, 284] on div "2 2 8 9 Leaflet | Map data © OpenStreetMap contributors,© 2025 TomTom, Microsoft" at bounding box center [744, 345] width 1489 height 690
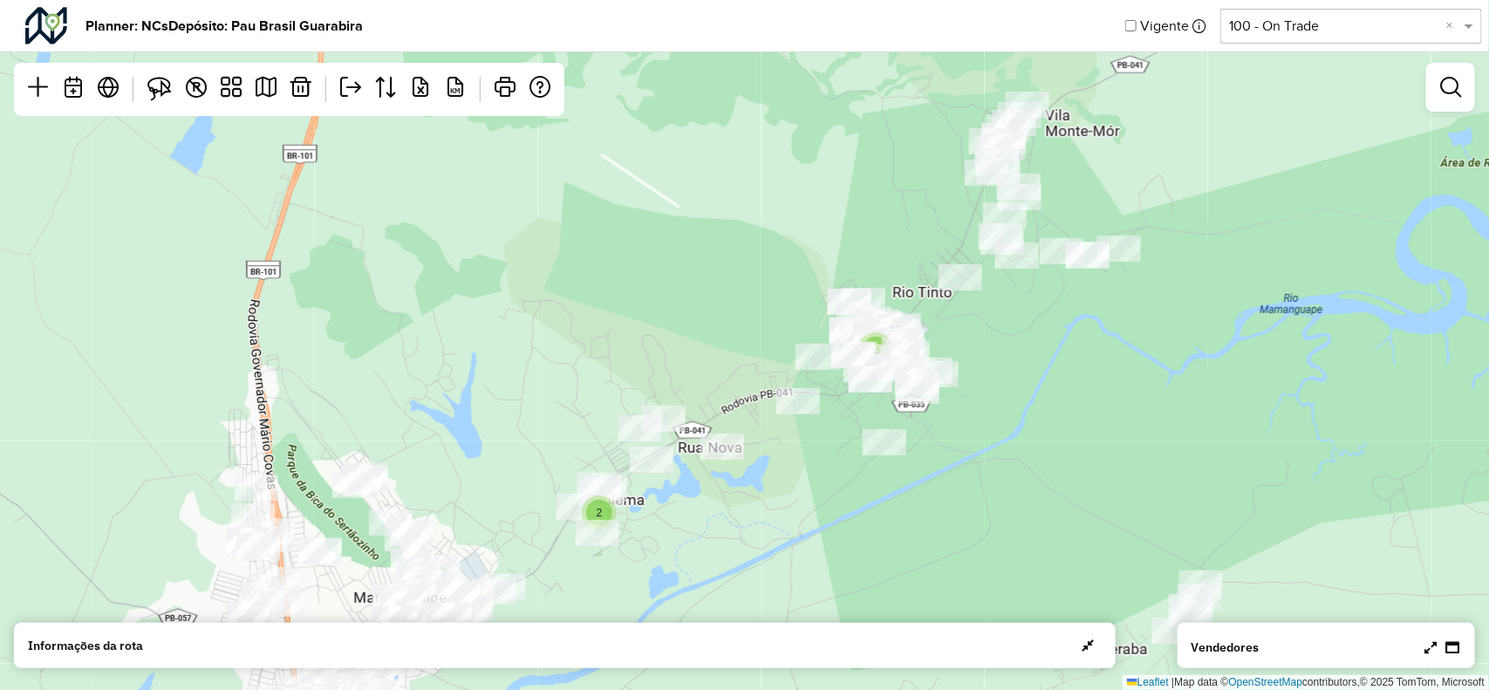
drag, startPoint x: 1198, startPoint y: 244, endPoint x: 1174, endPoint y: 298, distance: 58.2
click at [1174, 298] on div "2 2 8 9 Leaflet | Map data © OpenStreetMap contributors,© 2025 TomTom, Microsoft" at bounding box center [744, 345] width 1489 height 690
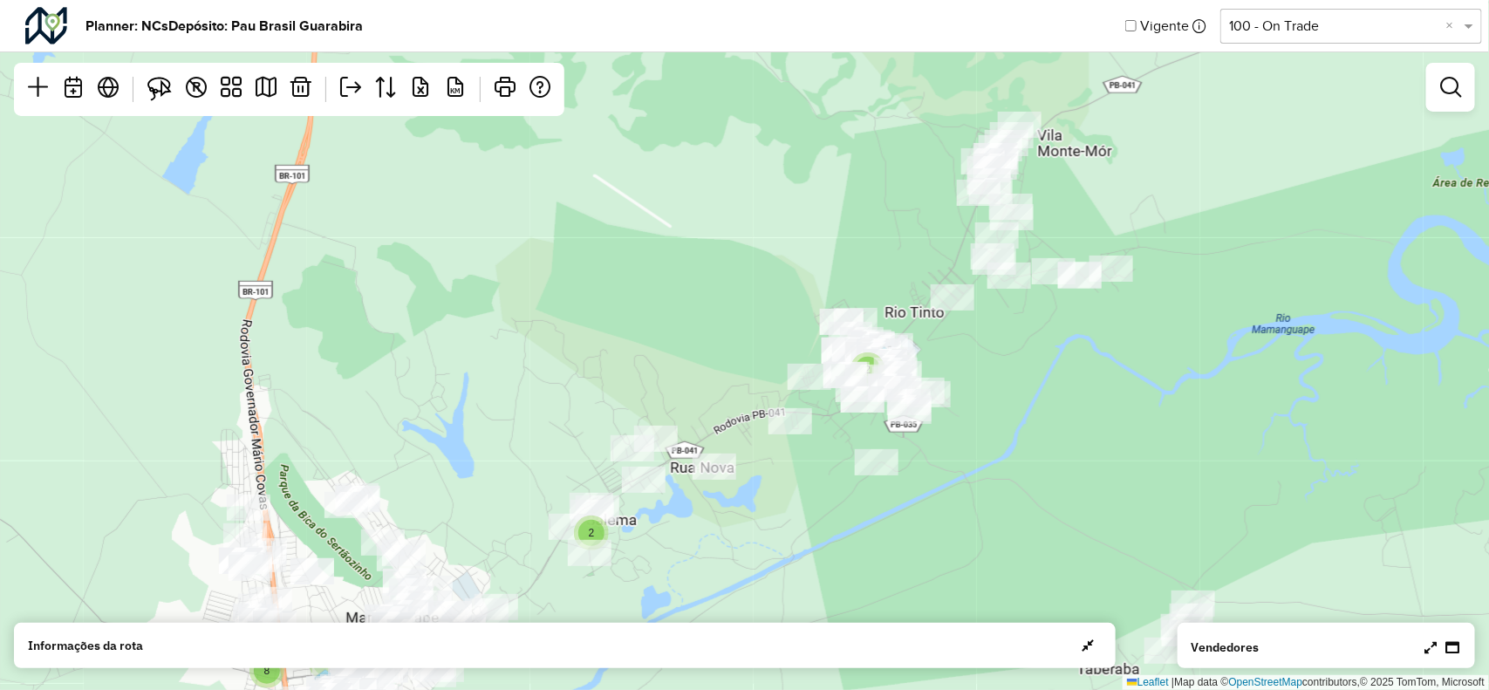
drag, startPoint x: 1096, startPoint y: 337, endPoint x: 1065, endPoint y: 304, distance: 45.1
click at [1065, 304] on div "2 2 8 9 Leaflet | Map data © OpenStreetMap contributors,© 2025 TomTom, Microsoft" at bounding box center [744, 345] width 1489 height 690
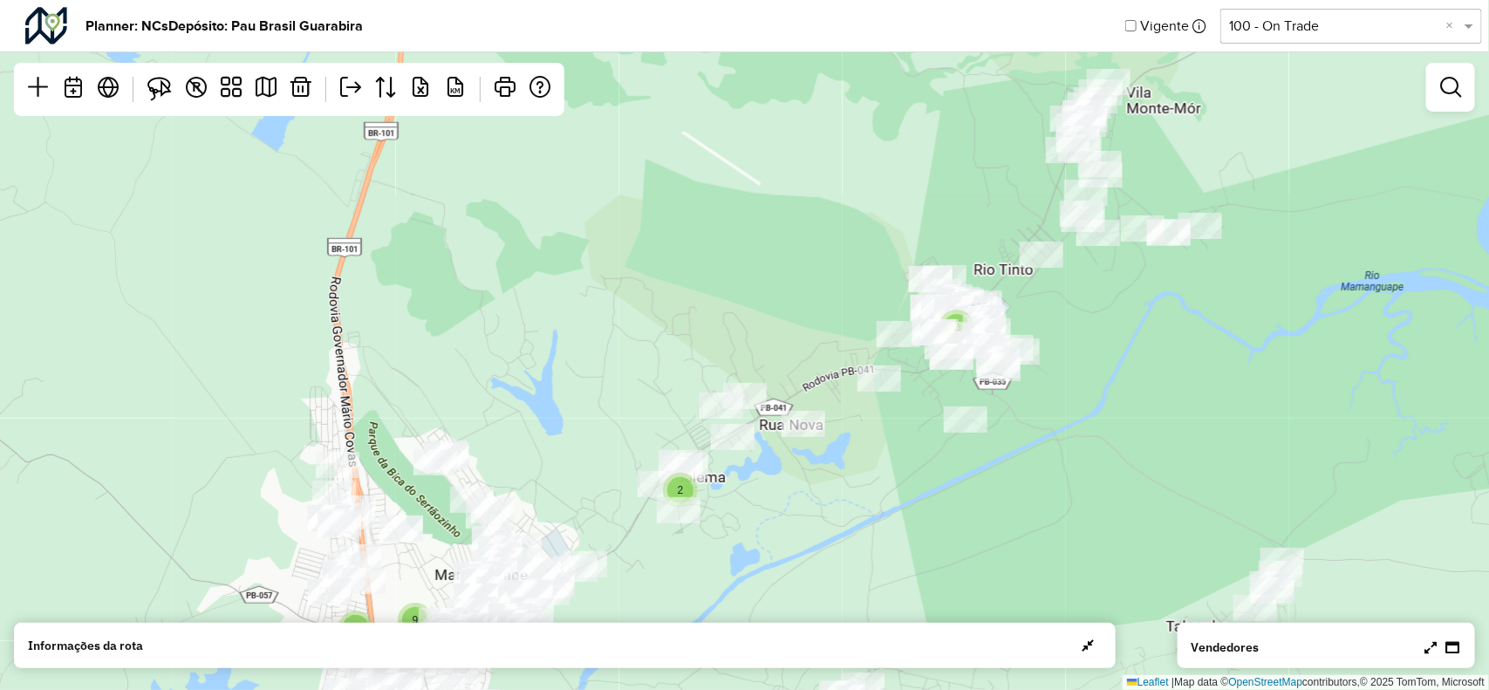
drag, startPoint x: 1067, startPoint y: 411, endPoint x: 1115, endPoint y: 369, distance: 63.7
click at [1136, 401] on div "2 2 8 9 Leaflet | Map data © OpenStreetMap contributors,© 2025 TomTom, Microsoft" at bounding box center [744, 345] width 1489 height 690
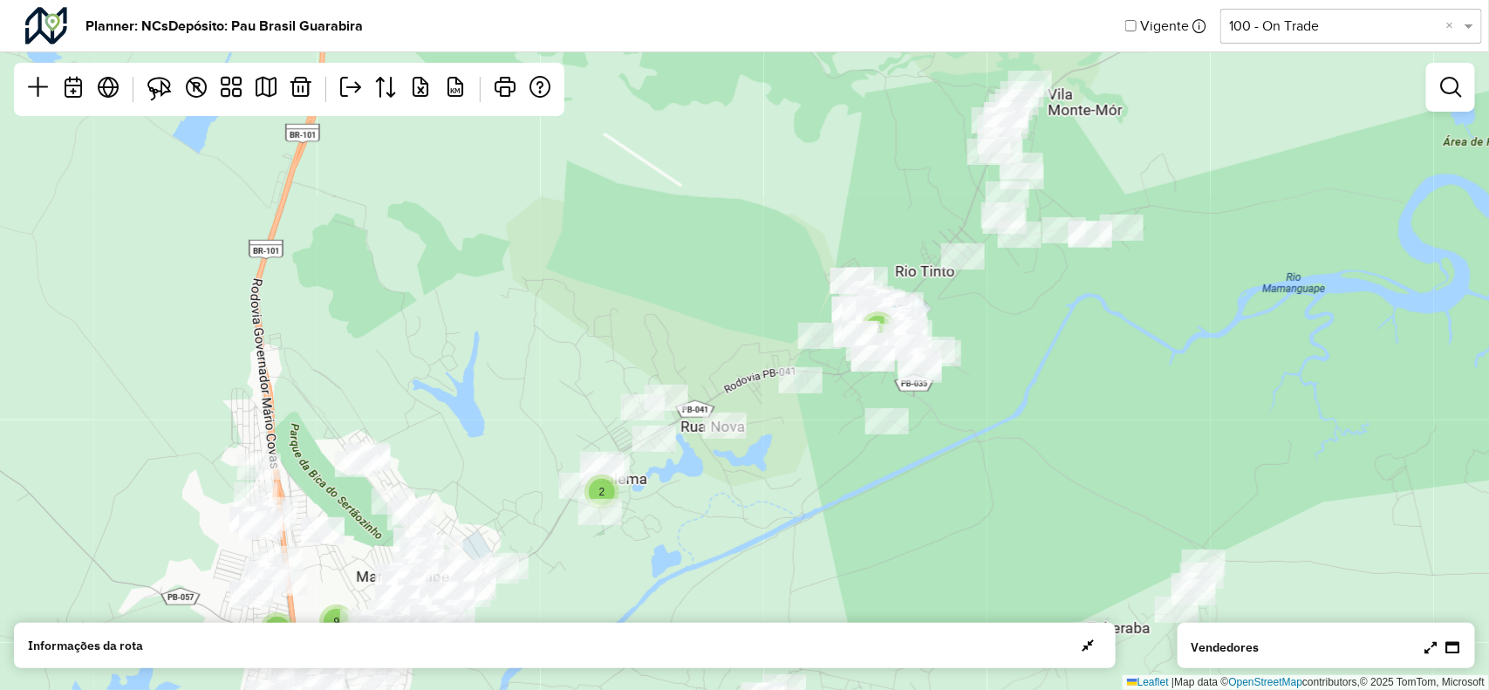
drag, startPoint x: 887, startPoint y: 341, endPoint x: 779, endPoint y: 223, distance: 160.6
click at [779, 223] on div "2 2 8 9 Leaflet | Map data © OpenStreetMap contributors,© 2025 TomTom, Microsoft" at bounding box center [744, 345] width 1489 height 690
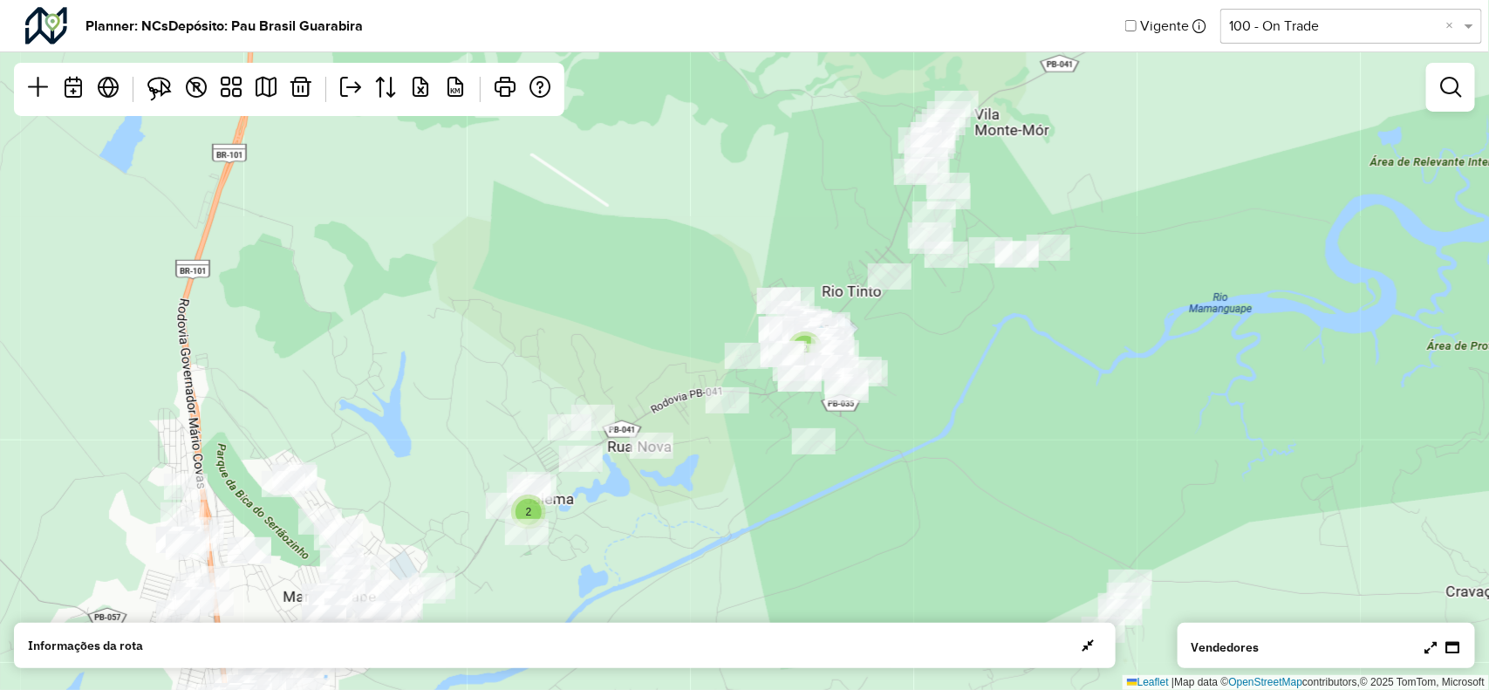
drag, startPoint x: 1097, startPoint y: 267, endPoint x: 1047, endPoint y: 312, distance: 67.3
click at [1045, 315] on div "2 2 8 9 Leaflet | Map data © OpenStreetMap contributors,© 2025 TomTom, Microsoft" at bounding box center [744, 345] width 1489 height 690
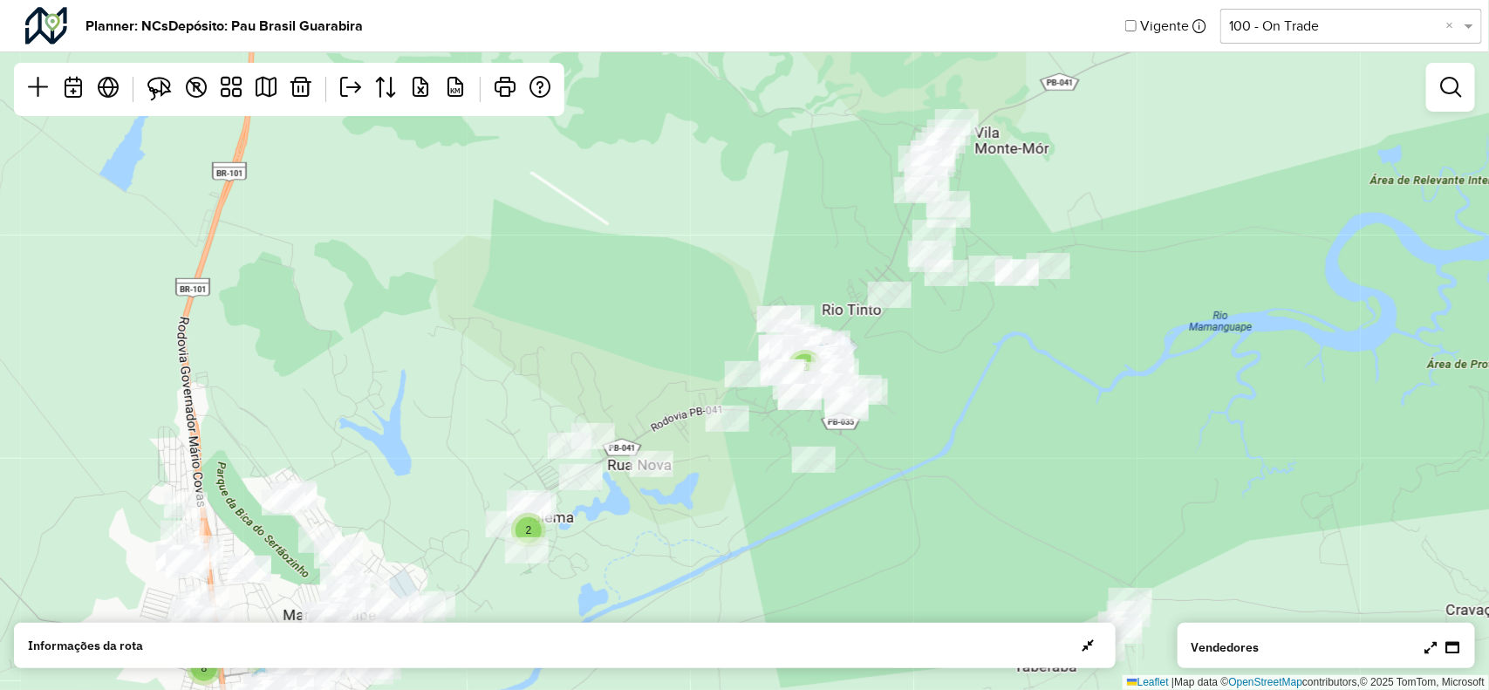
drag, startPoint x: 1071, startPoint y: 177, endPoint x: 1070, endPoint y: 234, distance: 56.7
click at [1070, 234] on div "2 2 8 9 Leaflet | Map data © OpenStreetMap contributors,© 2025 TomTom, Microsoft" at bounding box center [744, 345] width 1489 height 690
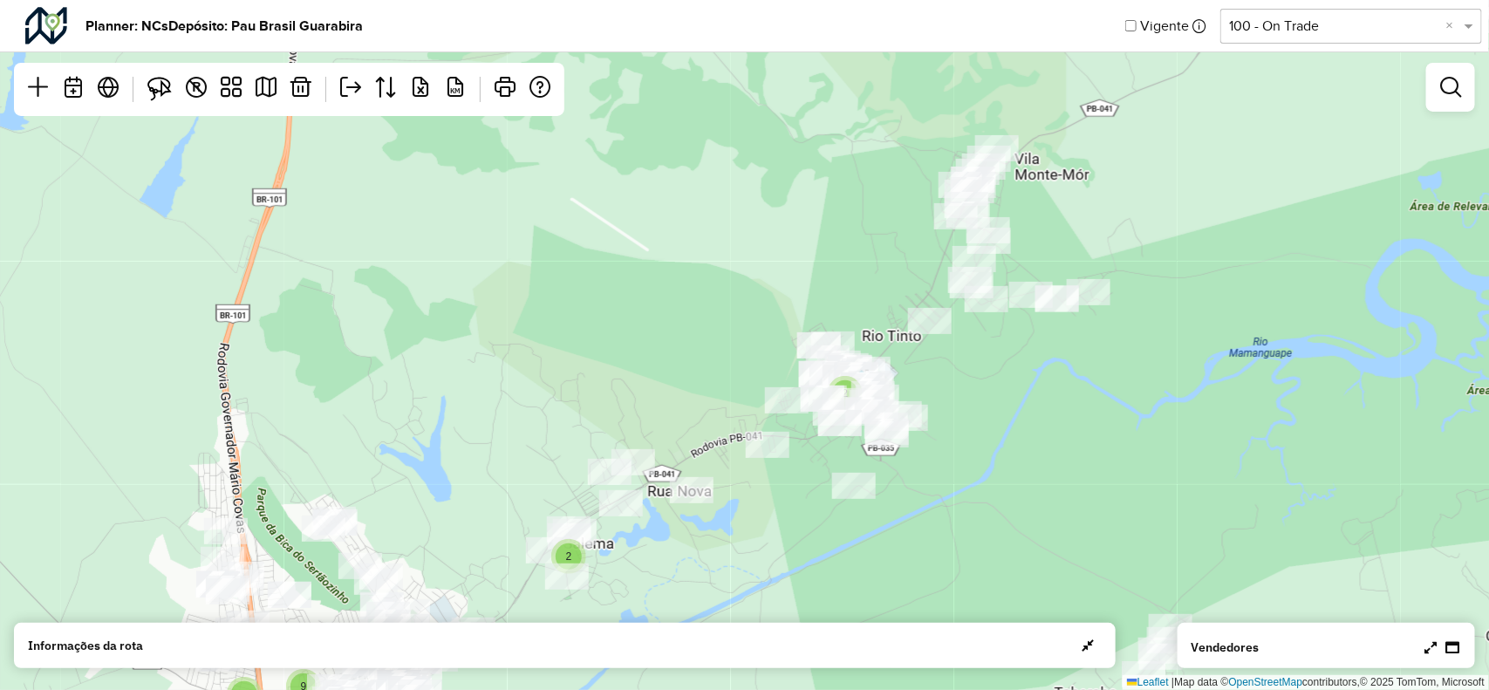
drag, startPoint x: 686, startPoint y: 337, endPoint x: 733, endPoint y: 317, distance: 51.2
click at [733, 319] on div "2 2 8 9 Leaflet | Map data © OpenStreetMap contributors,© 2025 TomTom, Microsoft" at bounding box center [744, 345] width 1489 height 690
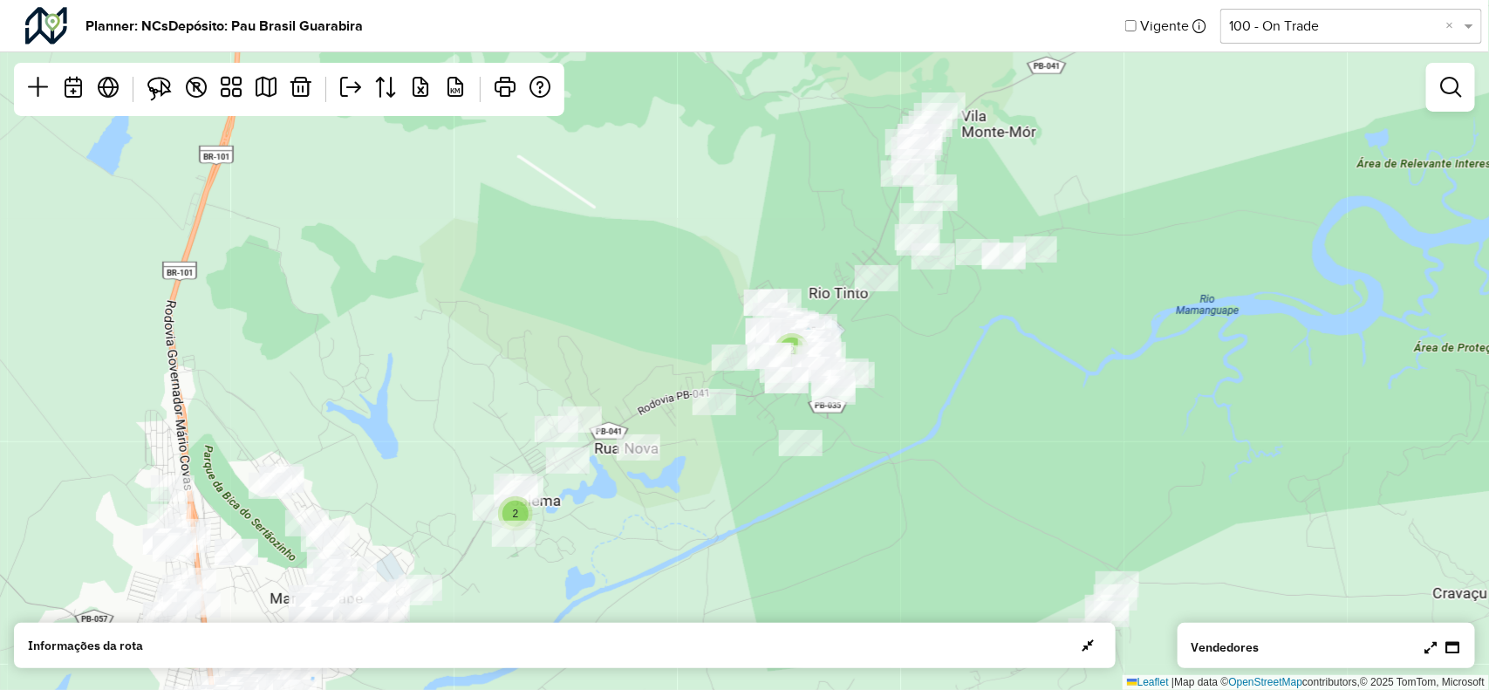
drag, startPoint x: 941, startPoint y: 358, endPoint x: 883, endPoint y: 317, distance: 70.7
click at [883, 317] on div "2 2 8 9 Leaflet | Map data © OpenStreetMap contributors,© 2025 TomTom, Microsoft" at bounding box center [744, 345] width 1489 height 690
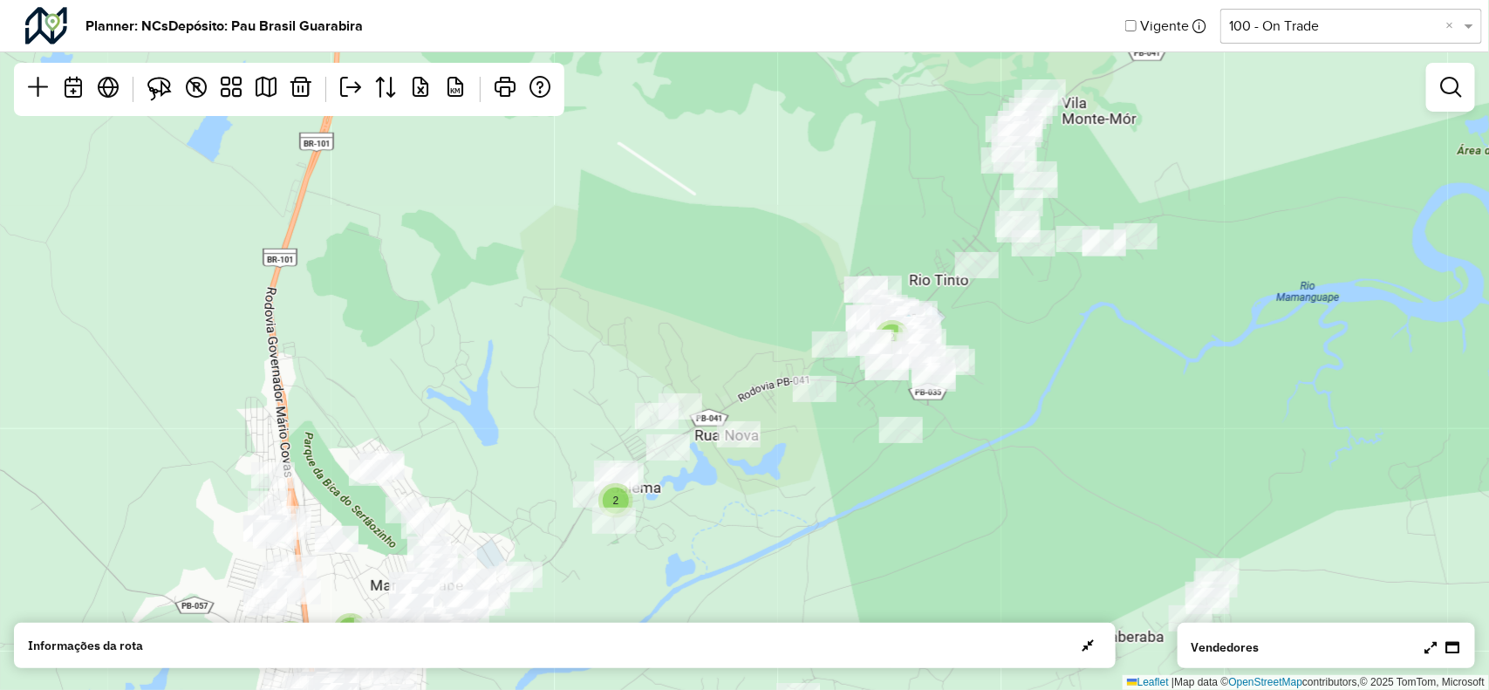
drag, startPoint x: 620, startPoint y: 369, endPoint x: 716, endPoint y: 356, distance: 97.7
click at [716, 356] on div "2 2 8 9 Leaflet | Map data © OpenStreetMap contributors,© 2025 TomTom, Microsoft" at bounding box center [744, 345] width 1489 height 690
drag, startPoint x: 948, startPoint y: 315, endPoint x: 881, endPoint y: 271, distance: 80.1
click at [858, 256] on div "2 2 8 9 Leaflet | Map data © OpenStreetMap contributors,© 2025 TomTom, Microsoft" at bounding box center [744, 345] width 1489 height 690
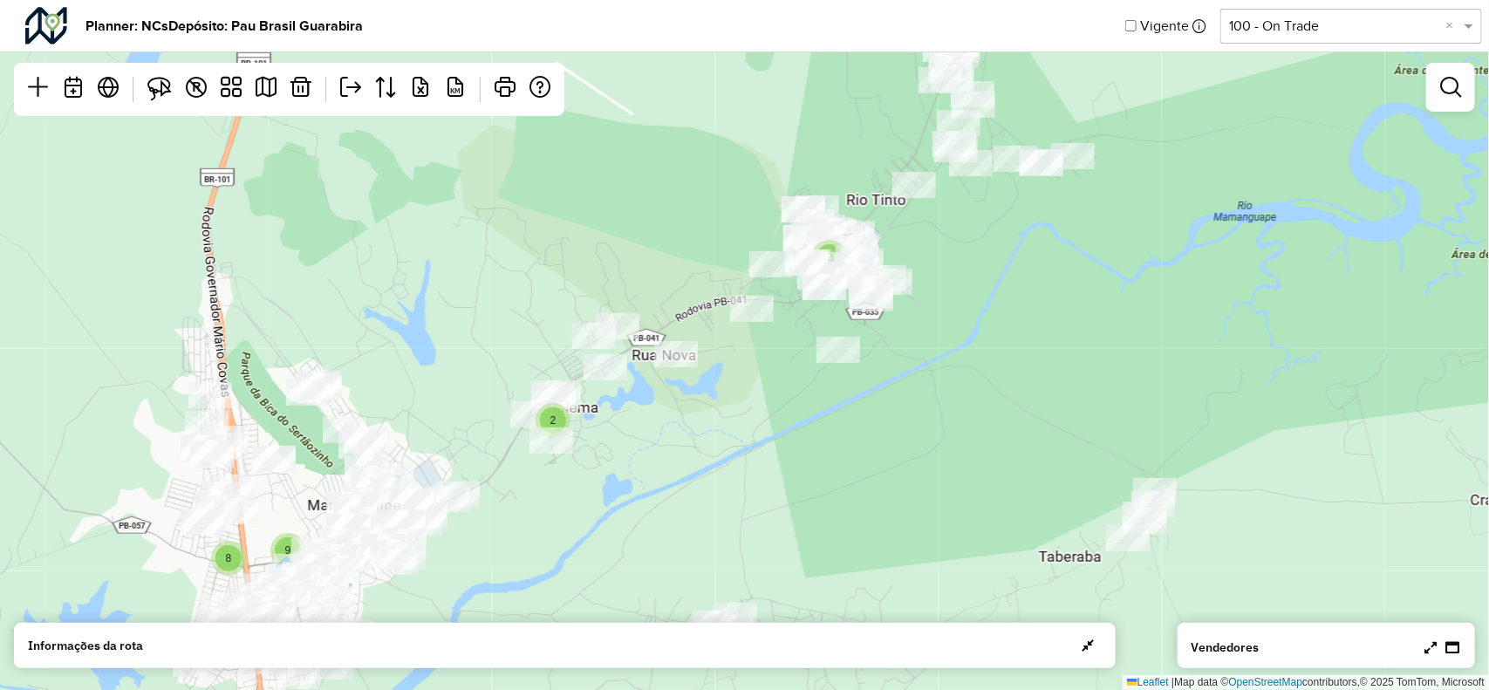
click at [839, 362] on div "2 2 8 9 Leaflet | Map data © OpenStreetMap contributors,© 2025 TomTom, Microsoft" at bounding box center [744, 345] width 1489 height 690
